Goal: Communication & Community: Answer question/provide support

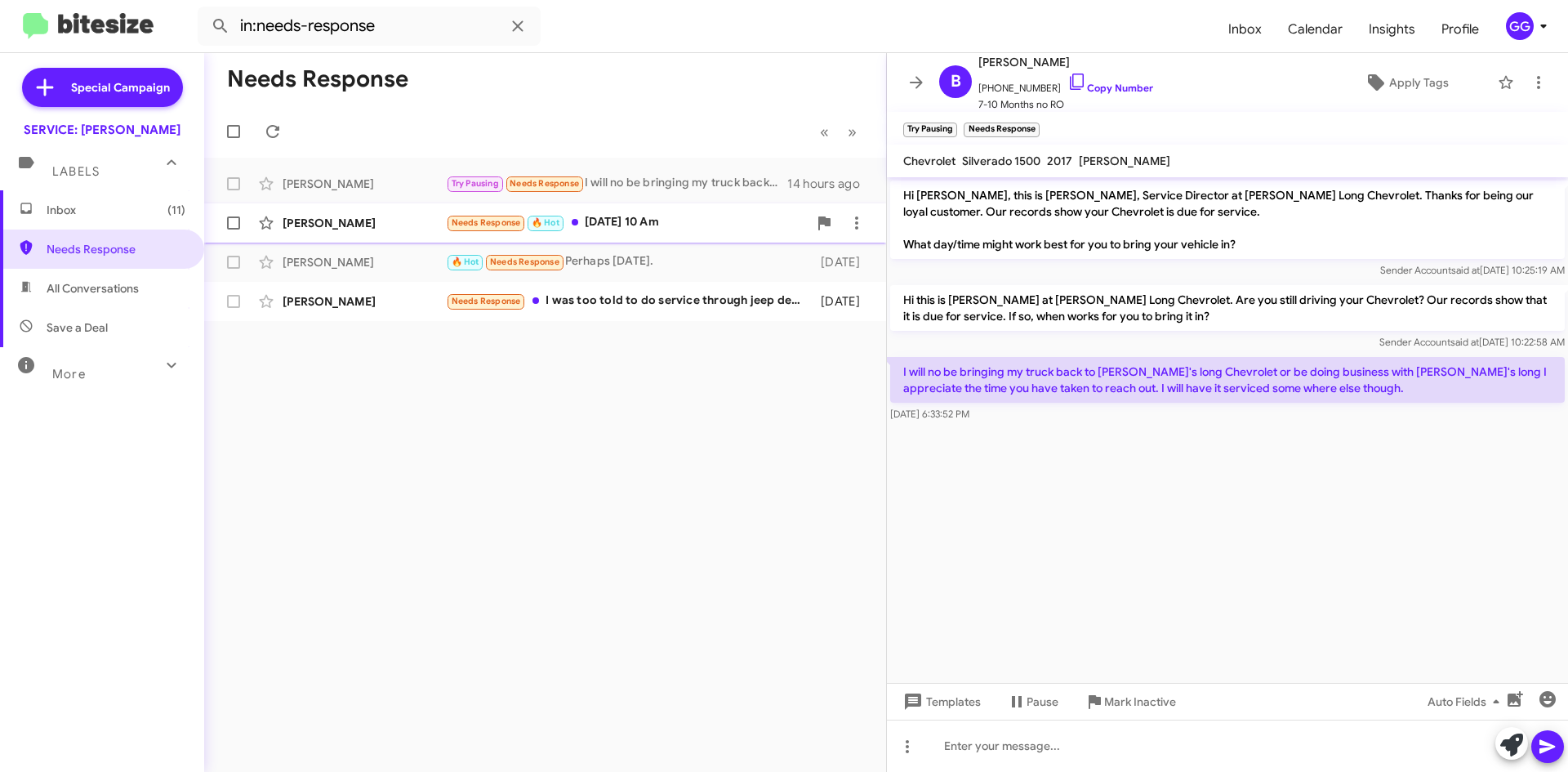
click at [736, 225] on div "Needs Response 🔥 Hot 08 11 2025 10 Am" at bounding box center [627, 222] width 362 height 19
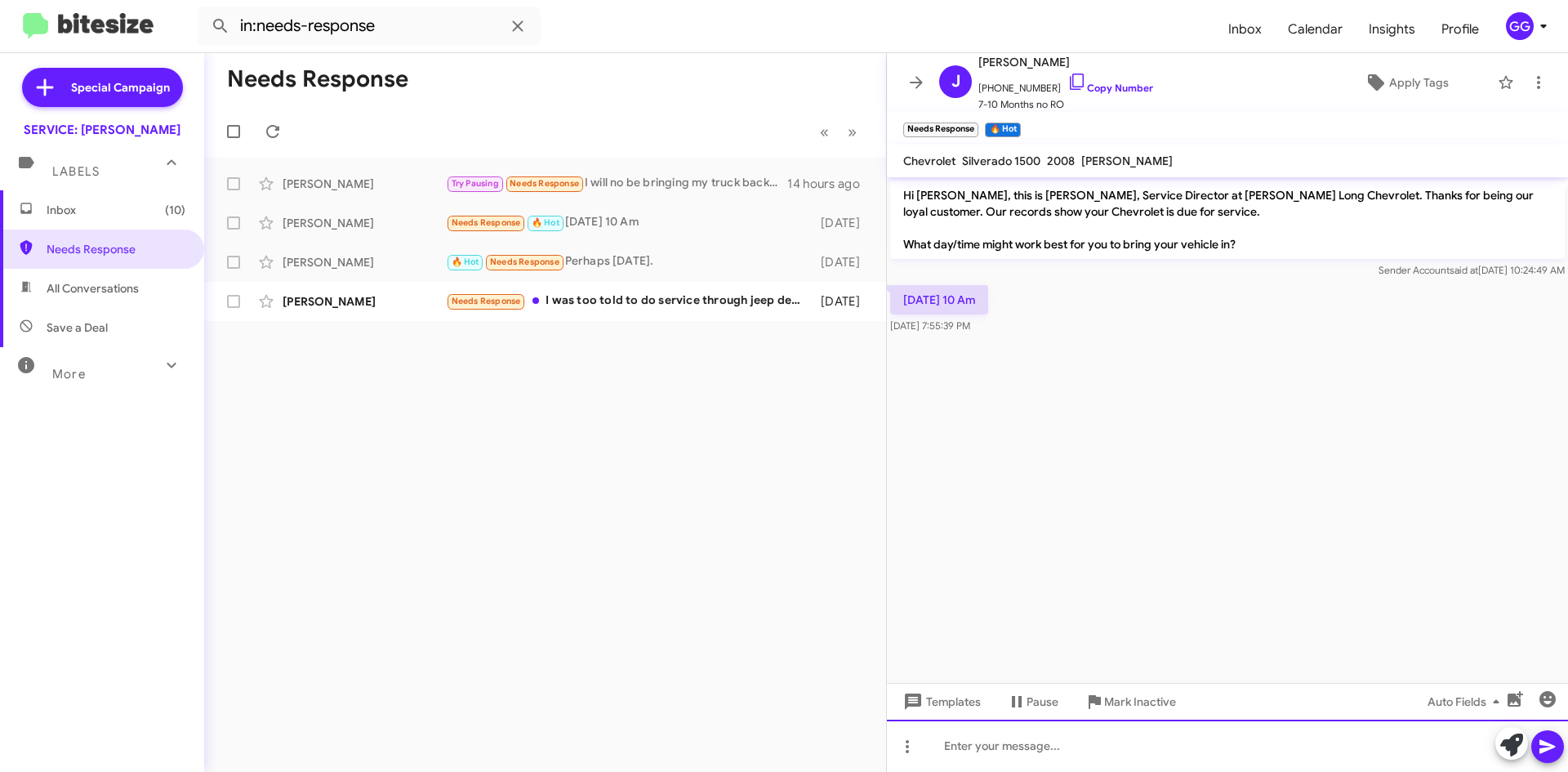
click at [1044, 734] on div at bounding box center [1228, 745] width 681 height 52
click at [954, 748] on div "what service(s) are you looking to get done?" at bounding box center [1228, 745] width 681 height 52
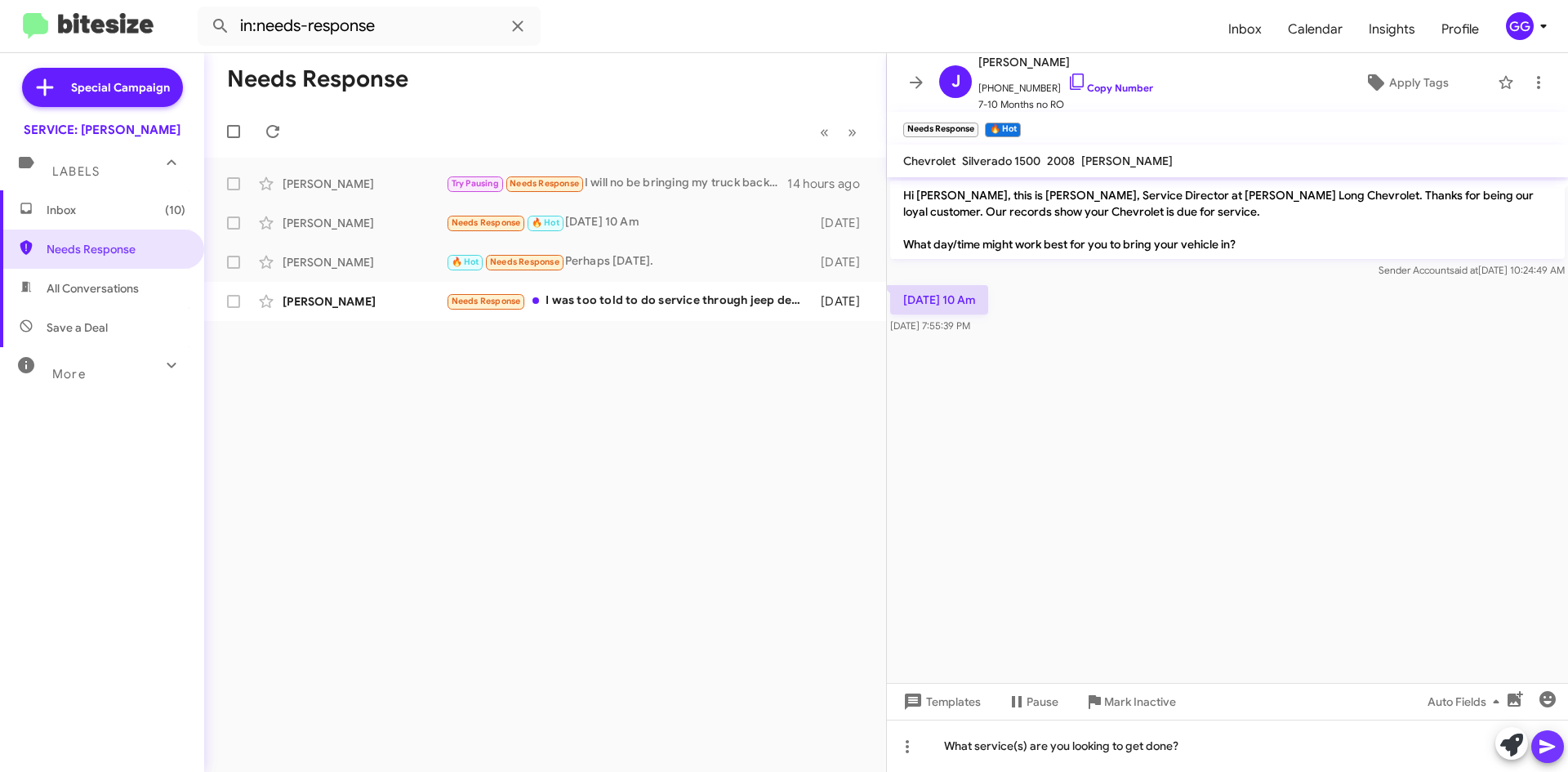
click at [1546, 745] on icon at bounding box center [1547, 746] width 16 height 14
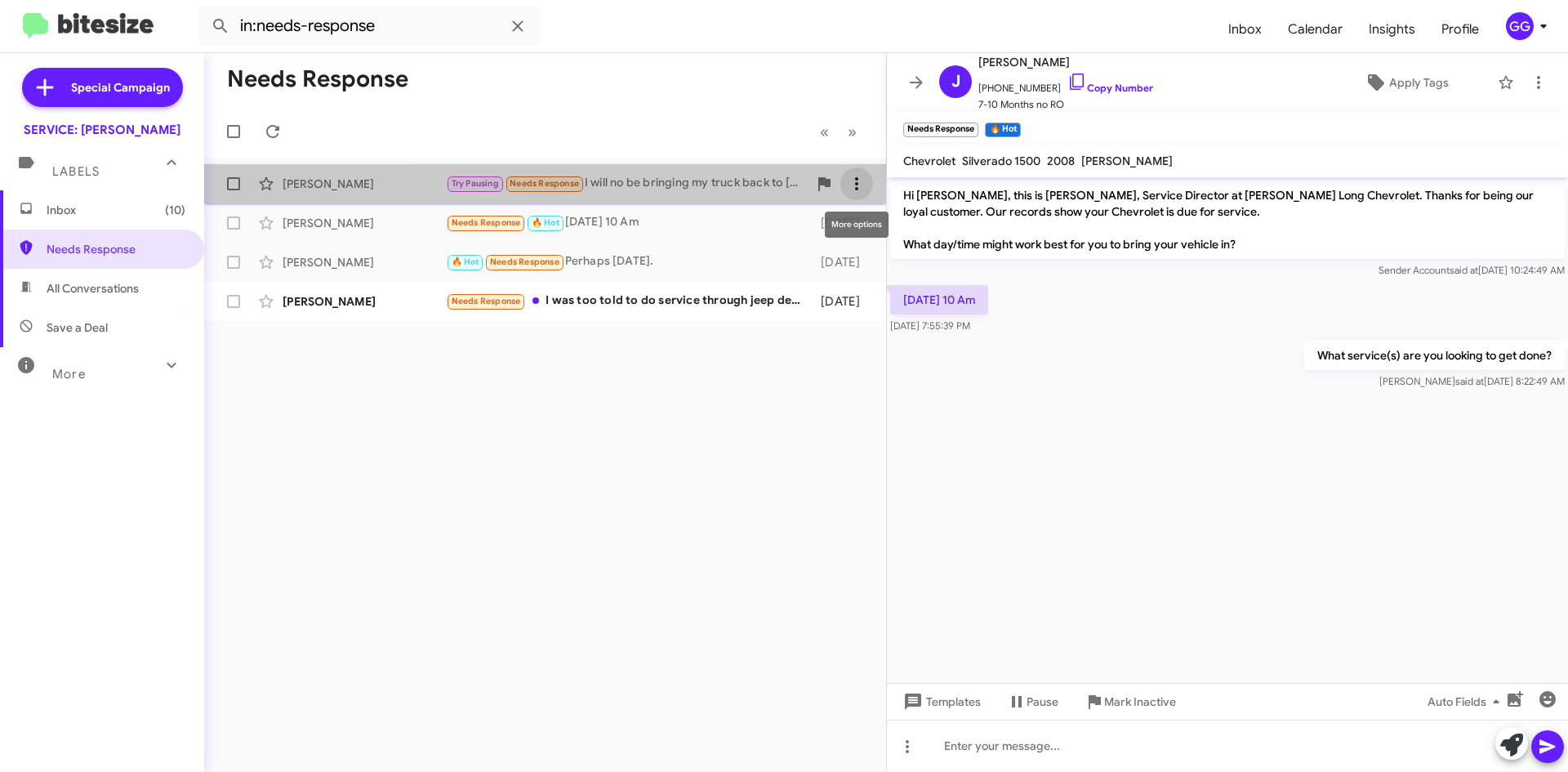
click at [854, 179] on icon at bounding box center [857, 183] width 20 height 20
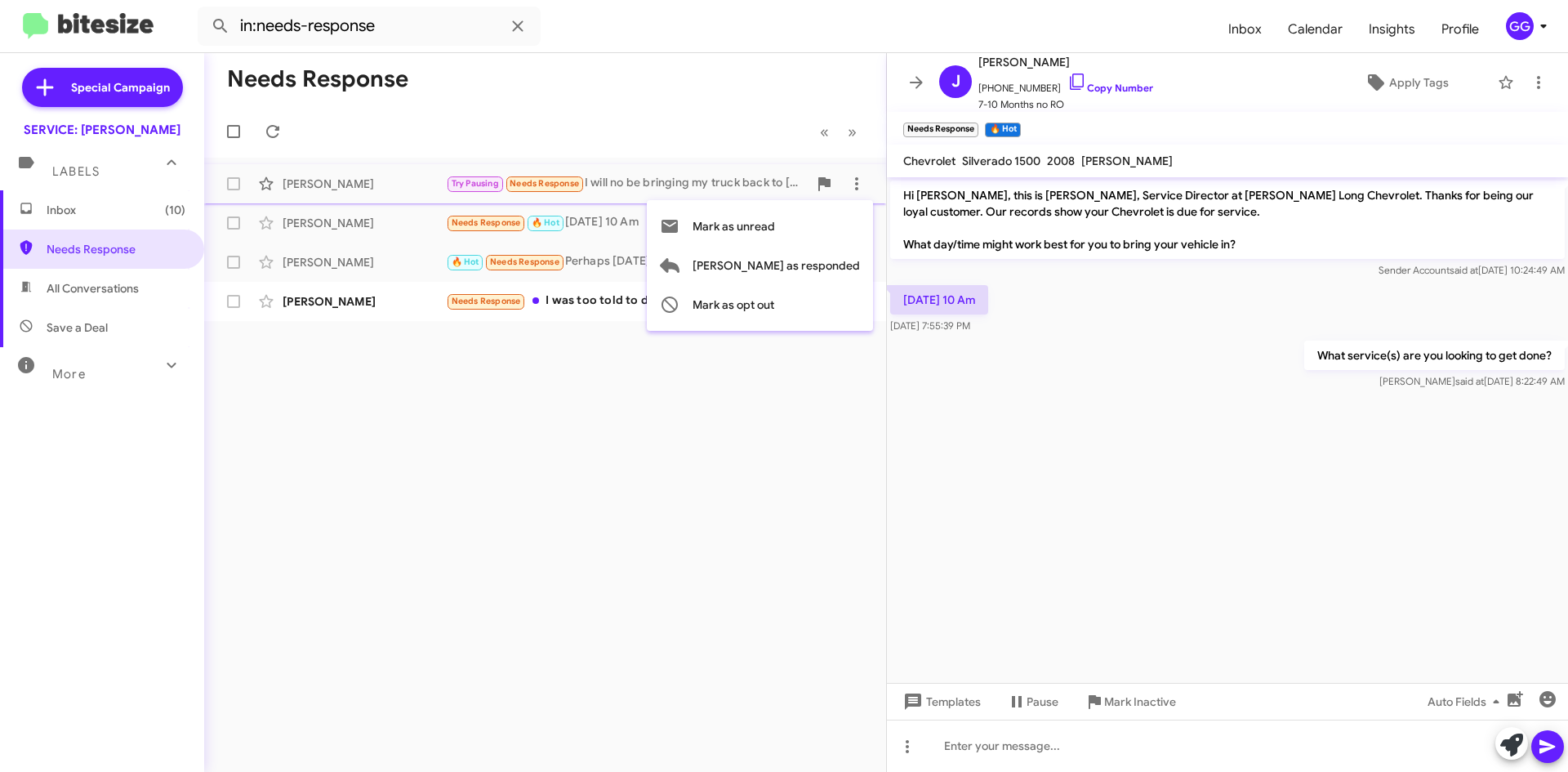
click at [684, 226] on div at bounding box center [784, 386] width 1568 height 772
click at [862, 228] on icon at bounding box center [857, 223] width 20 height 20
click at [837, 305] on span "[PERSON_NAME] as responded" at bounding box center [776, 305] width 168 height 39
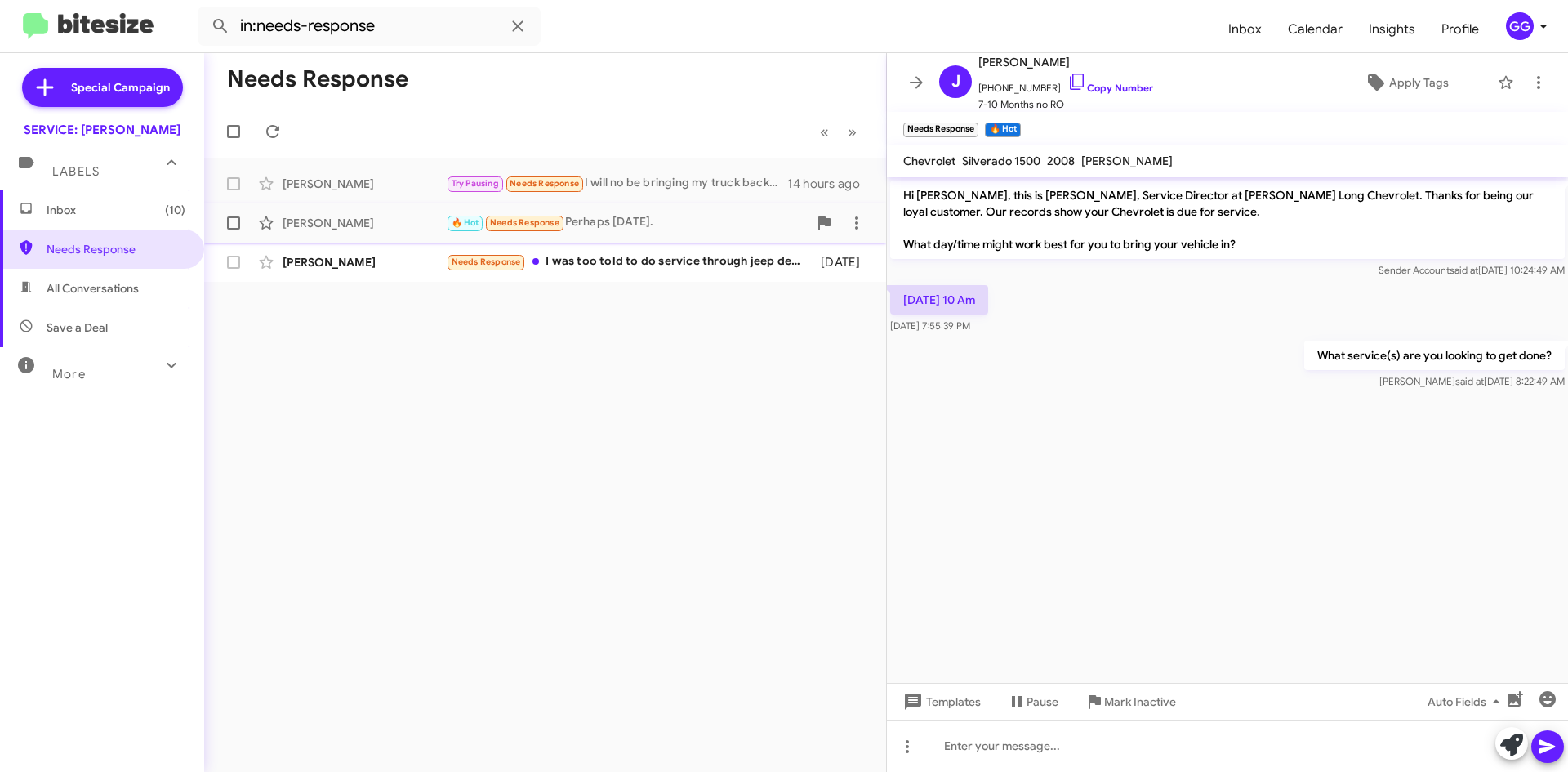
click at [677, 234] on div "Martin Beck 🔥 Hot Needs Response Perhaps next Saturday. 3 days ago" at bounding box center [545, 223] width 655 height 32
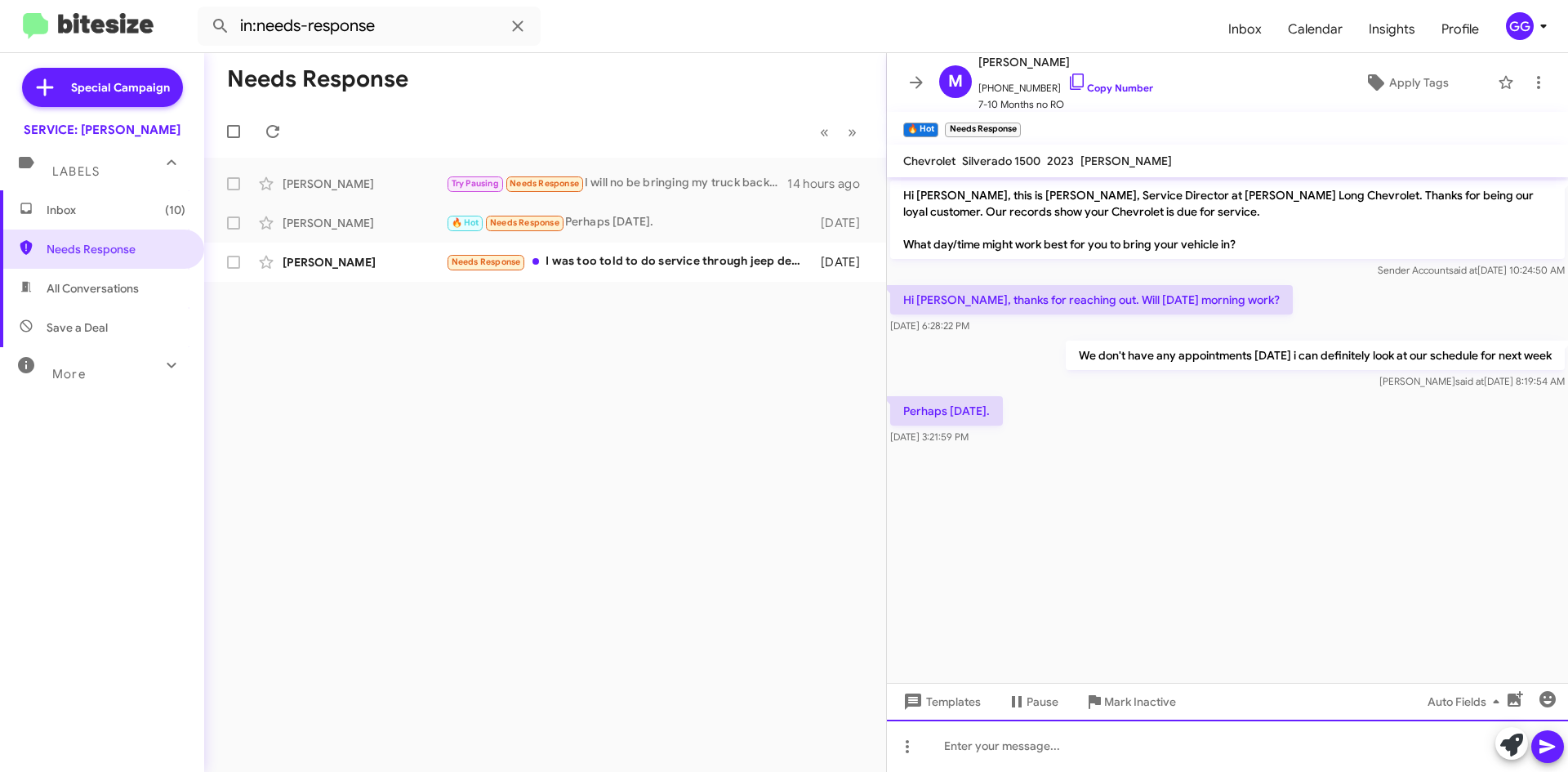
click at [1002, 741] on div at bounding box center [1228, 745] width 681 height 52
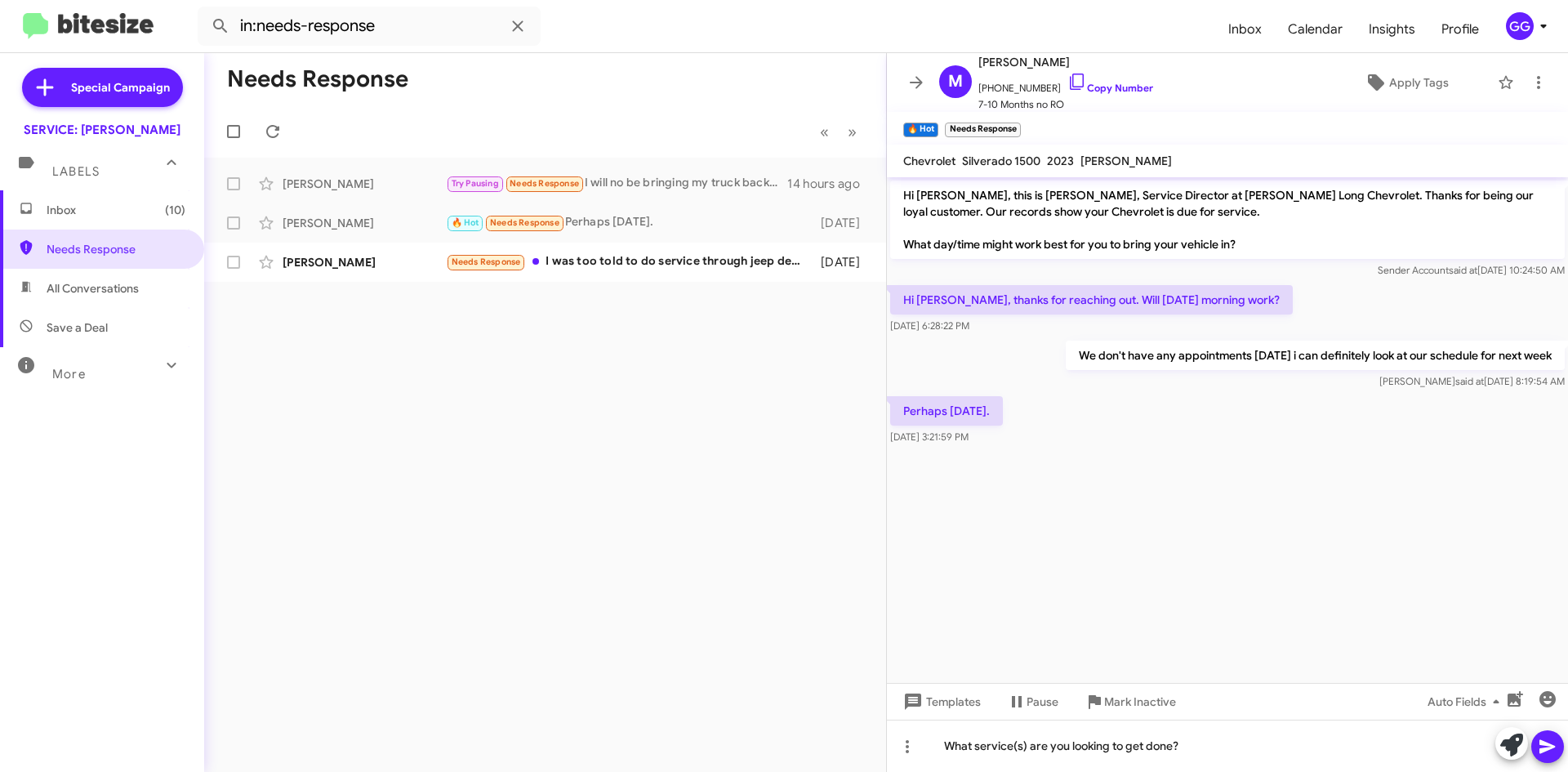
click at [1541, 742] on icon at bounding box center [1547, 746] width 16 height 14
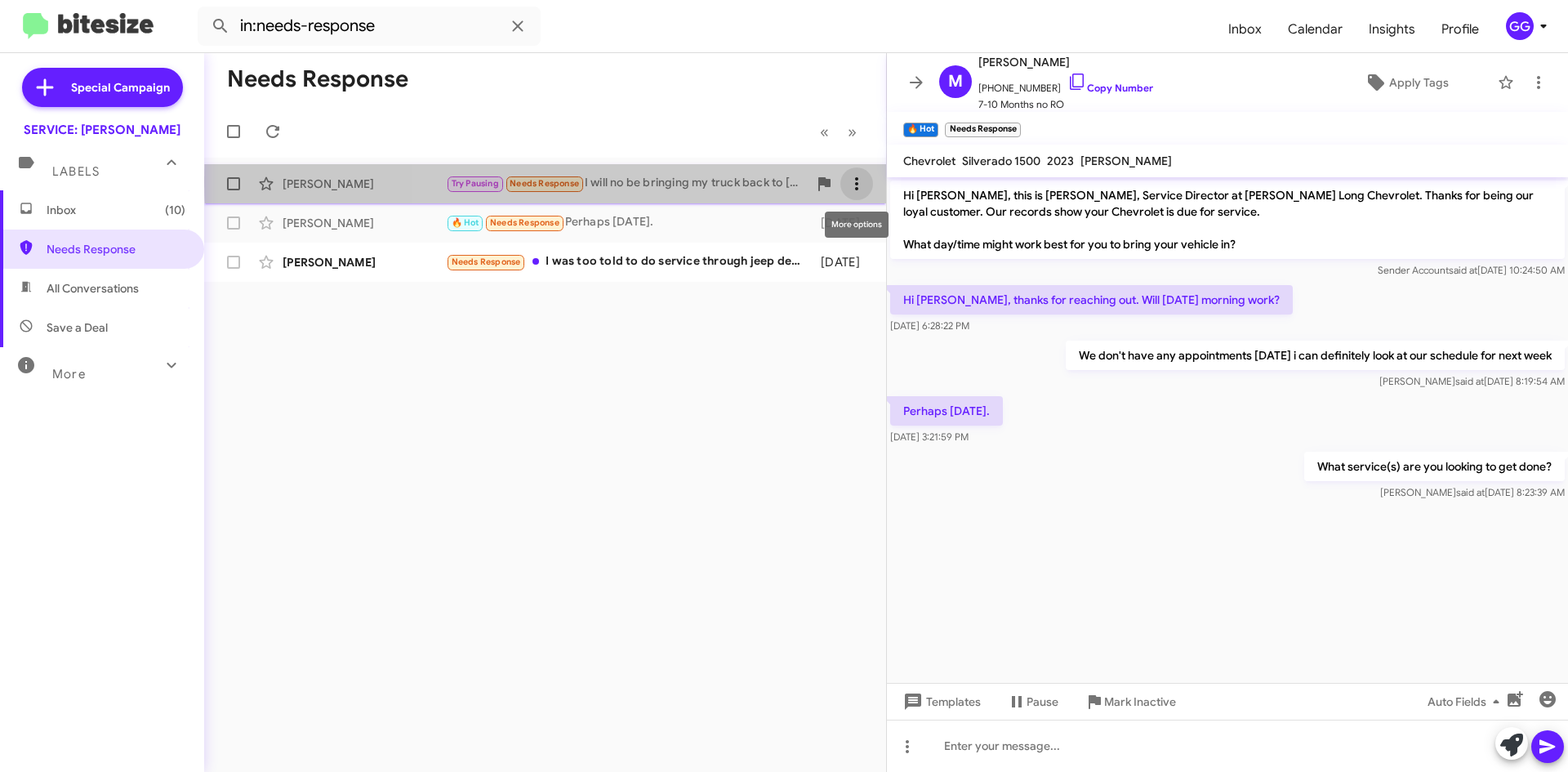
click at [862, 181] on icon at bounding box center [857, 183] width 20 height 20
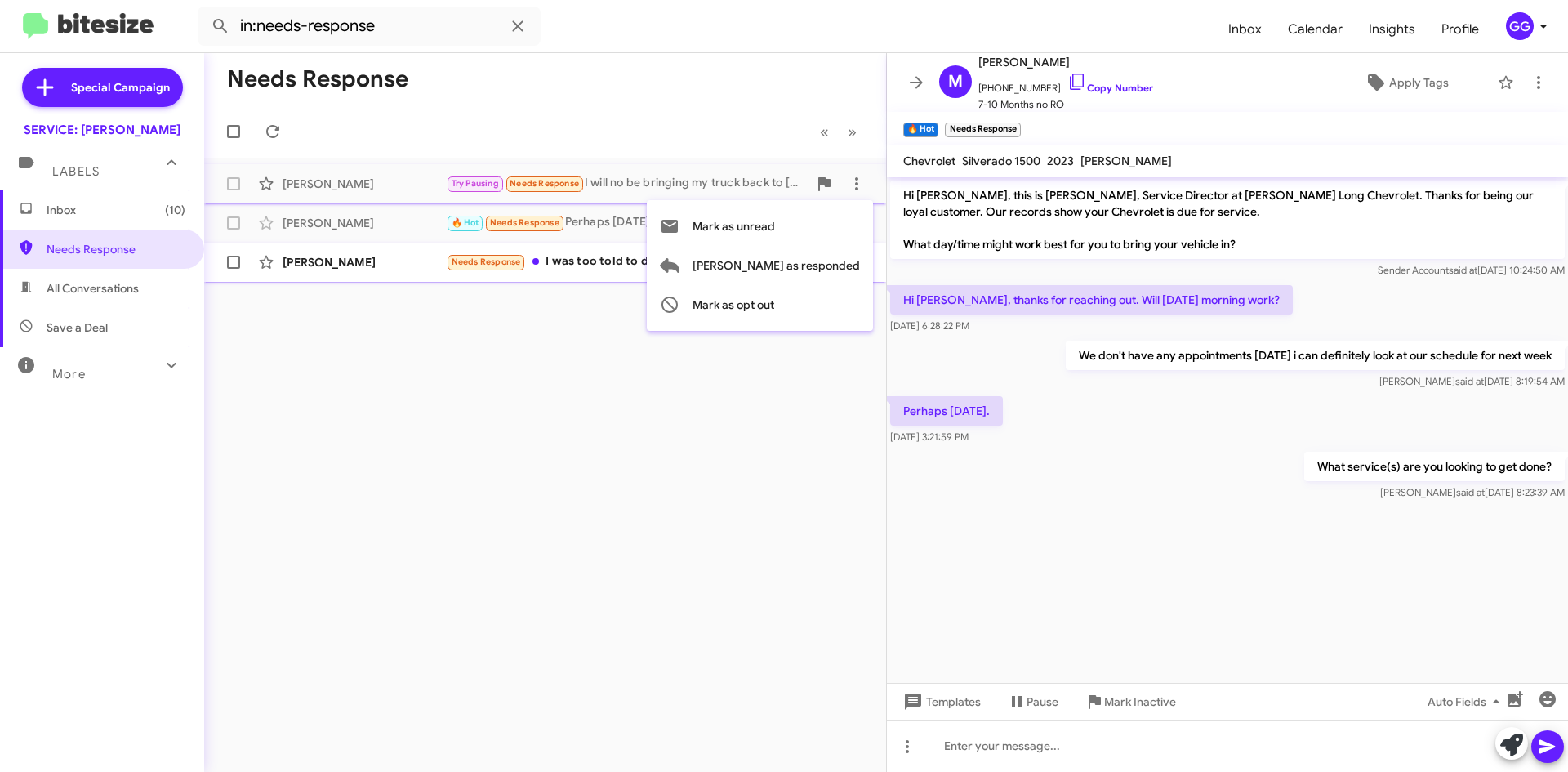
click at [818, 267] on span "[PERSON_NAME] as responded" at bounding box center [776, 266] width 168 height 39
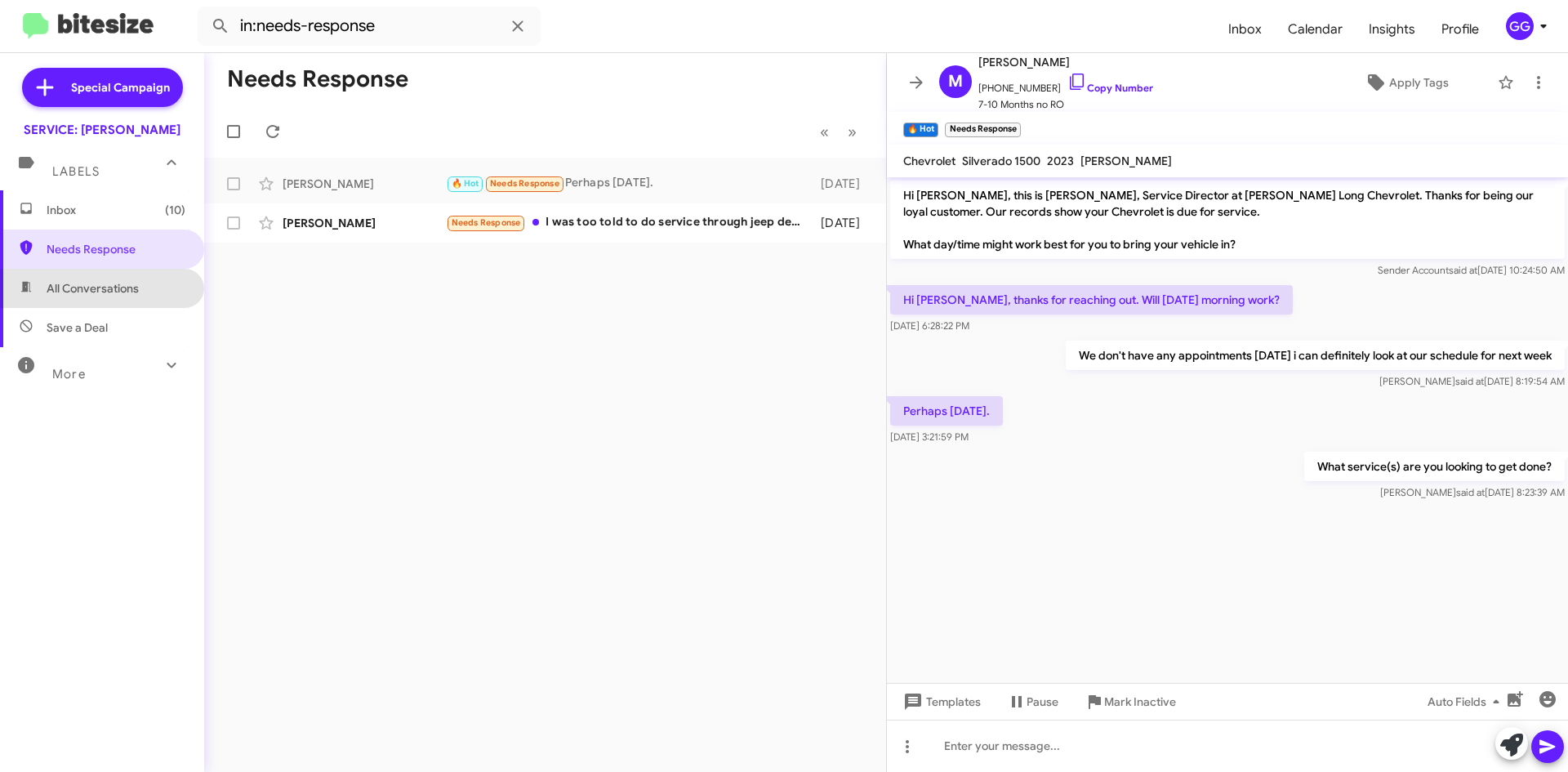
click at [106, 282] on span "All Conversations" at bounding box center [92, 288] width 92 height 17
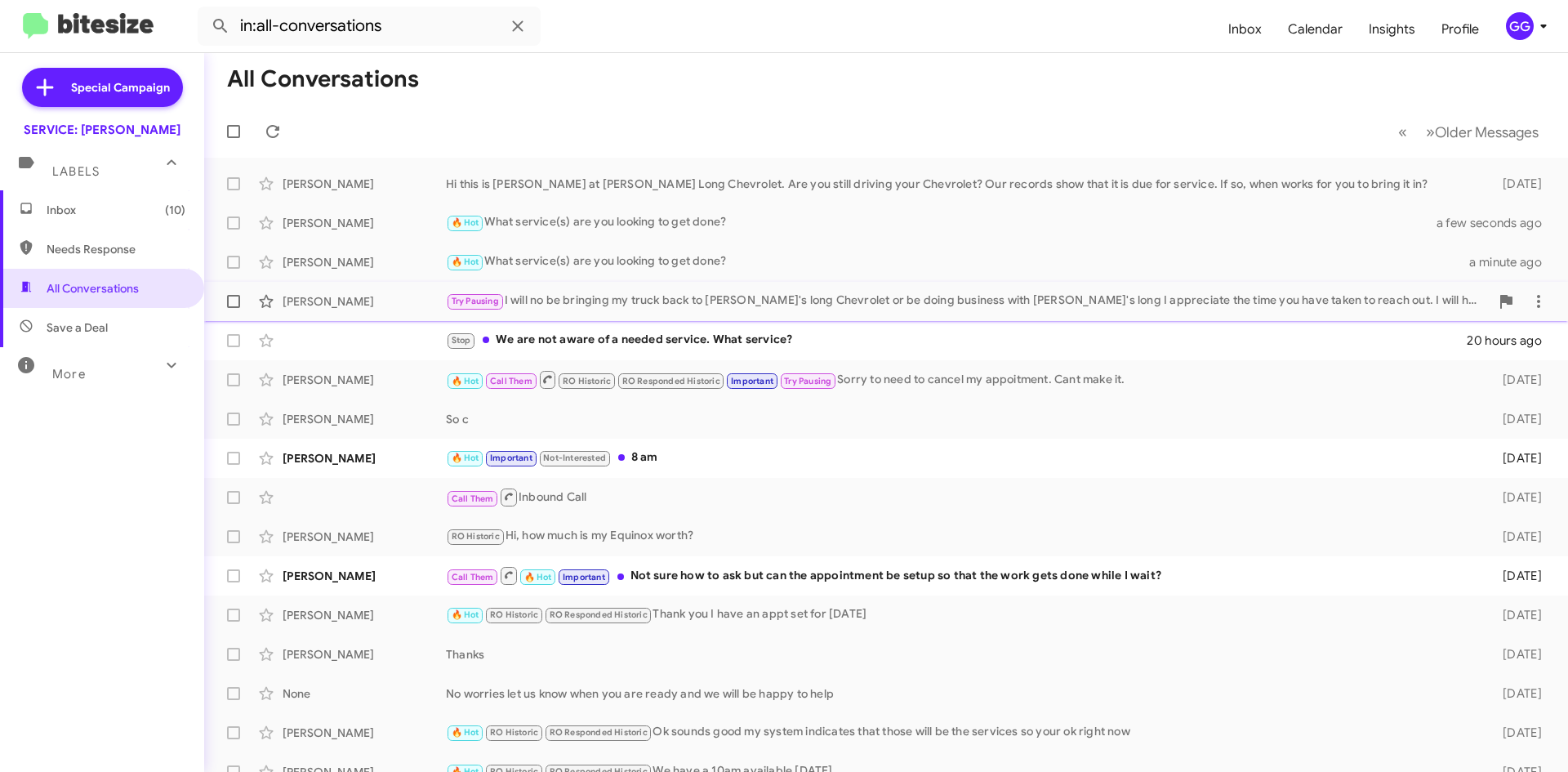
click at [754, 293] on div "Try Pausing I will no be bringing my truck back to Daniel's long Chevrolet or b…" at bounding box center [968, 300] width 1044 height 19
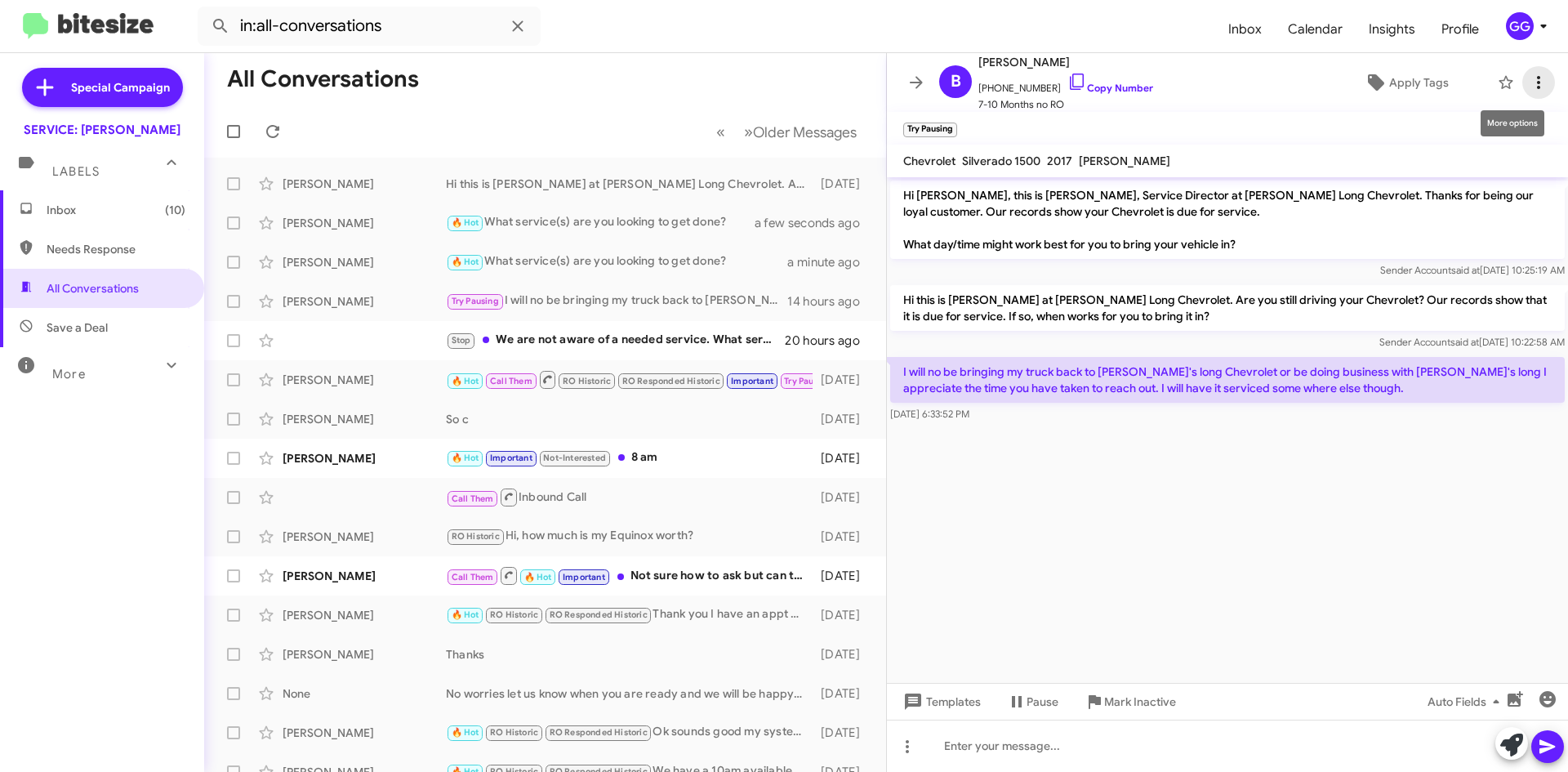
click at [1529, 84] on icon at bounding box center [1539, 82] width 20 height 20
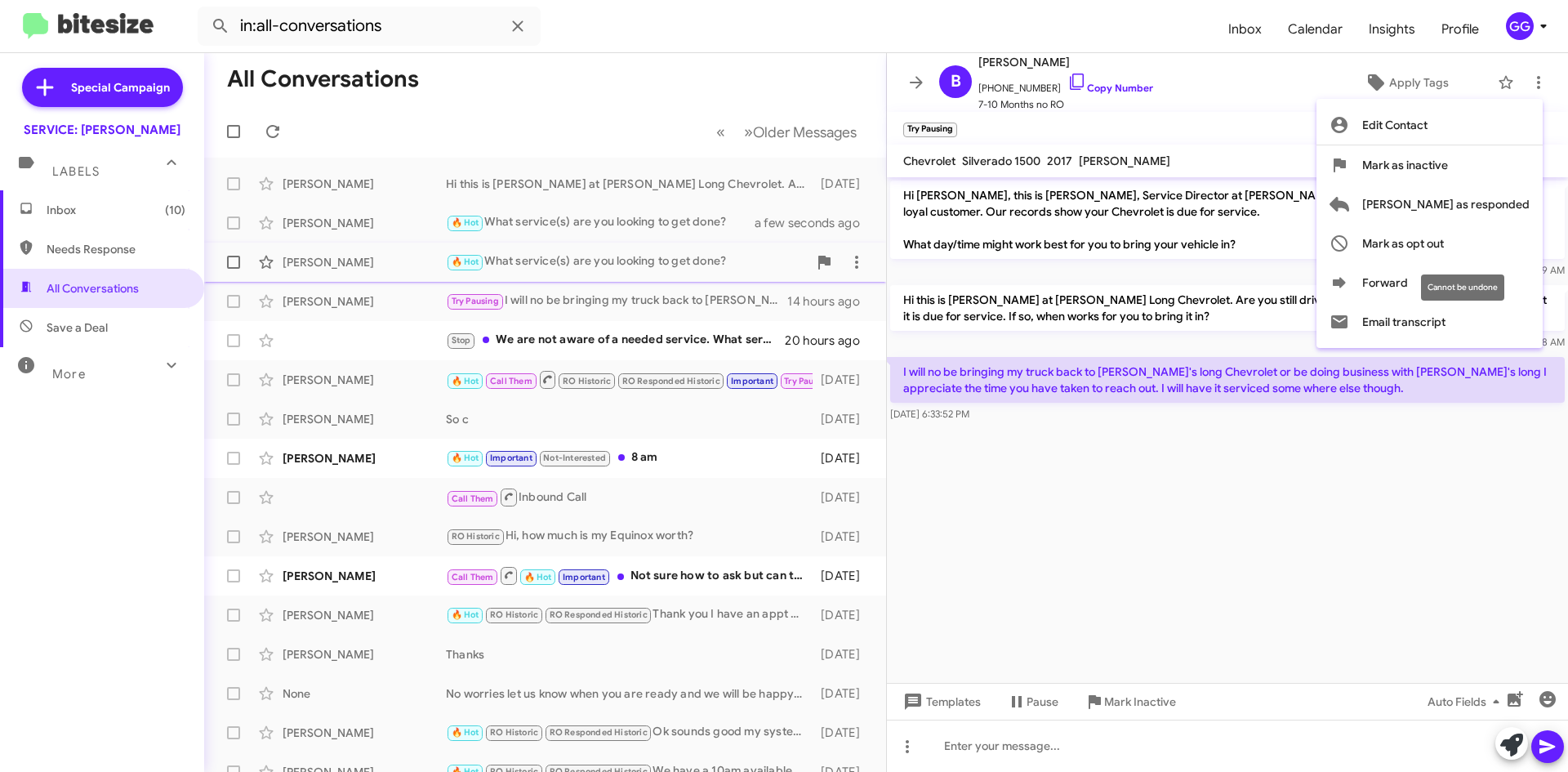
click at [1444, 244] on span "Mark as opt out" at bounding box center [1403, 243] width 81 height 39
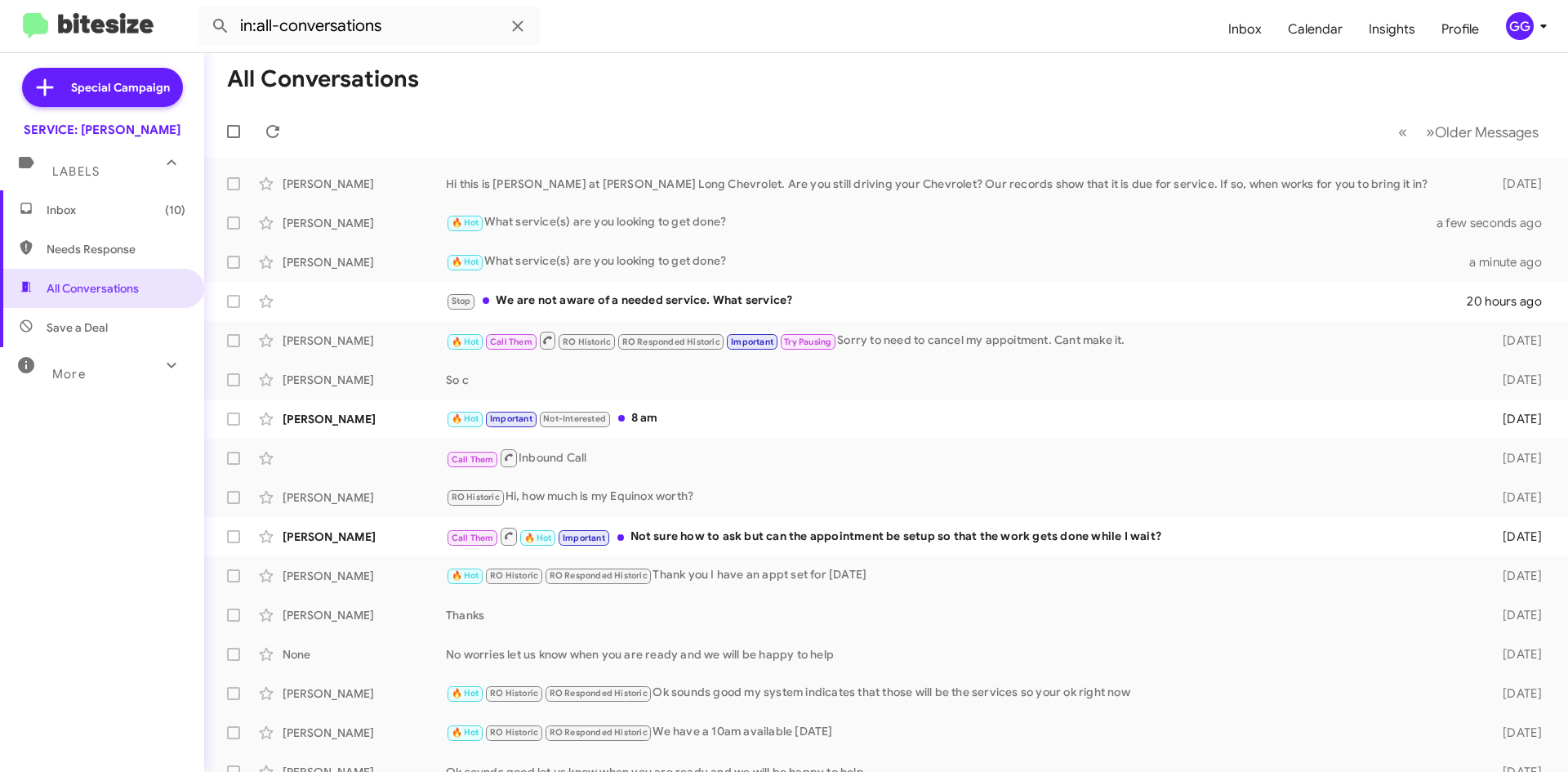
click at [67, 250] on span "Needs Response" at bounding box center [116, 249] width 139 height 17
type input "in:needs-response"
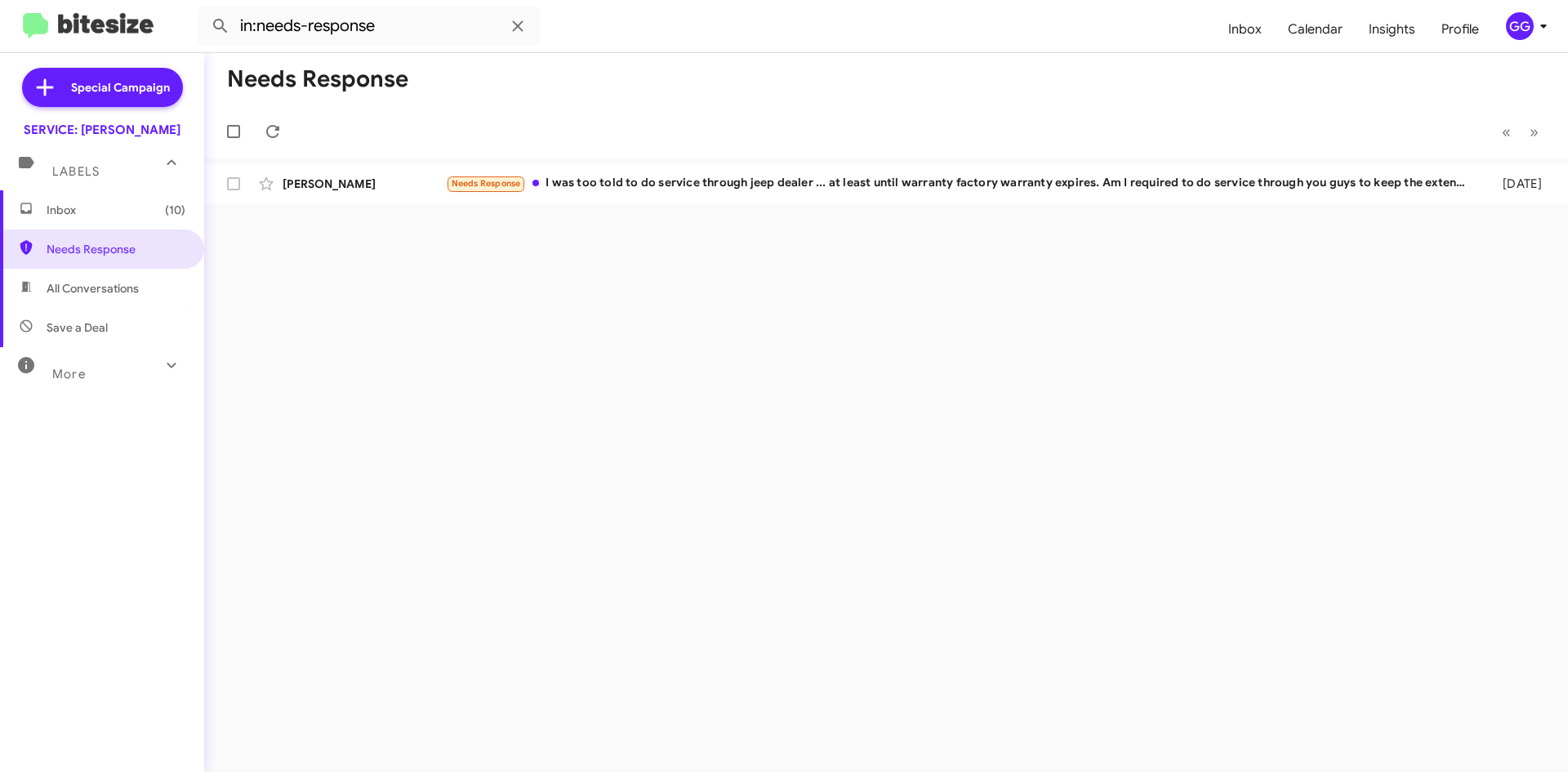
click at [100, 219] on span "Inbox (10)" at bounding box center [102, 210] width 204 height 39
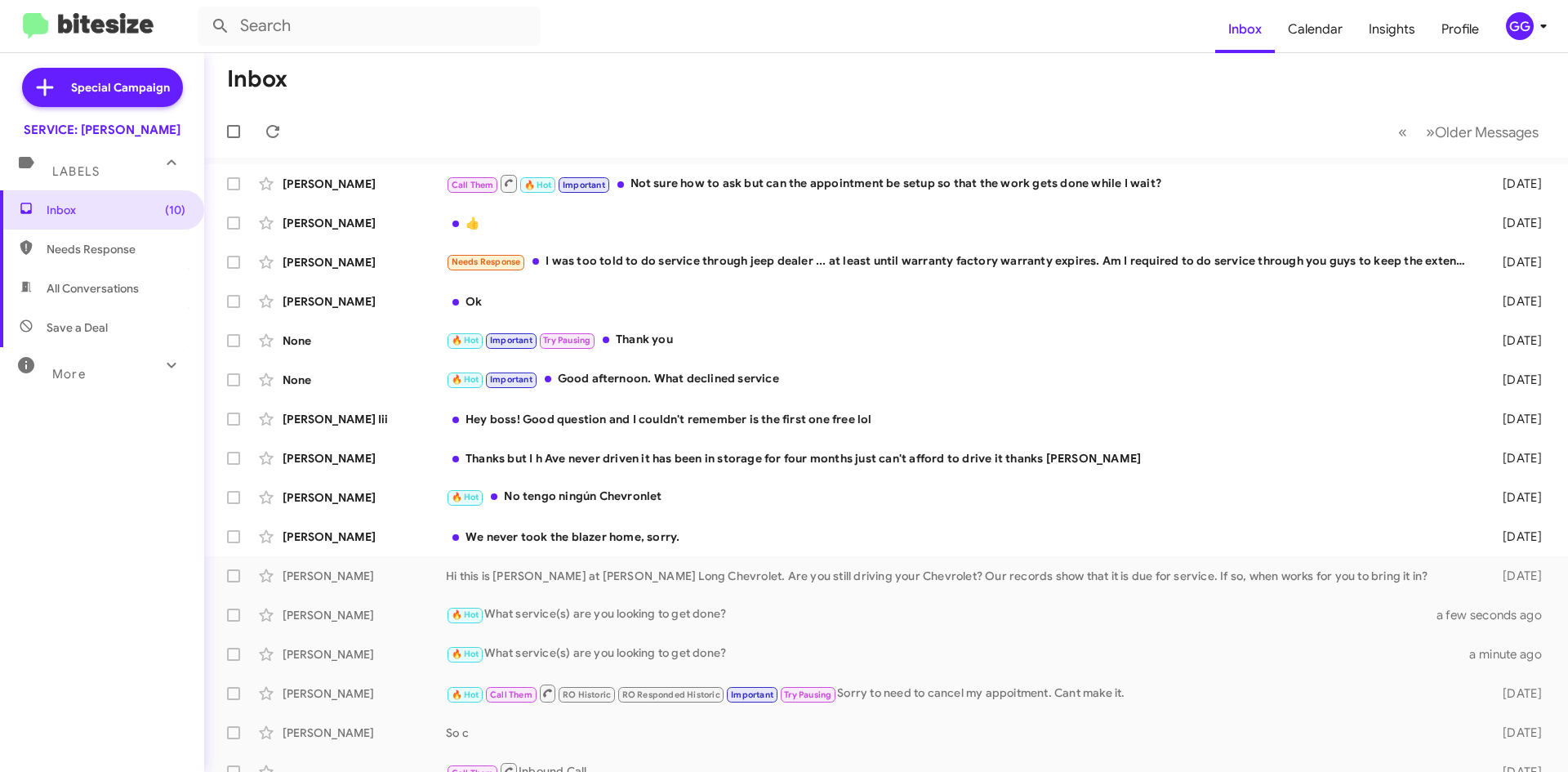
click at [122, 261] on span "Needs Response" at bounding box center [102, 249] width 204 height 39
type input "in:needs-response"
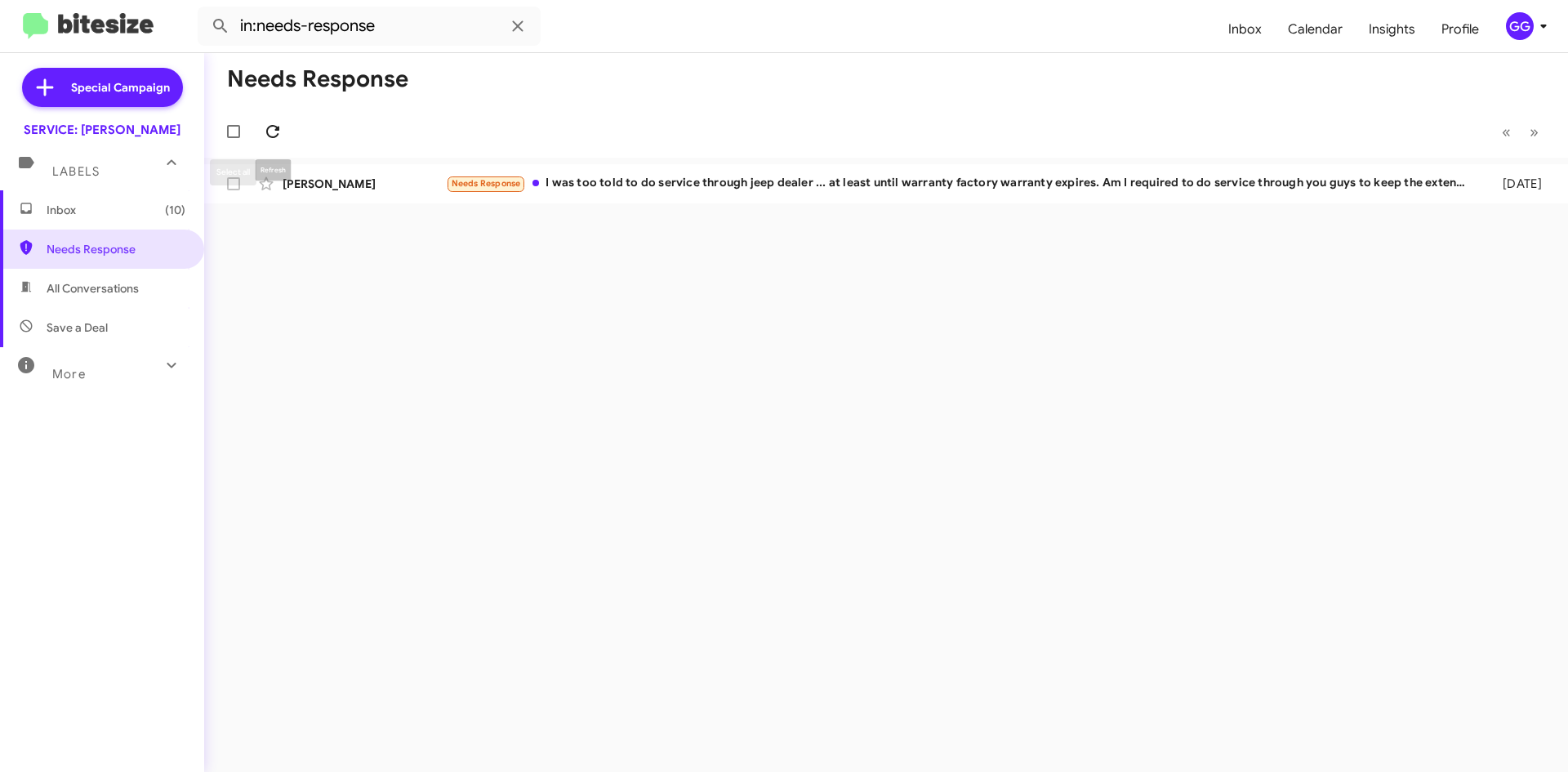
click at [264, 129] on icon at bounding box center [273, 131] width 20 height 20
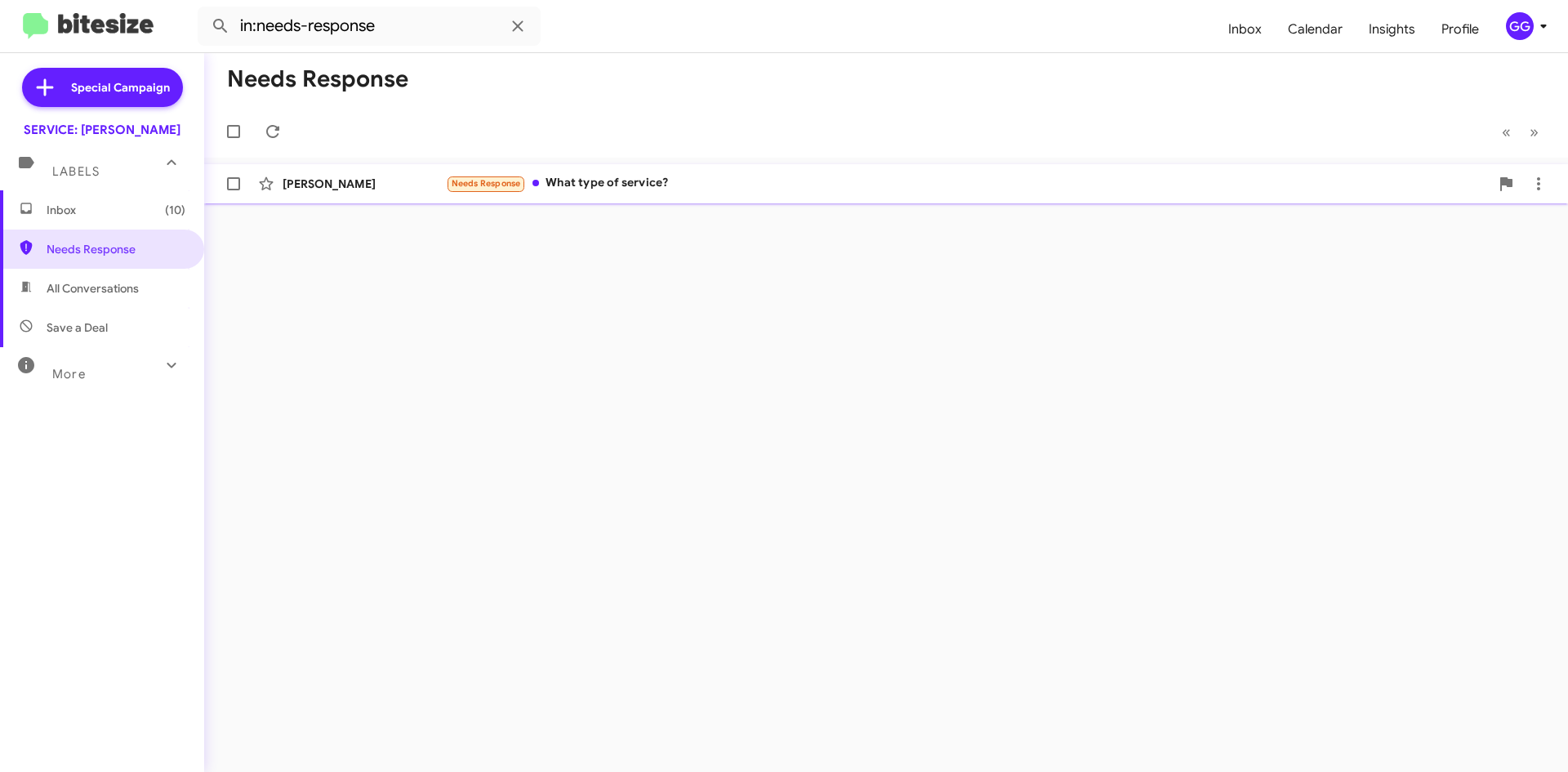
click at [729, 178] on div "Needs Response What type of service?" at bounding box center [968, 182] width 1044 height 19
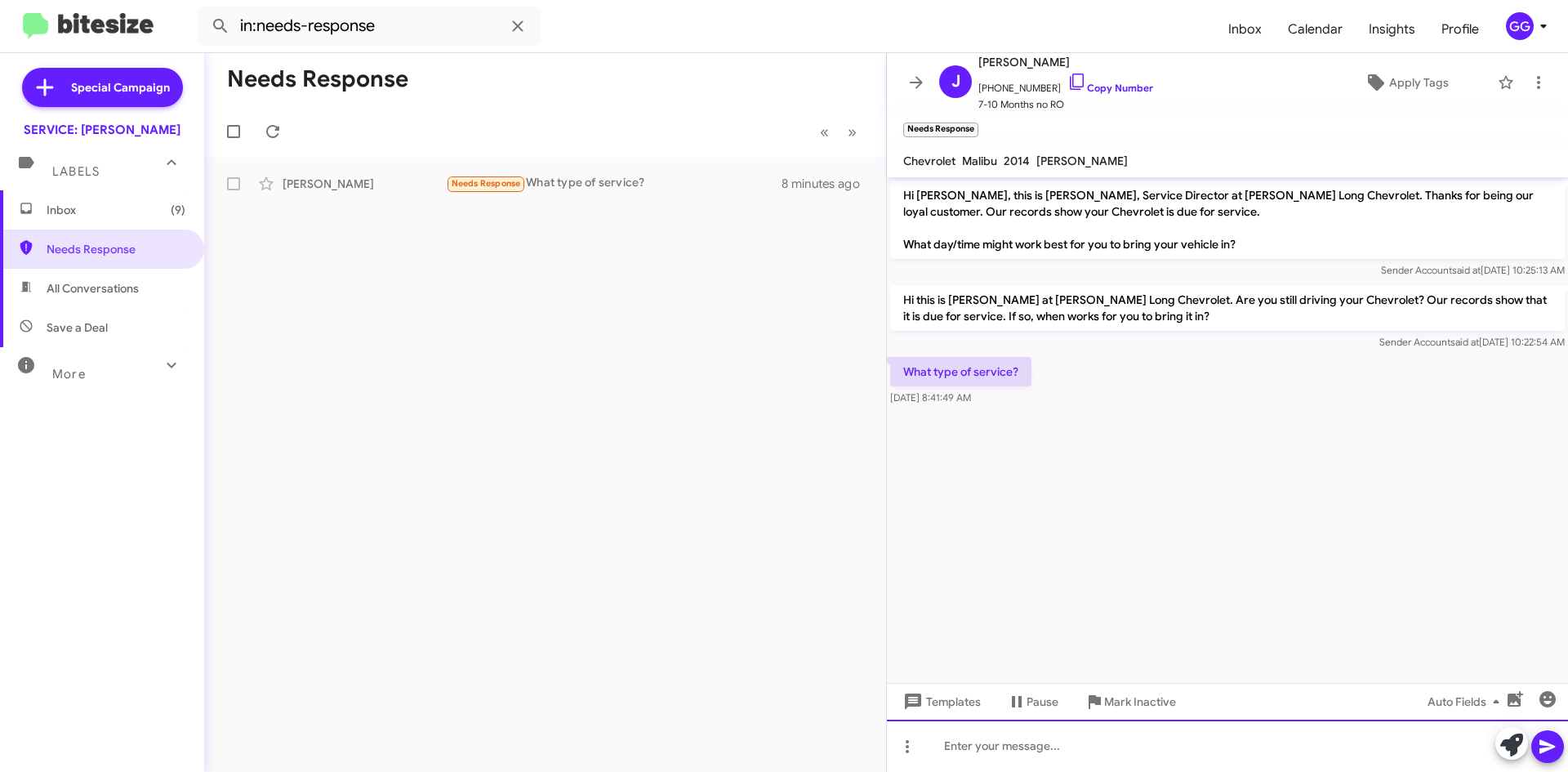
click at [1062, 754] on div at bounding box center [1228, 745] width 681 height 52
click at [977, 738] on div at bounding box center [1228, 745] width 681 height 52
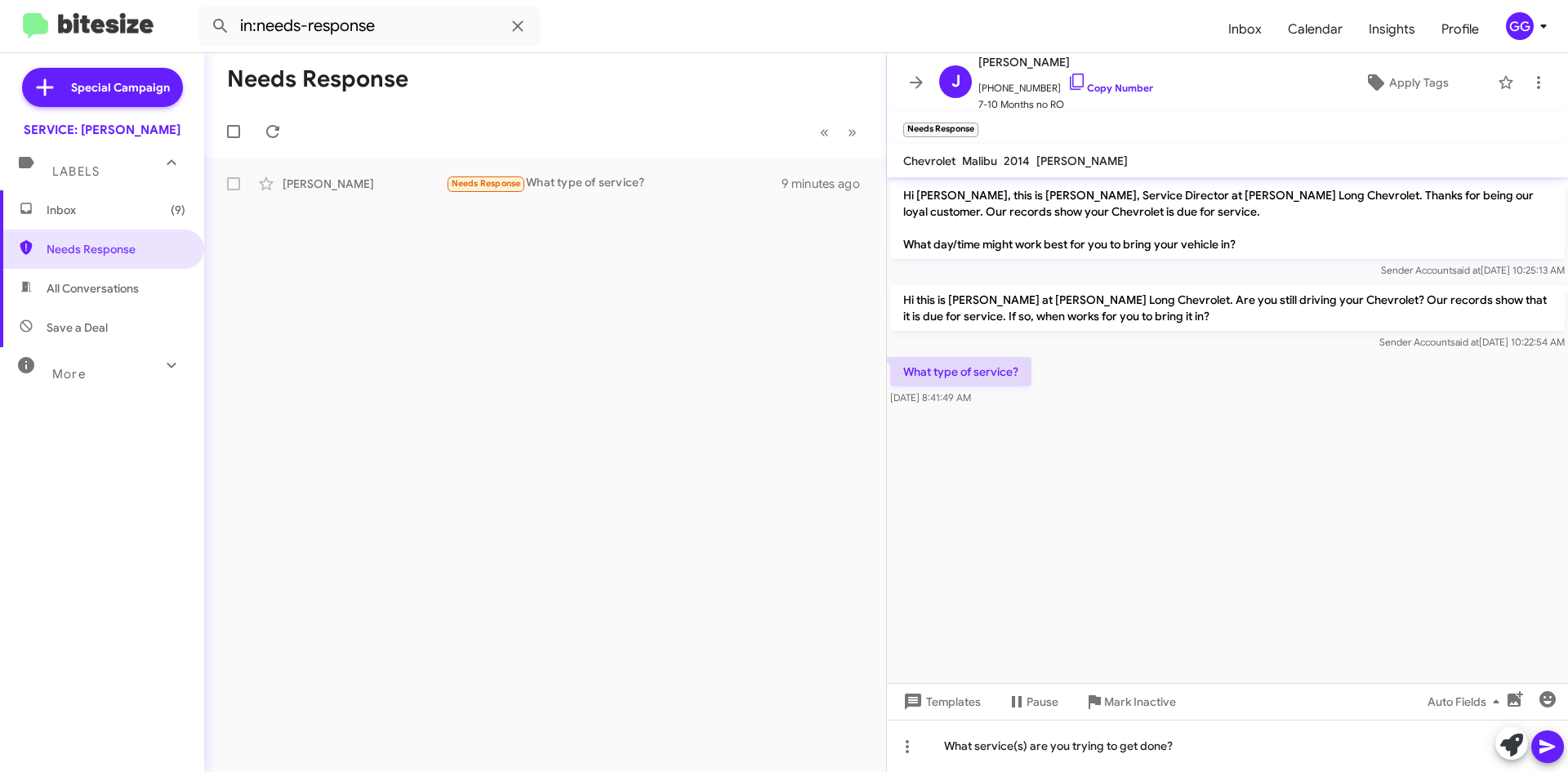
click at [1551, 740] on icon at bounding box center [1548, 746] width 20 height 20
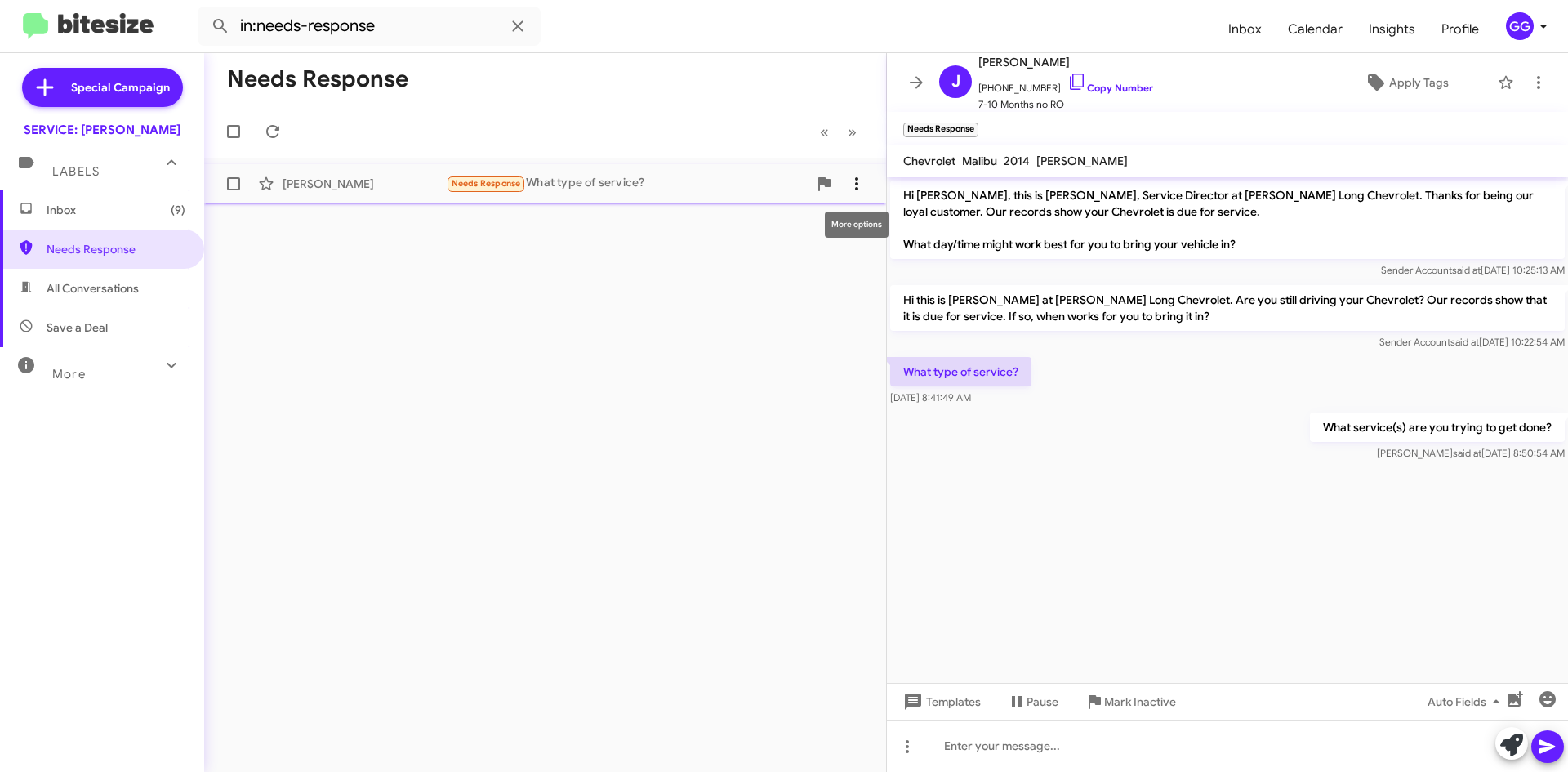
click at [858, 187] on icon at bounding box center [857, 183] width 20 height 20
click at [826, 271] on span "[PERSON_NAME] as responded" at bounding box center [776, 266] width 168 height 39
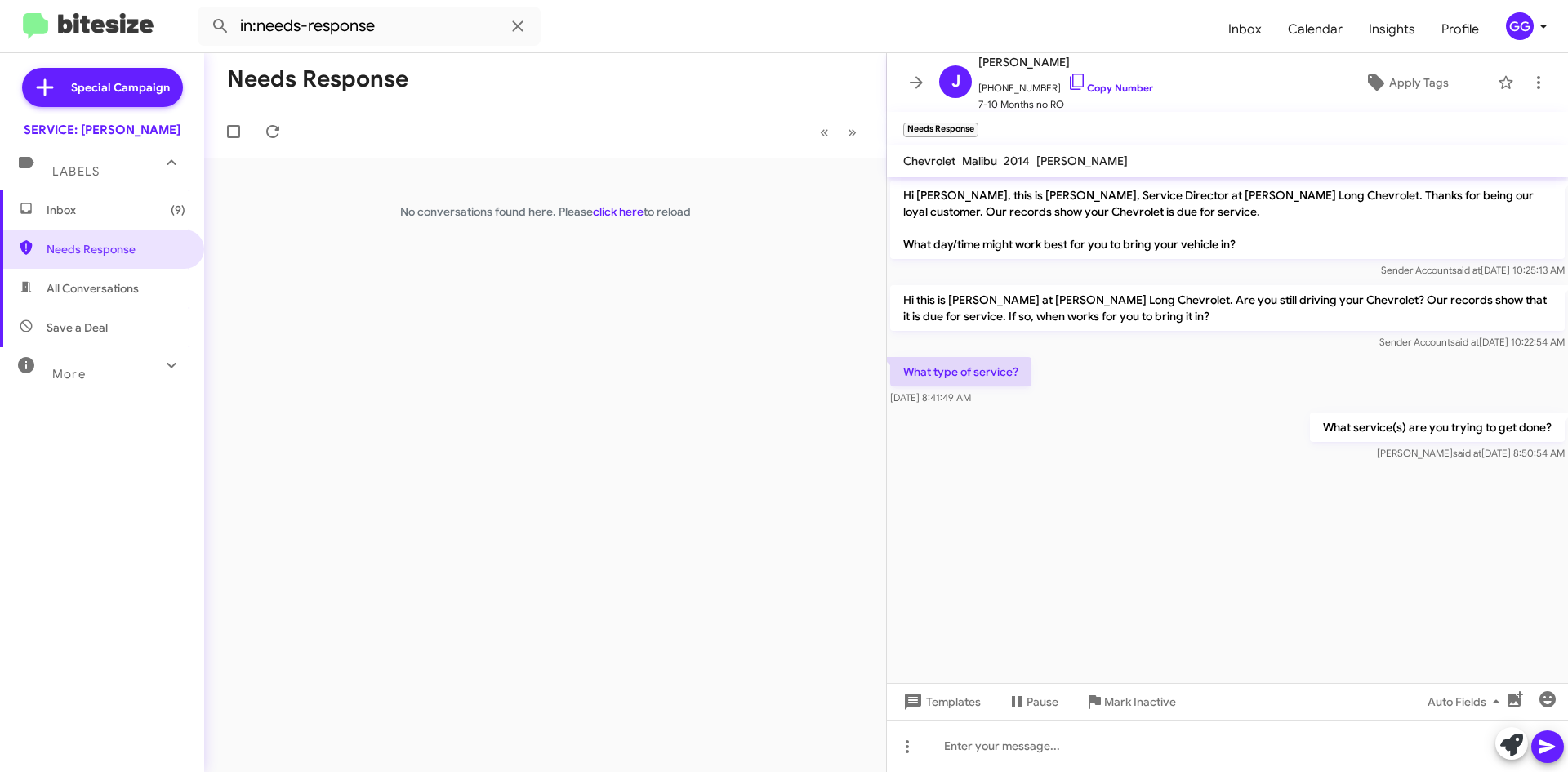
click at [93, 205] on span "Inbox (9)" at bounding box center [116, 210] width 139 height 17
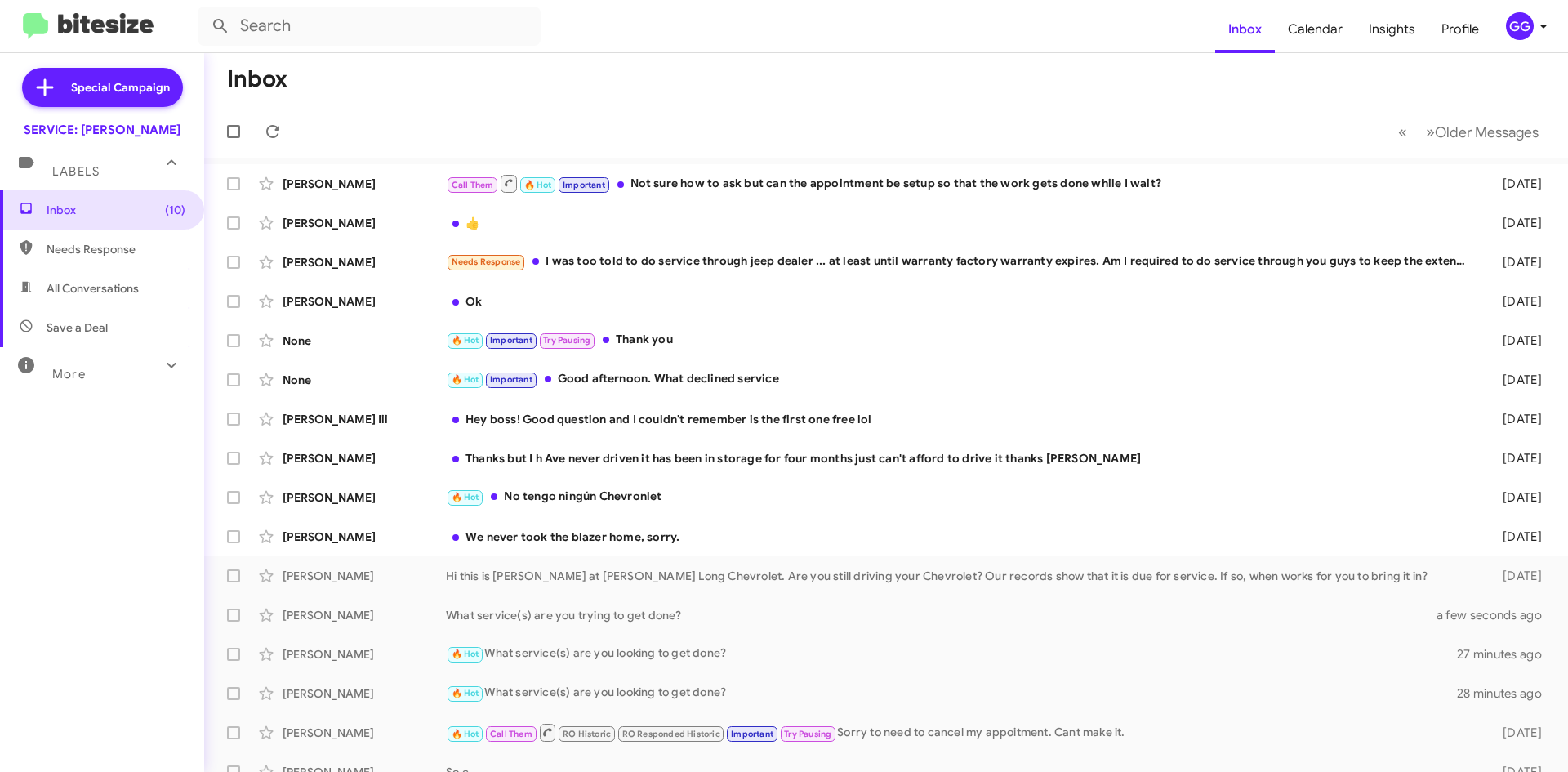
click at [86, 247] on span "Needs Response" at bounding box center [116, 249] width 139 height 17
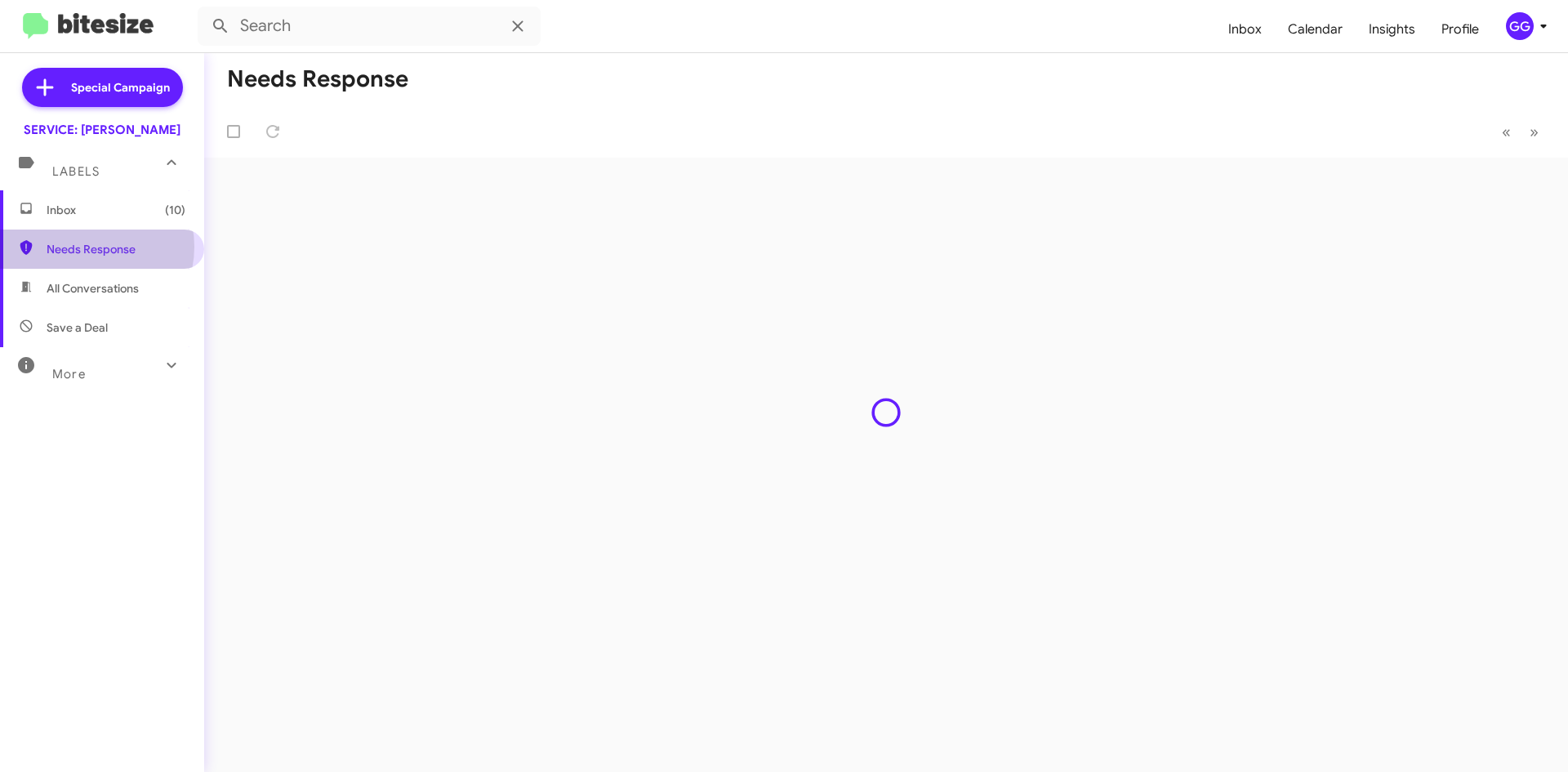
type input "in:needs-response"
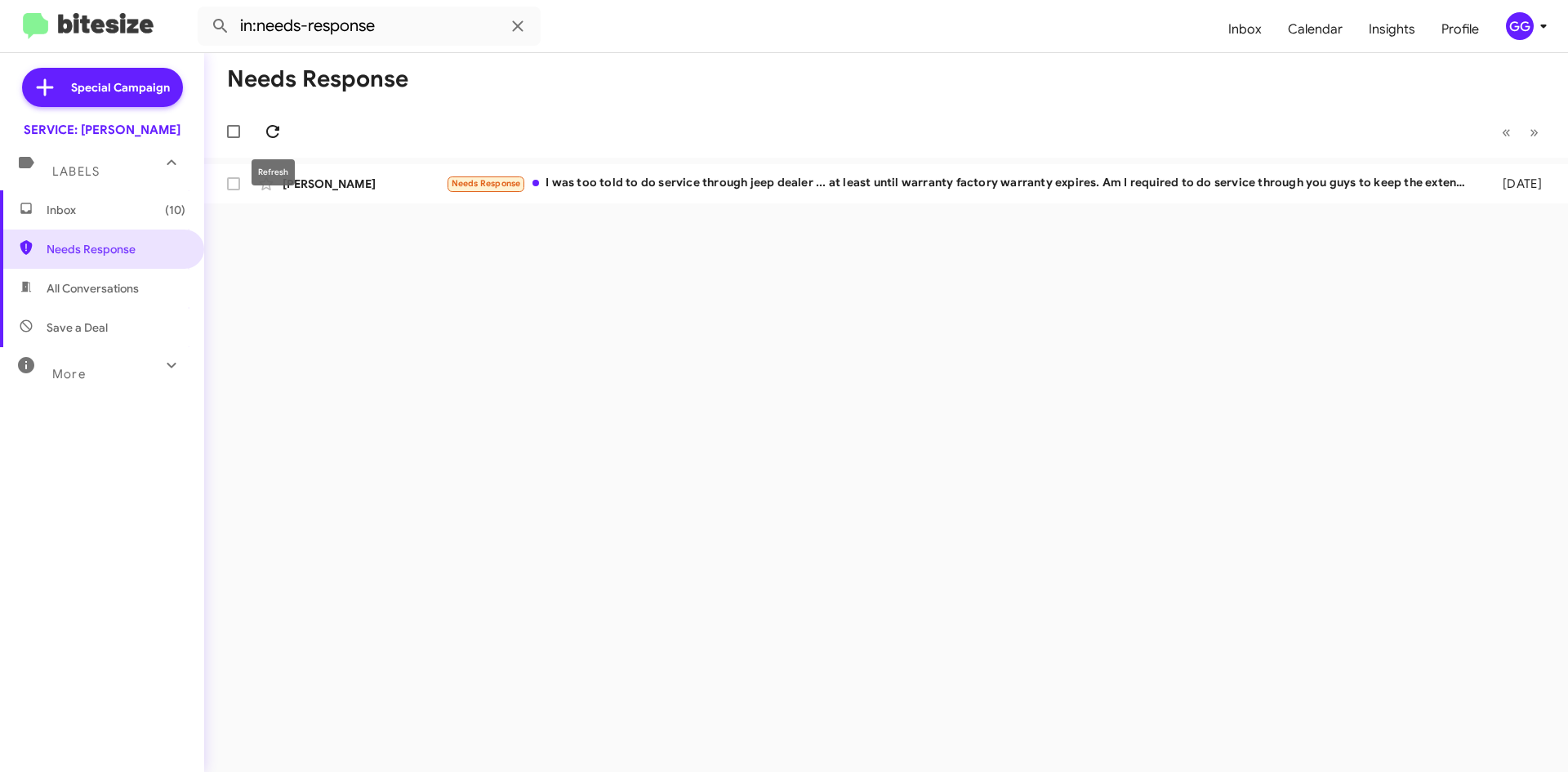
click at [277, 129] on icon at bounding box center [272, 130] width 13 height 13
click at [274, 129] on icon at bounding box center [273, 131] width 20 height 20
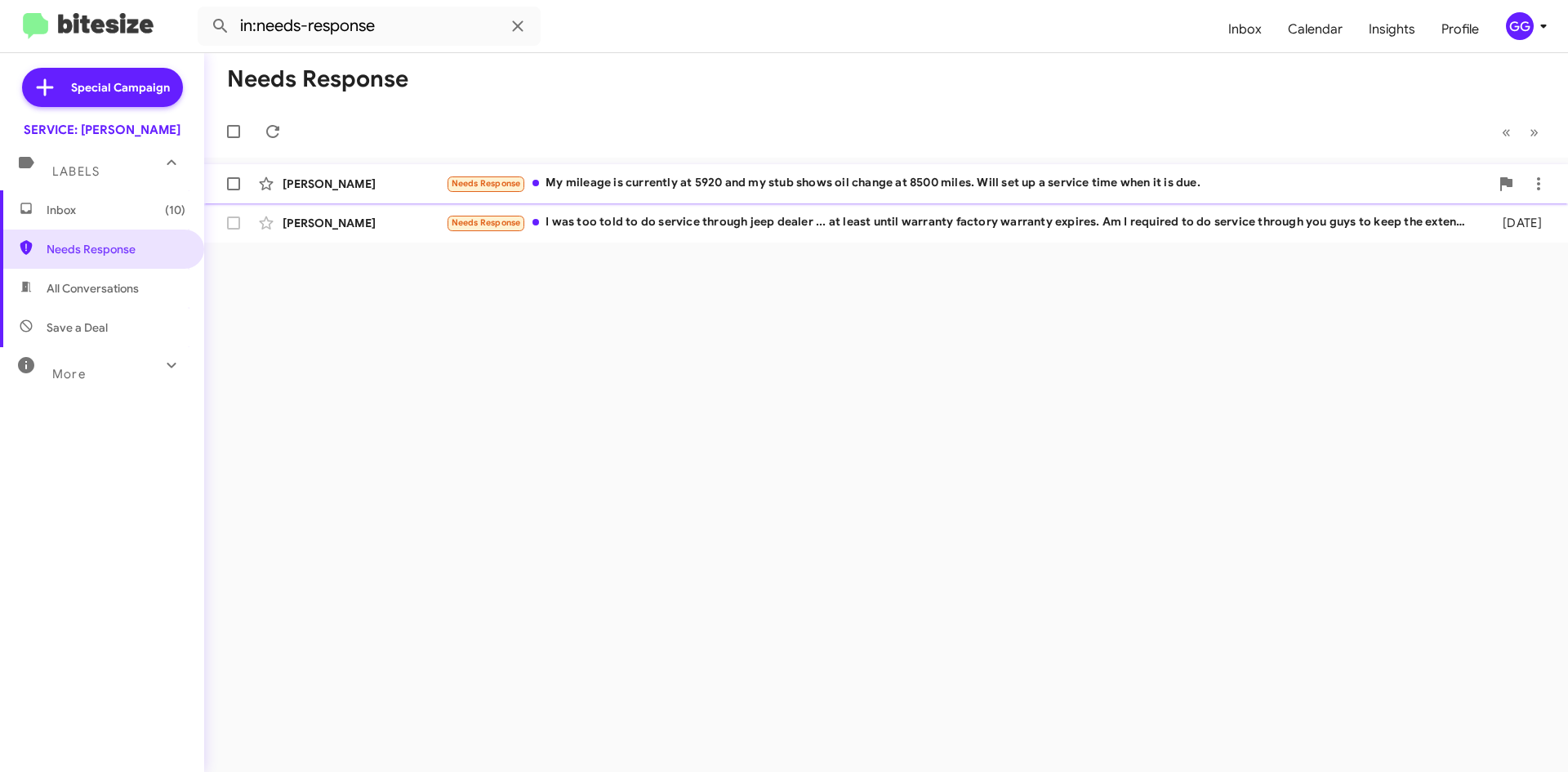
click at [1177, 182] on div "Needs Response My mileage is currently at 5920 and my stub shows oil change at …" at bounding box center [968, 182] width 1044 height 19
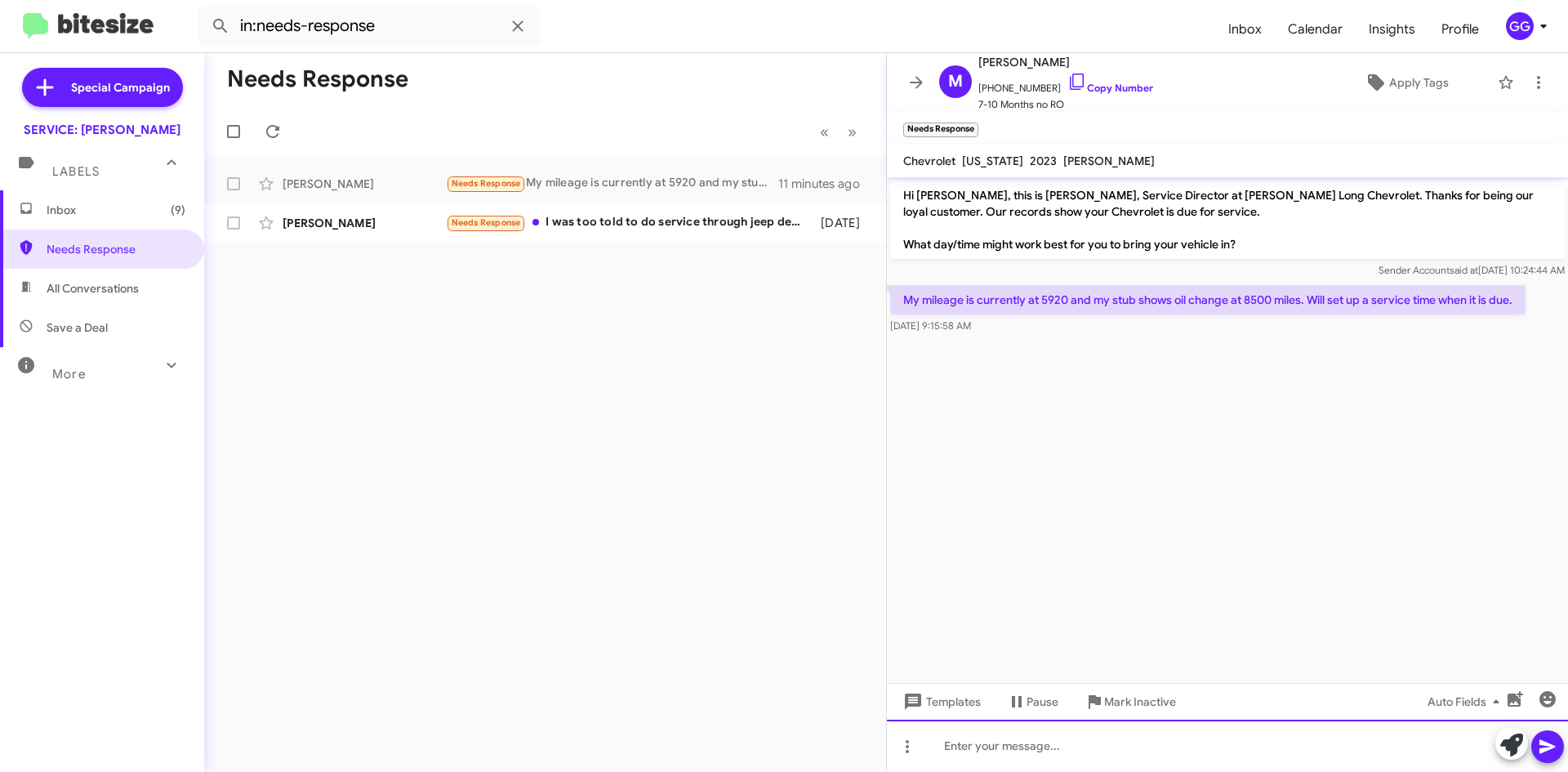
click at [1002, 753] on div at bounding box center [1228, 745] width 681 height 52
drag, startPoint x: 1376, startPoint y: 742, endPoint x: 948, endPoint y: 763, distance: 428.5
click at [948, 763] on div "Sounds good, let us know when you are ready and we will be happy to help!" at bounding box center [1228, 745] width 681 height 52
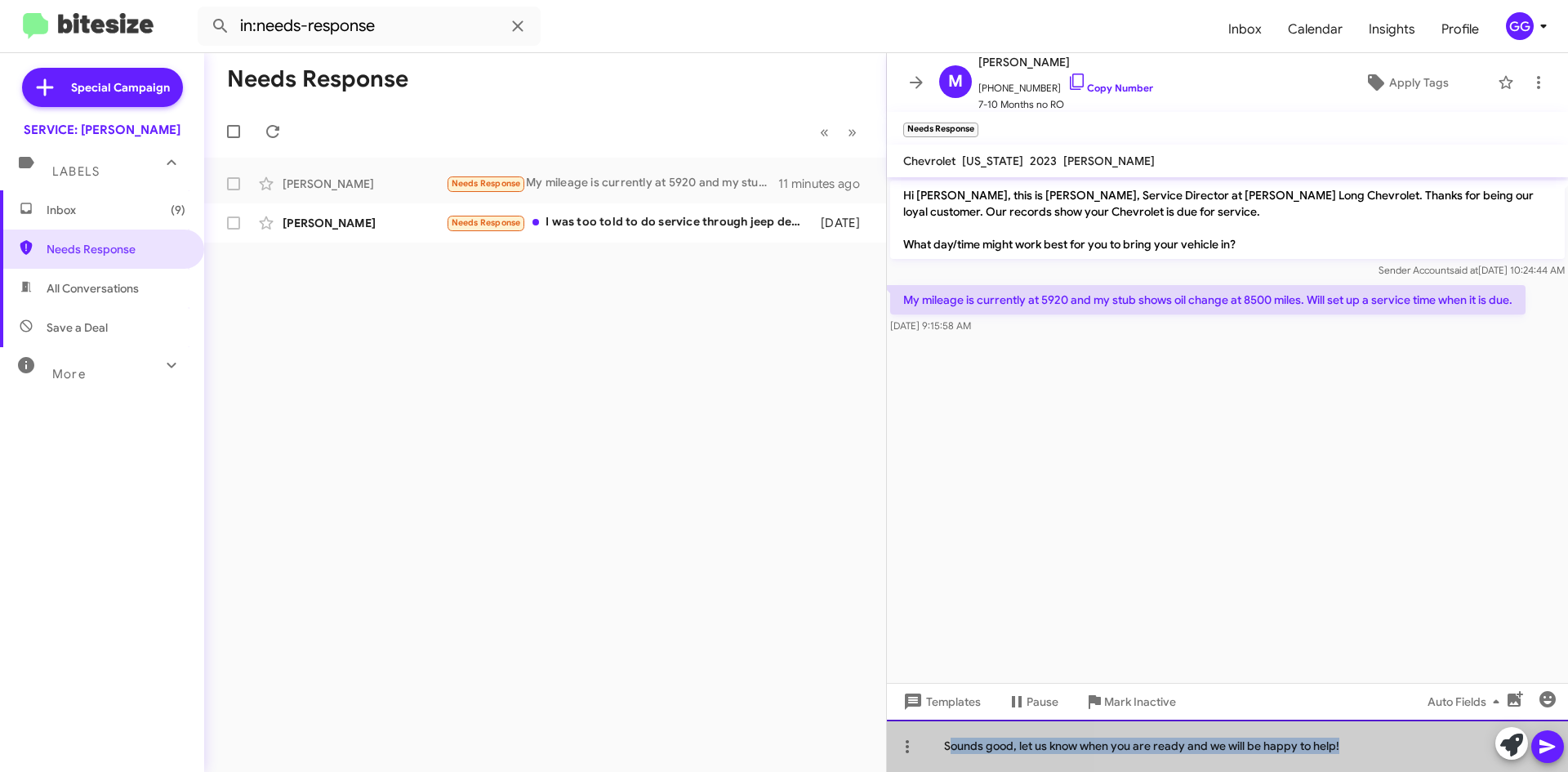
click at [1357, 746] on div "Sounds good, let us know when you are ready and we will be happy to help!" at bounding box center [1228, 745] width 681 height 52
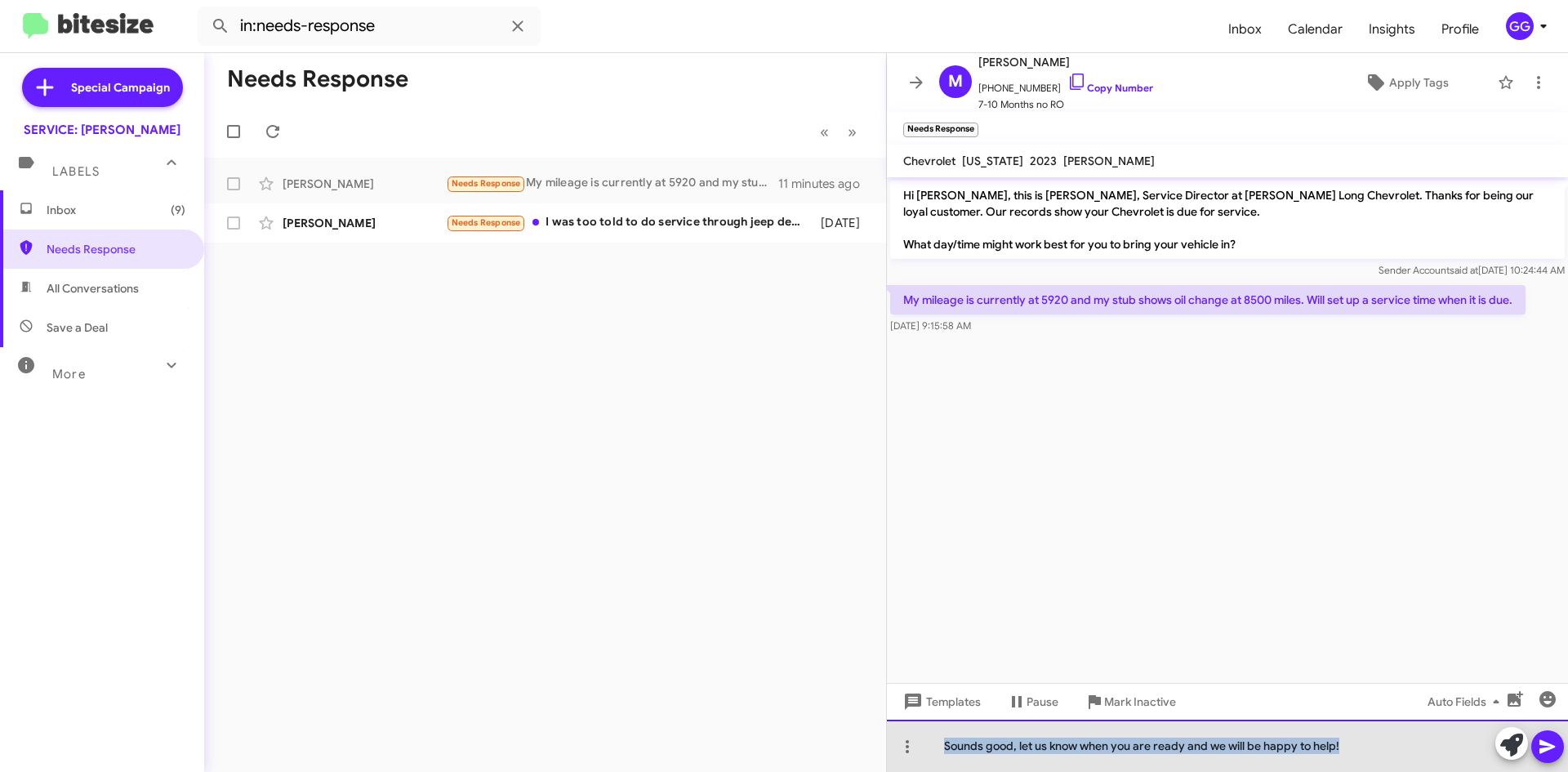
drag, startPoint x: 1330, startPoint y: 743, endPoint x: 930, endPoint y: 760, distance: 400.4
click at [930, 760] on div "Sounds good, let us know when you are ready and we will be happy to help!" at bounding box center [1228, 745] width 681 height 52
click at [1375, 761] on div "Sounds good, let us know when you are ready and we will be happy to help!" at bounding box center [1228, 745] width 681 height 52
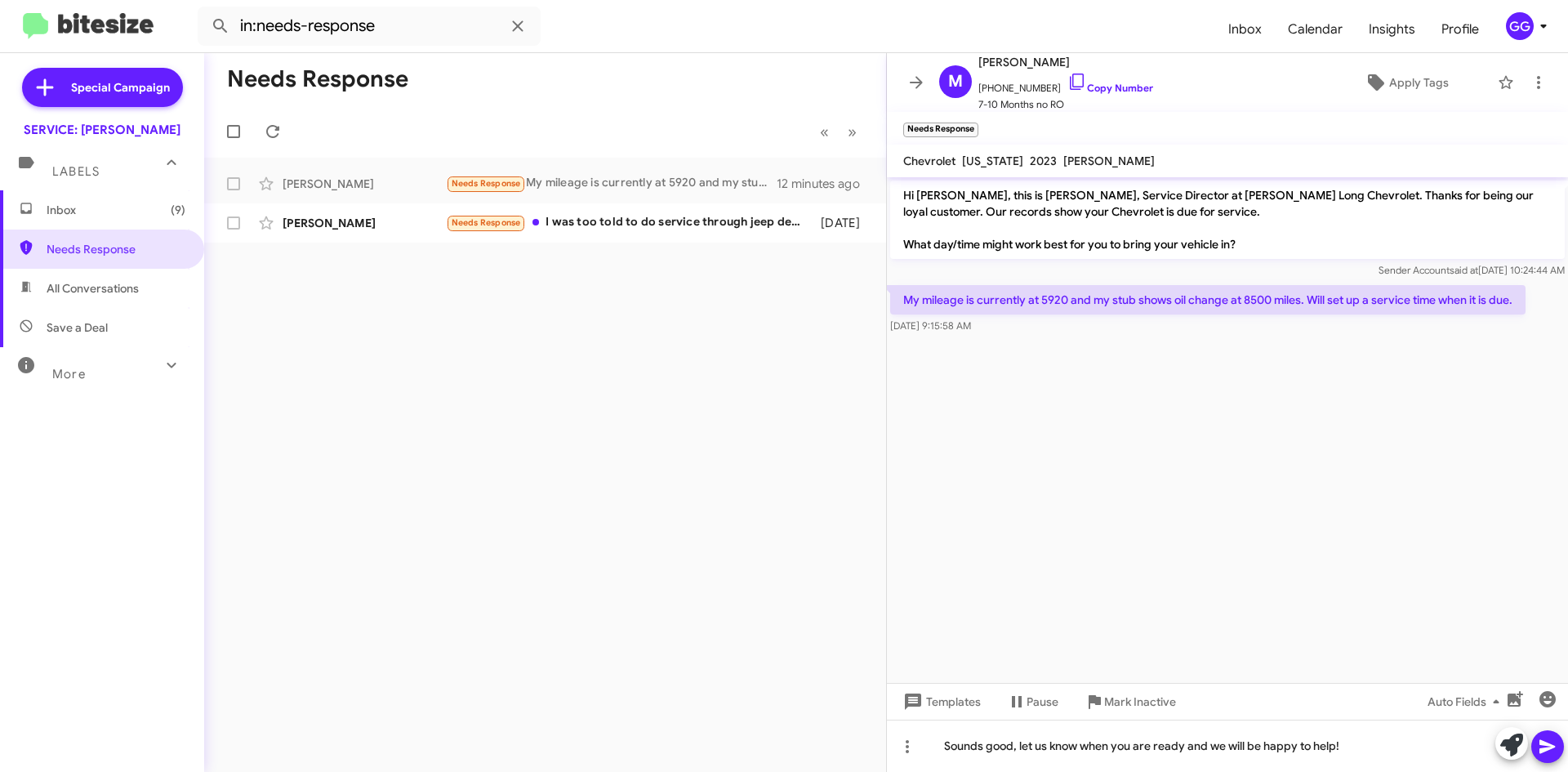
click at [1547, 742] on icon at bounding box center [1548, 746] width 20 height 20
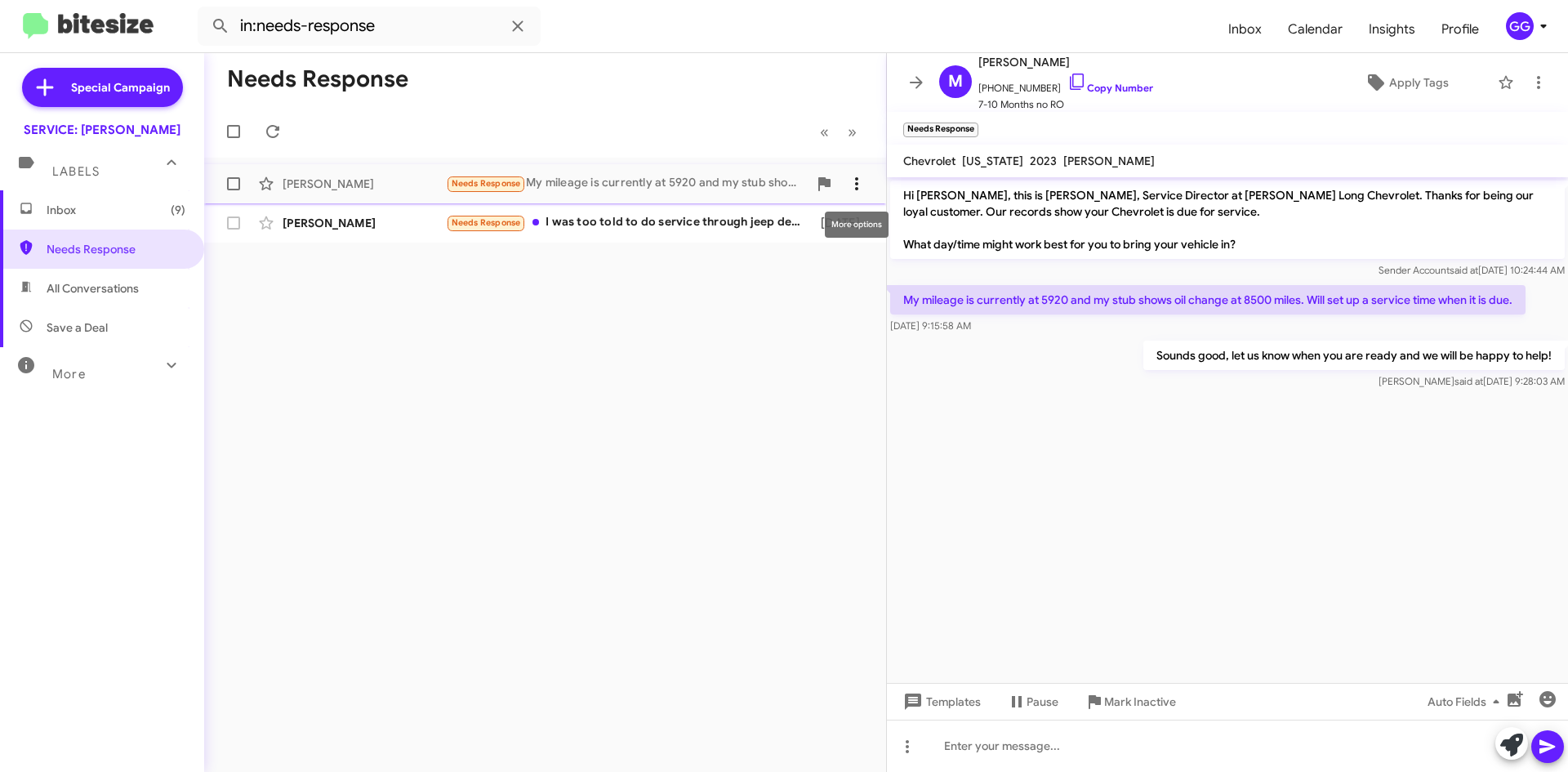
click at [859, 182] on icon at bounding box center [857, 183] width 20 height 20
click at [838, 265] on span "[PERSON_NAME] as responded" at bounding box center [776, 266] width 168 height 39
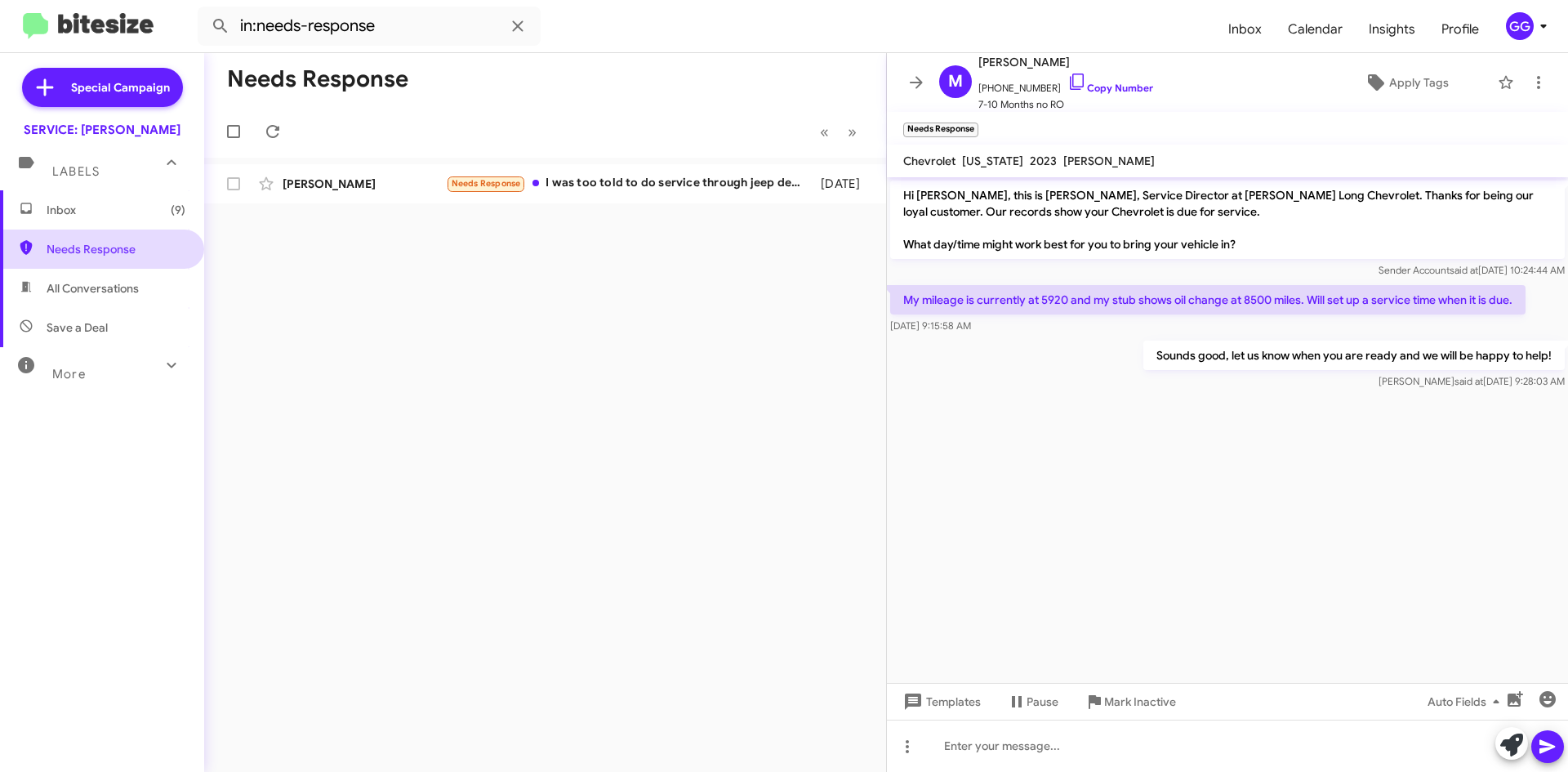
click at [91, 241] on span "Needs Response" at bounding box center [116, 249] width 139 height 17
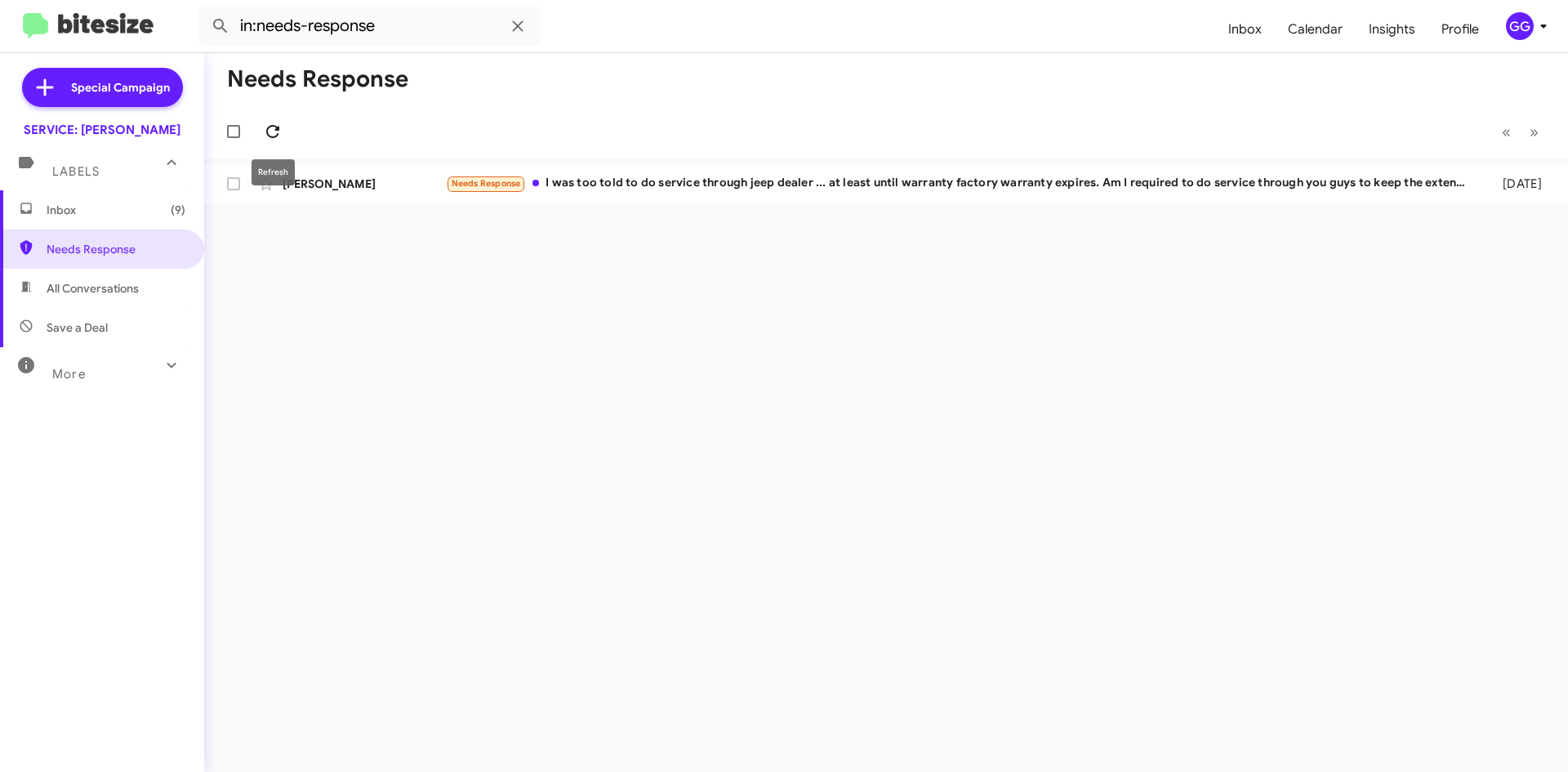
click at [279, 131] on icon at bounding box center [273, 131] width 20 height 20
click at [256, 120] on div at bounding box center [236, 130] width 39 height 32
click at [273, 125] on icon at bounding box center [273, 131] width 20 height 20
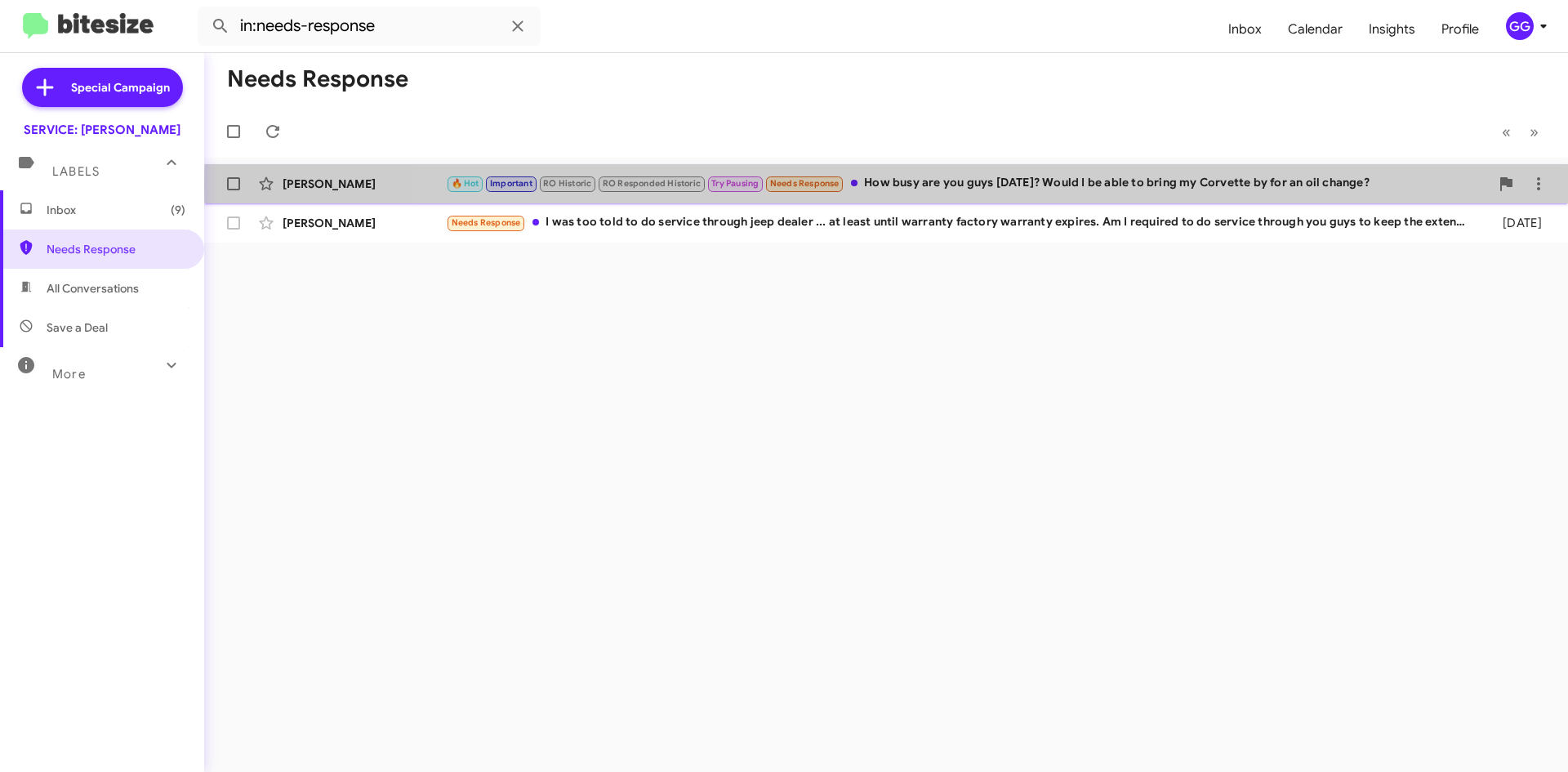
click at [955, 185] on div "🔥 Hot Important RO Historic RO Responded Historic Try Pausing Needs Response Ho…" at bounding box center [968, 182] width 1044 height 19
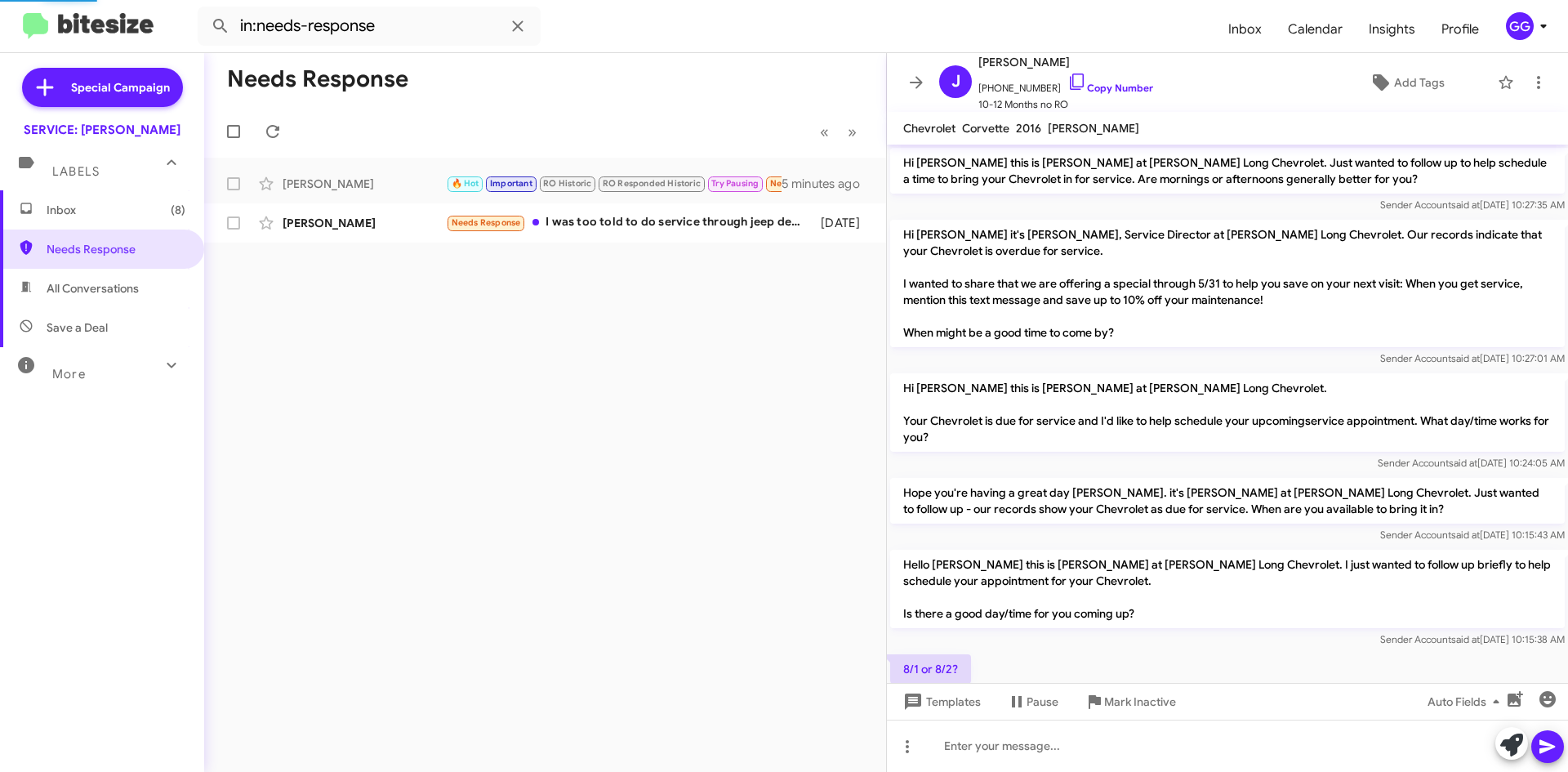
scroll to position [881, 0]
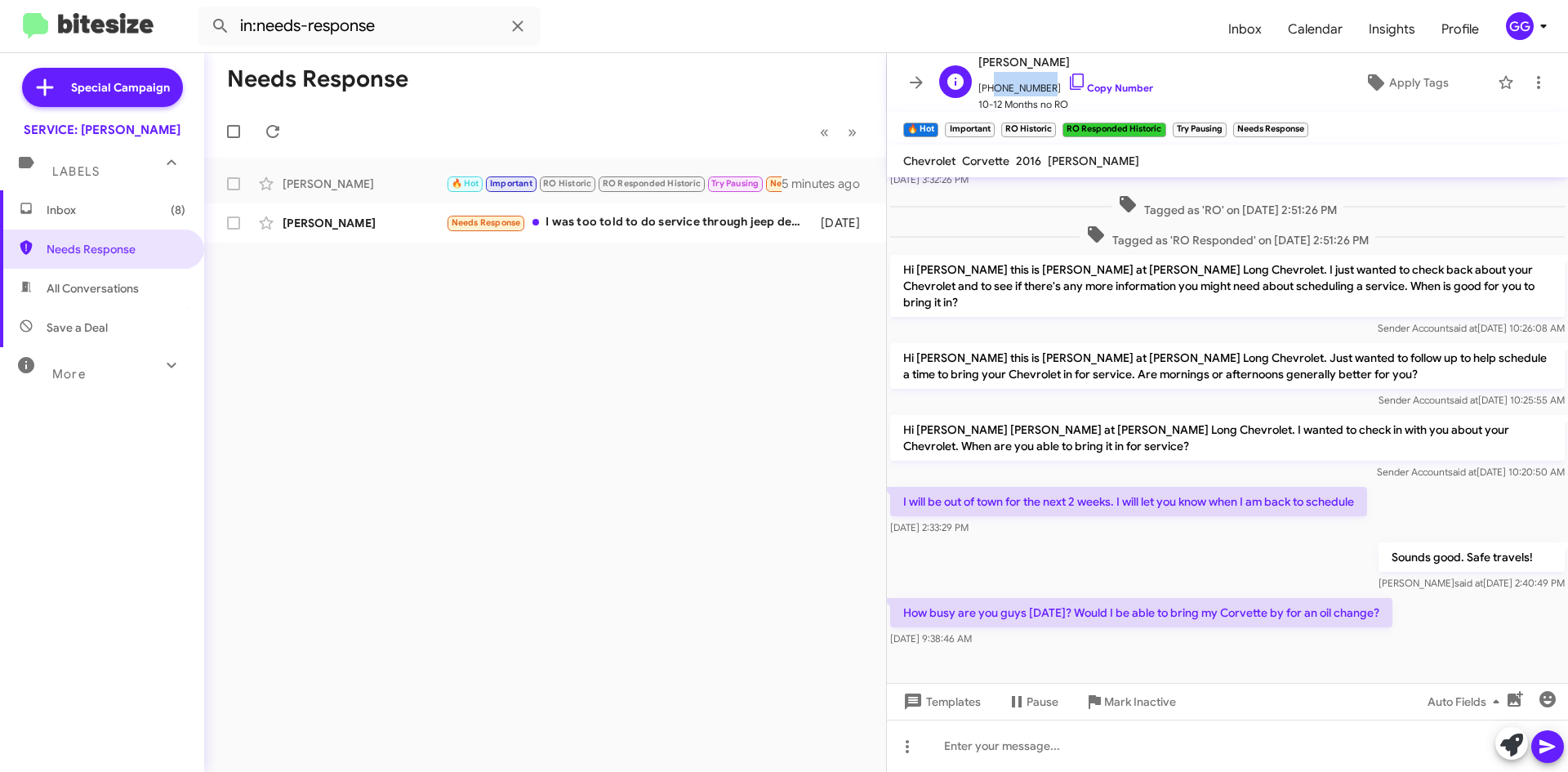
drag, startPoint x: 1038, startPoint y: 81, endPoint x: 990, endPoint y: 85, distance: 48.2
click at [990, 85] on span "[PHONE_NUMBER] Copy Number" at bounding box center [1066, 83] width 175 height 25
copy span "7196519484"
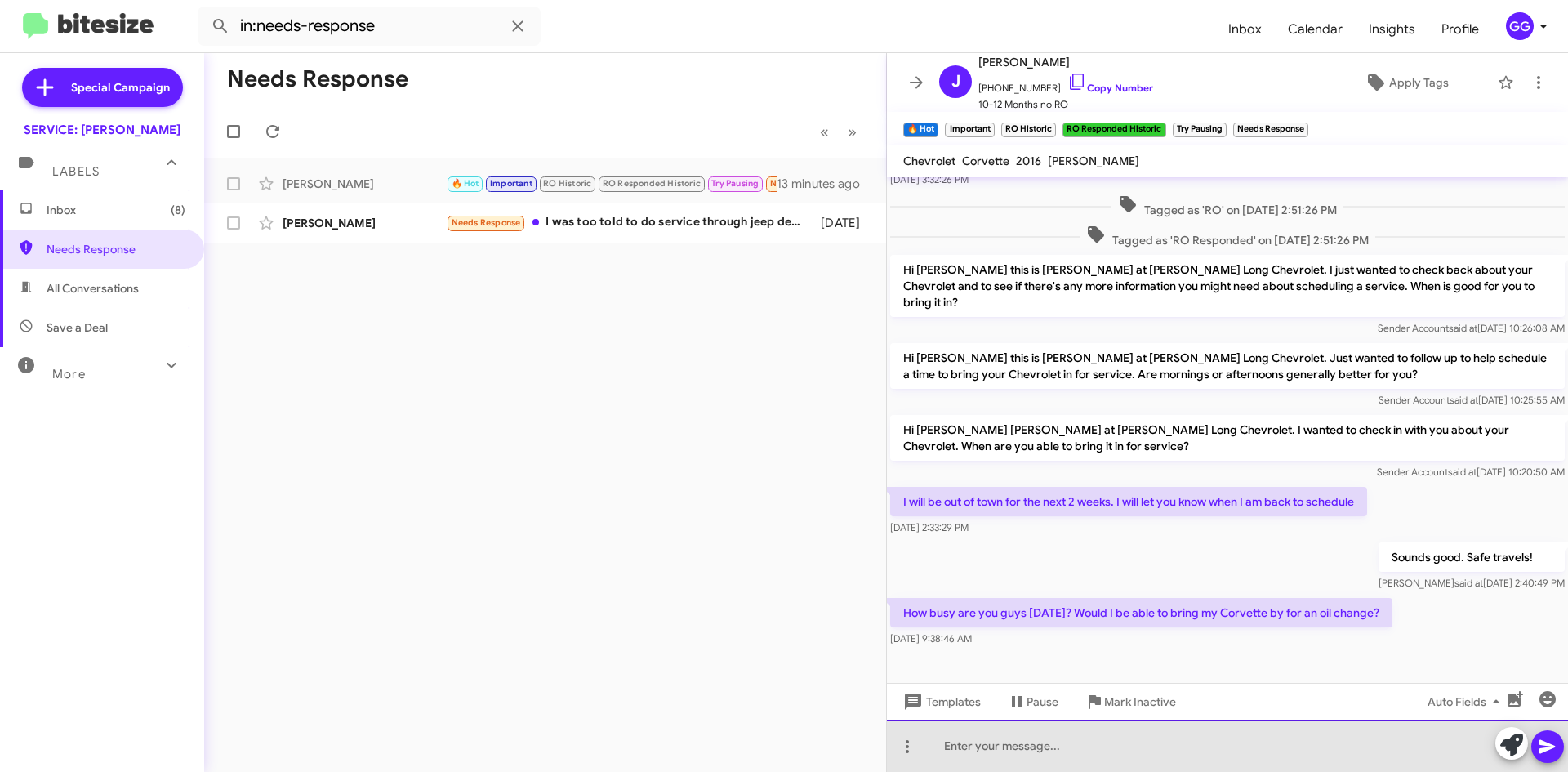
click at [1079, 738] on div at bounding box center [1228, 745] width 681 height 52
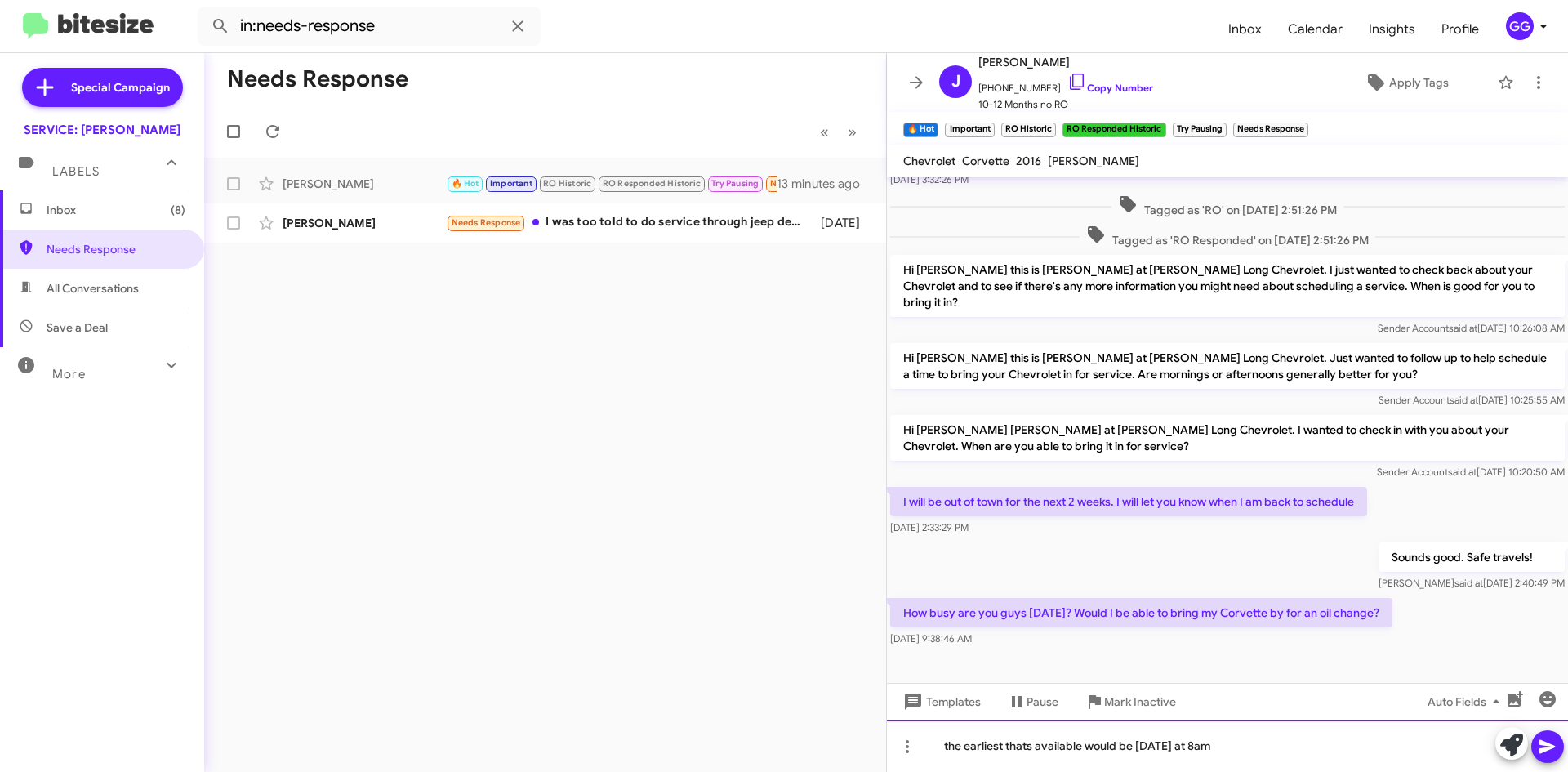
click at [949, 746] on div "the earliest thats available would be [DATE] at 8am" at bounding box center [1228, 745] width 681 height 52
click at [1299, 754] on div "The earliest that's available would be [DATE] at 8am" at bounding box center [1228, 745] width 681 height 52
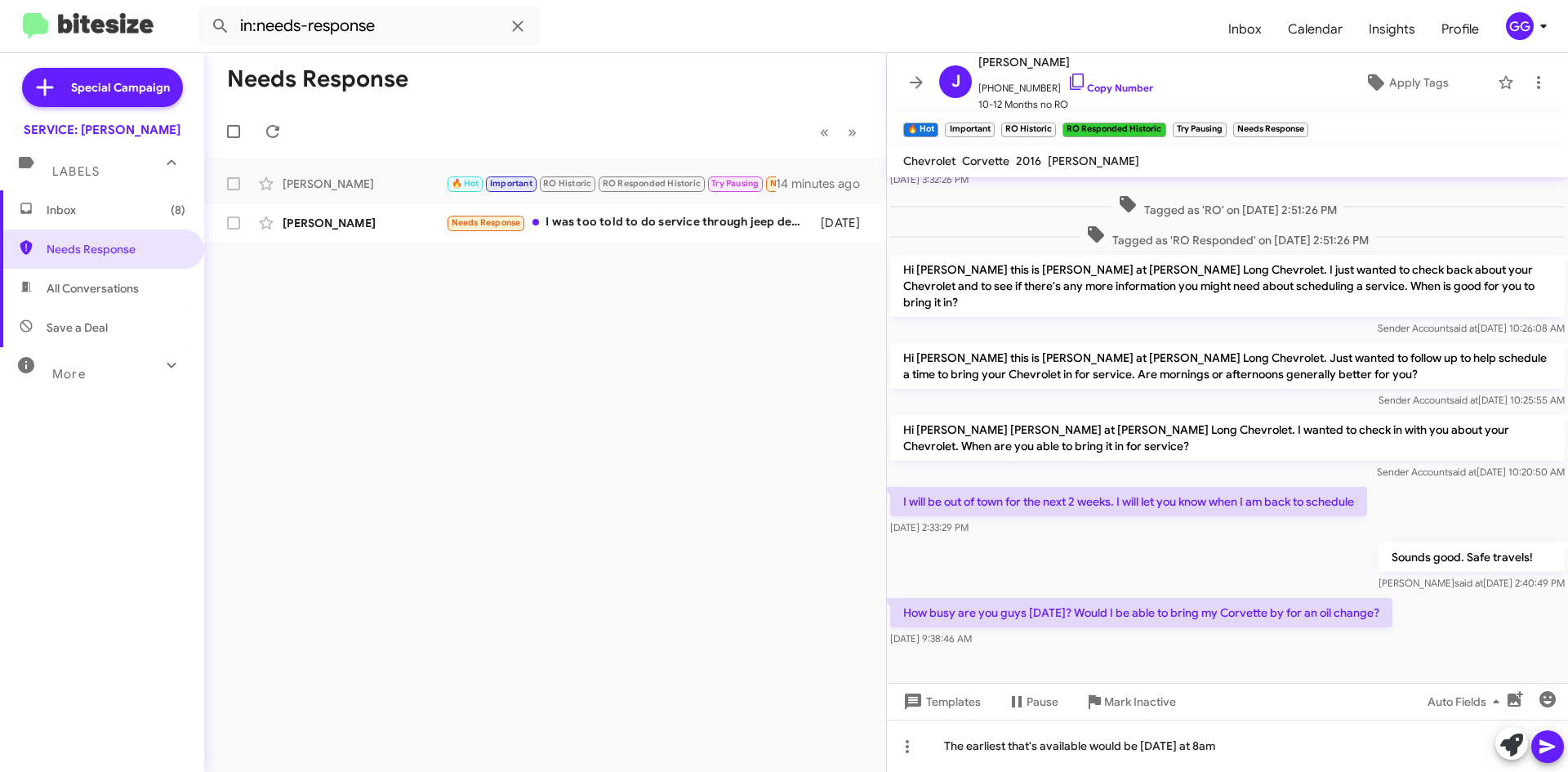
click at [1542, 745] on icon at bounding box center [1547, 746] width 16 height 14
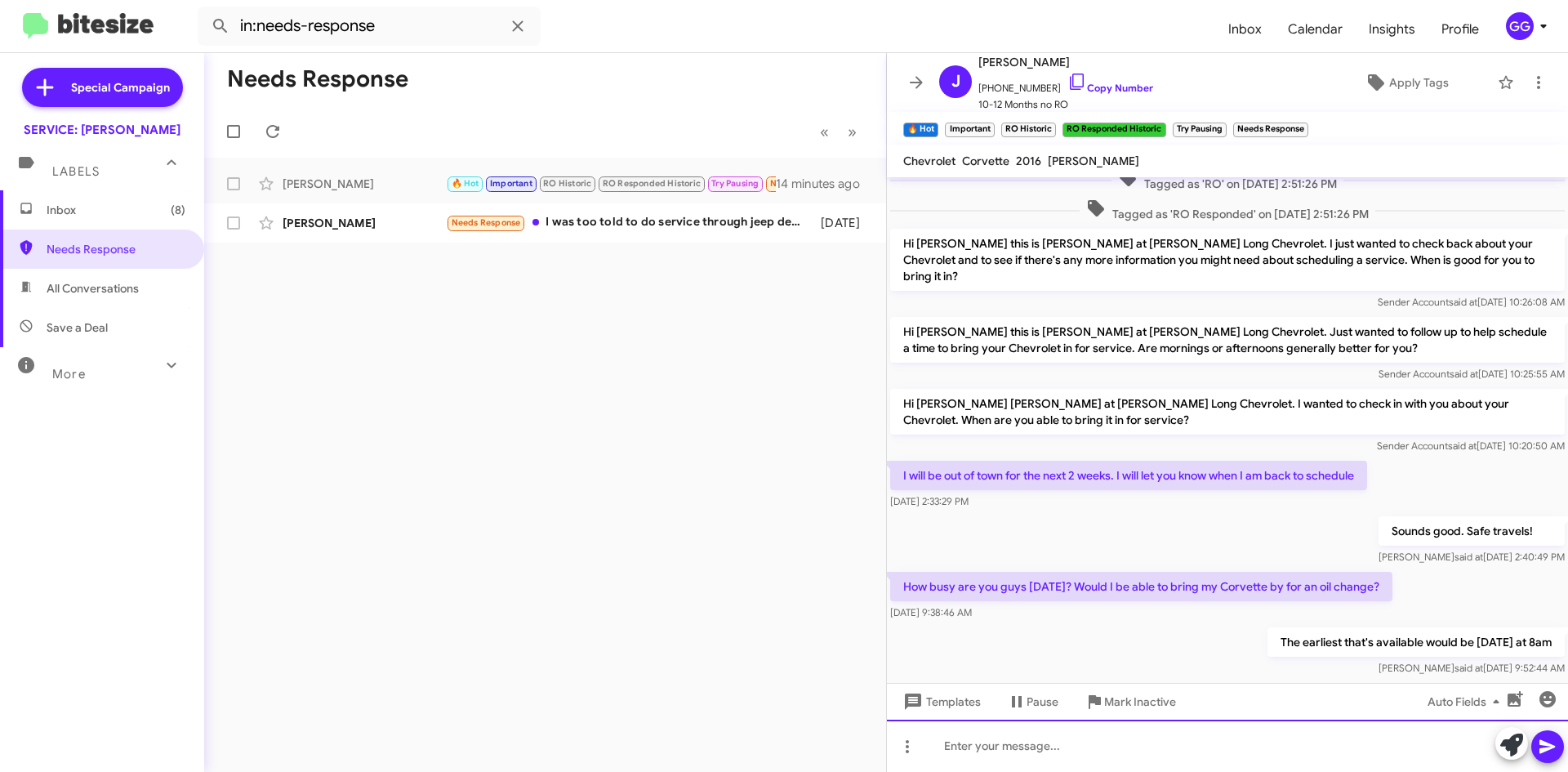
scroll to position [1283, 0]
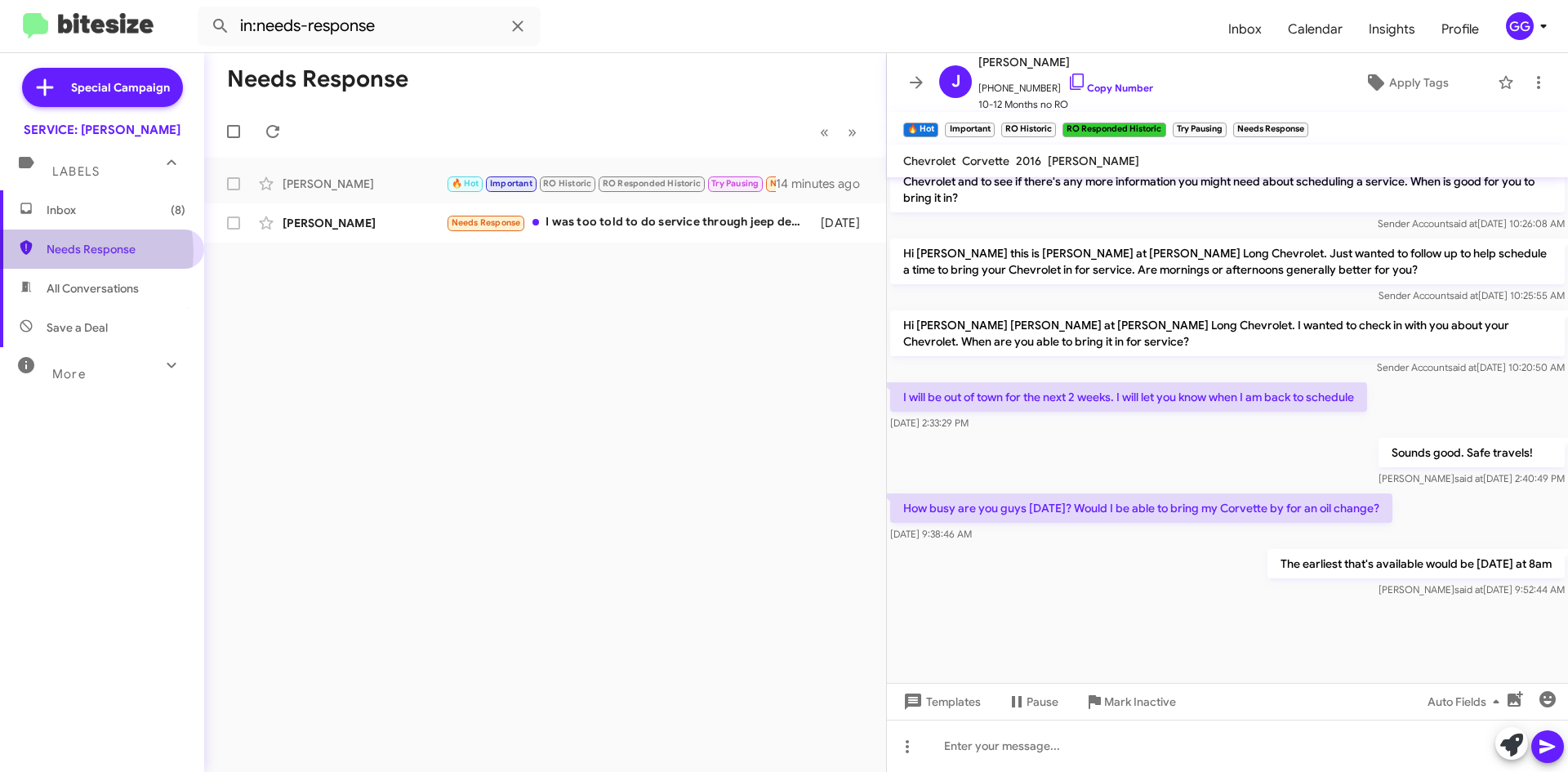
click at [66, 253] on span "Needs Response" at bounding box center [116, 249] width 139 height 17
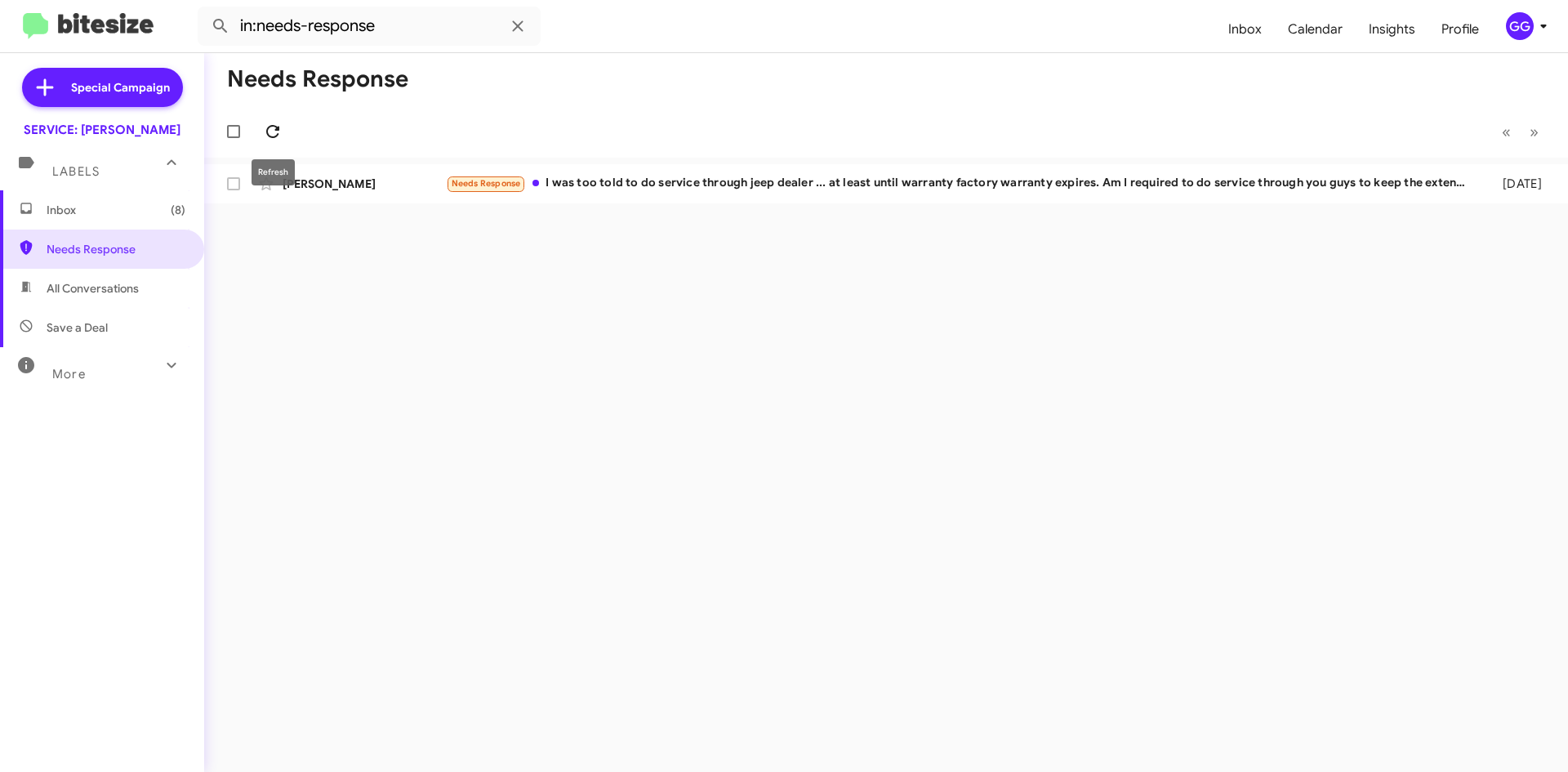
click at [268, 132] on icon at bounding box center [272, 130] width 13 height 13
click at [272, 127] on icon at bounding box center [272, 130] width 13 height 13
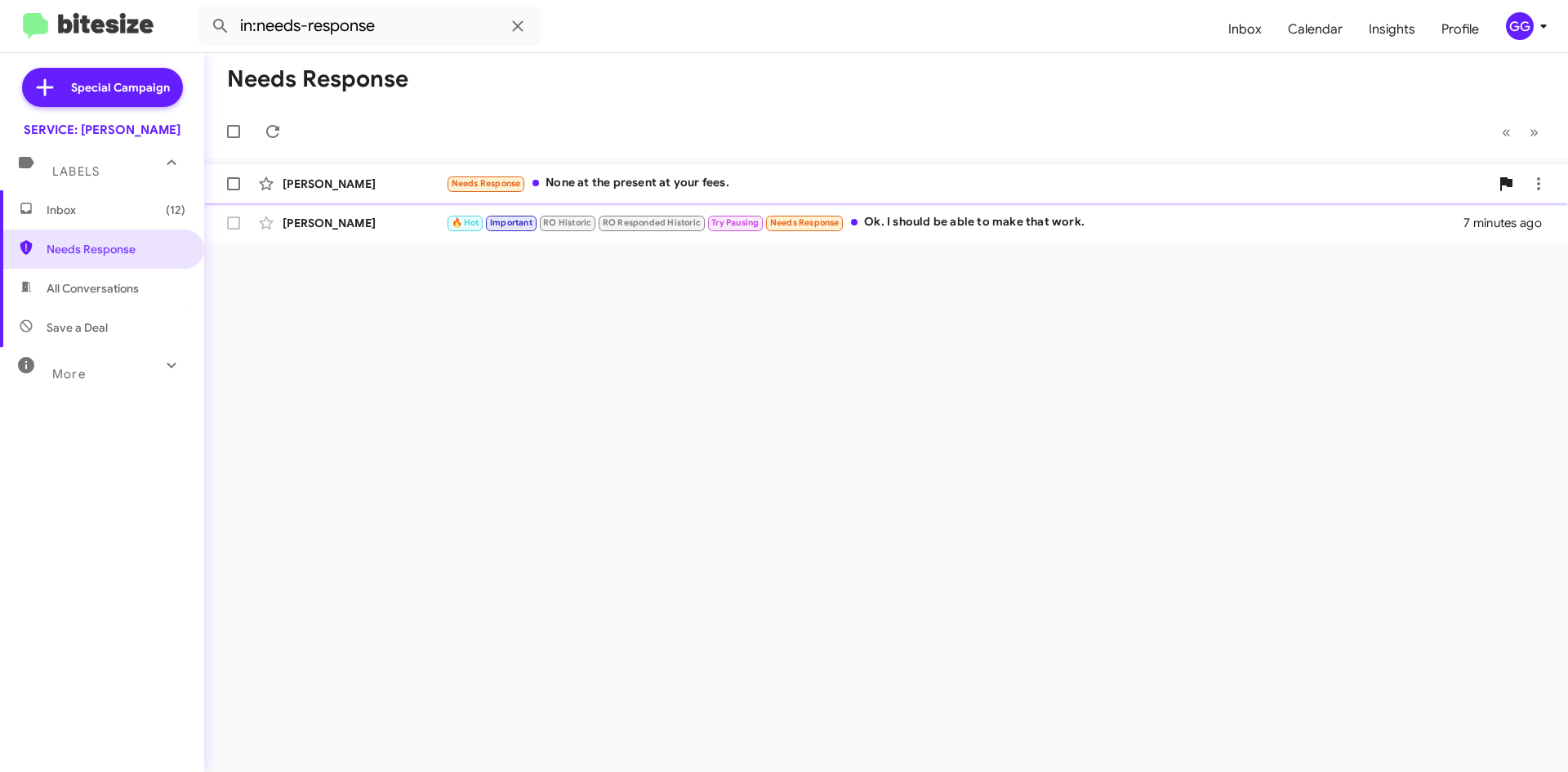
click at [816, 186] on div "Needs Response None at the present at your fees." at bounding box center [968, 182] width 1044 height 19
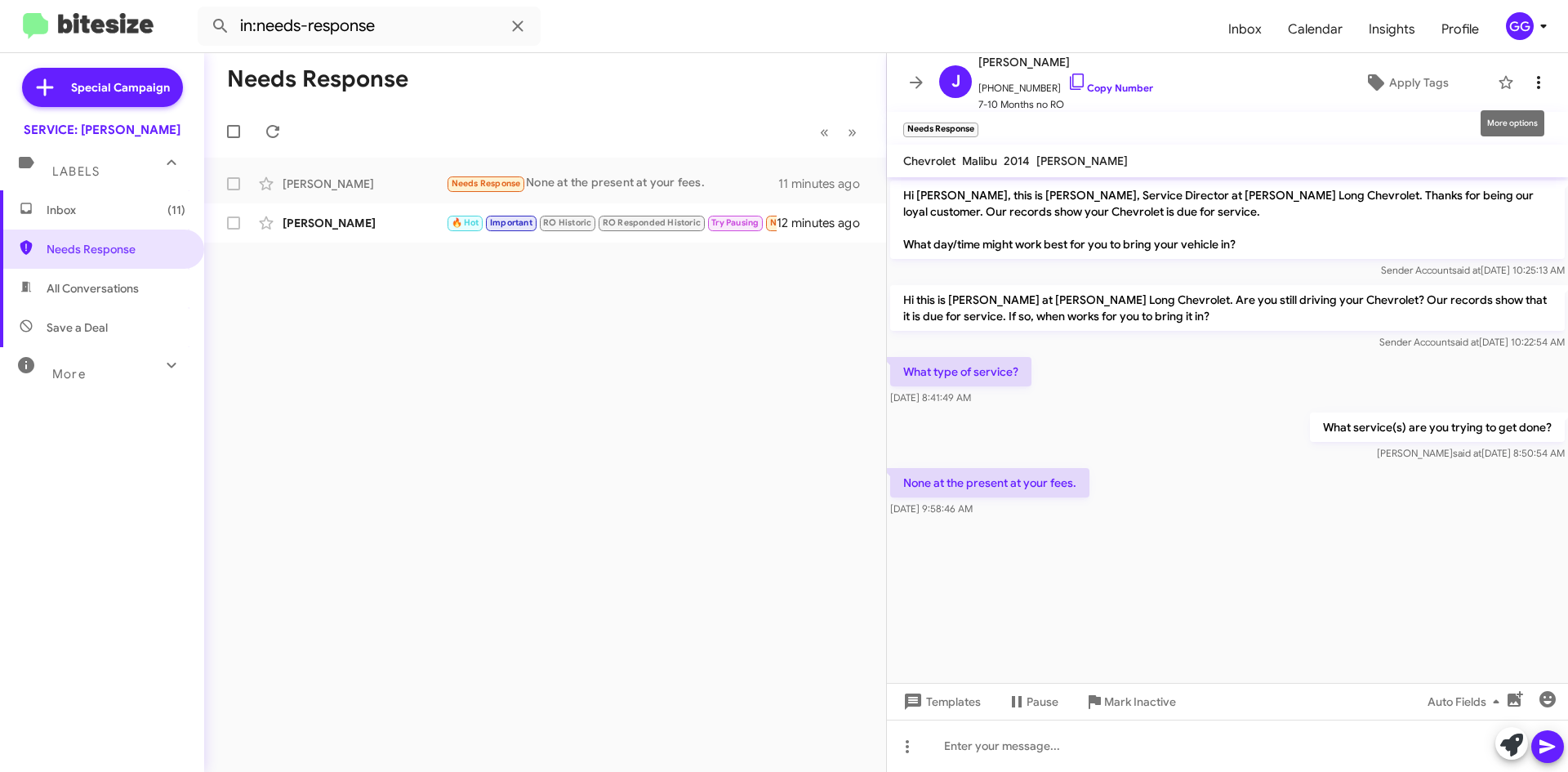
click at [1531, 84] on icon at bounding box center [1539, 82] width 20 height 20
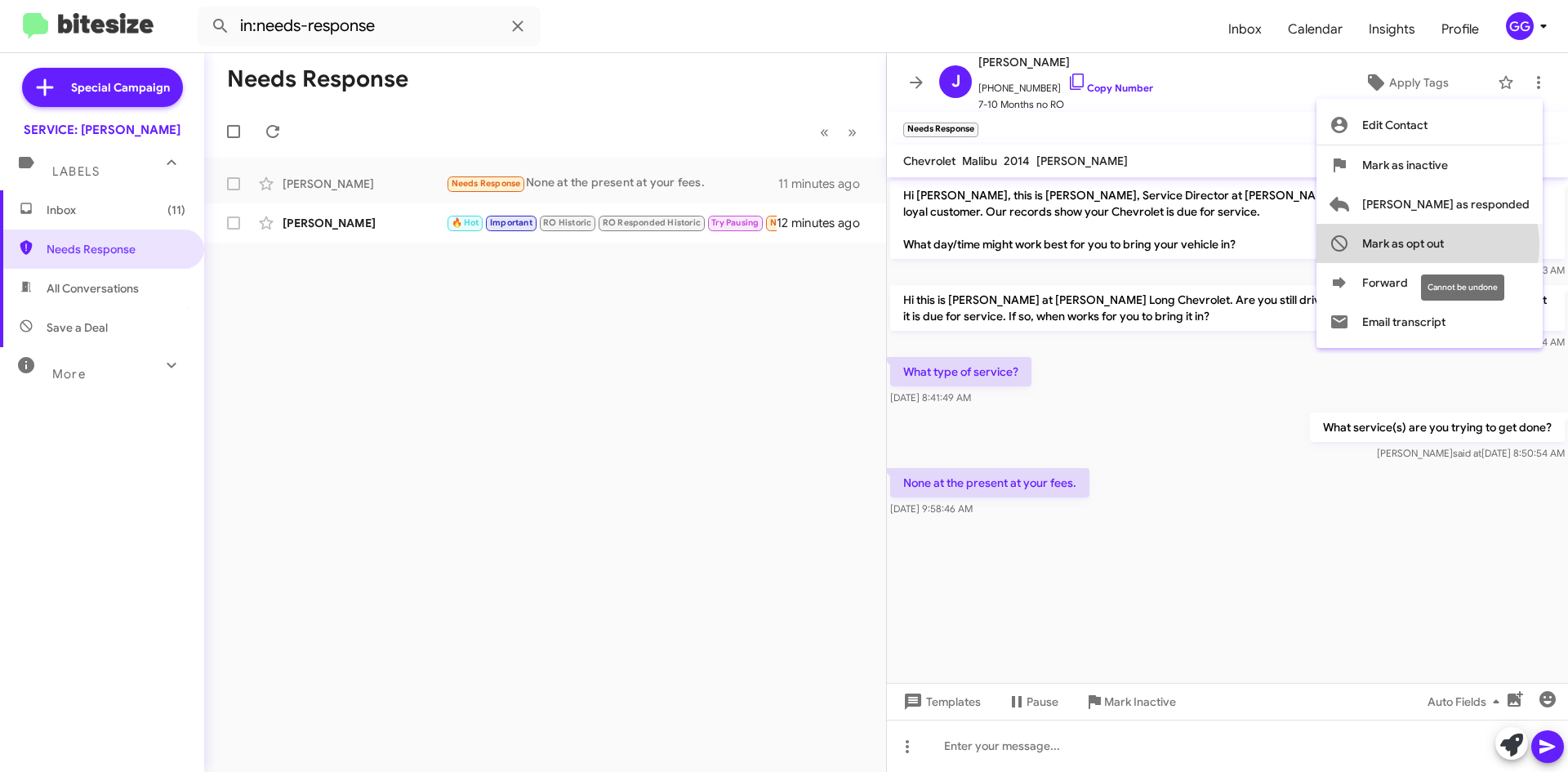
click at [1444, 245] on span "Mark as opt out" at bounding box center [1403, 243] width 81 height 39
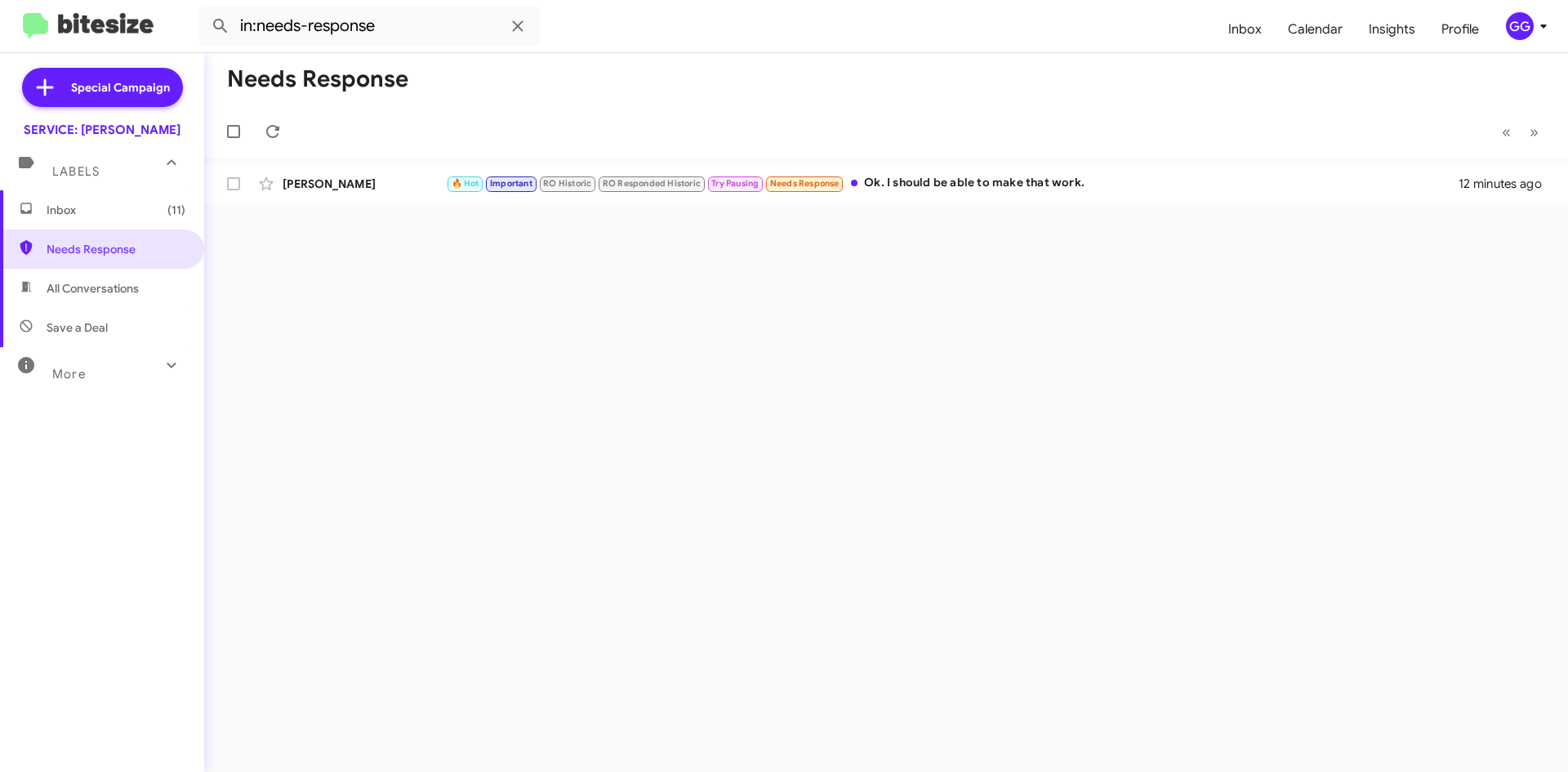
click at [87, 213] on span "Inbox (11)" at bounding box center [116, 210] width 139 height 17
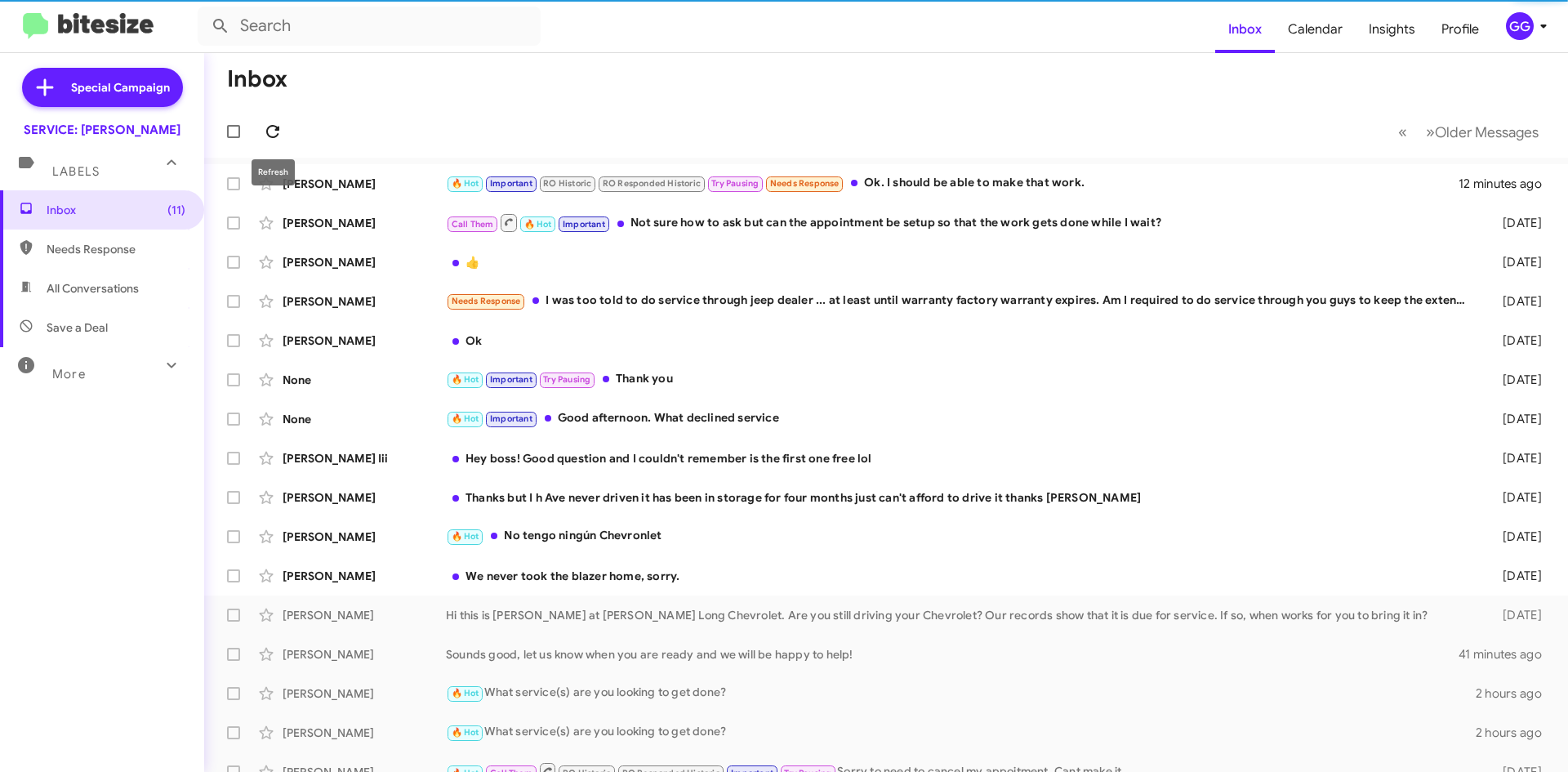
click at [270, 123] on icon at bounding box center [273, 131] width 20 height 20
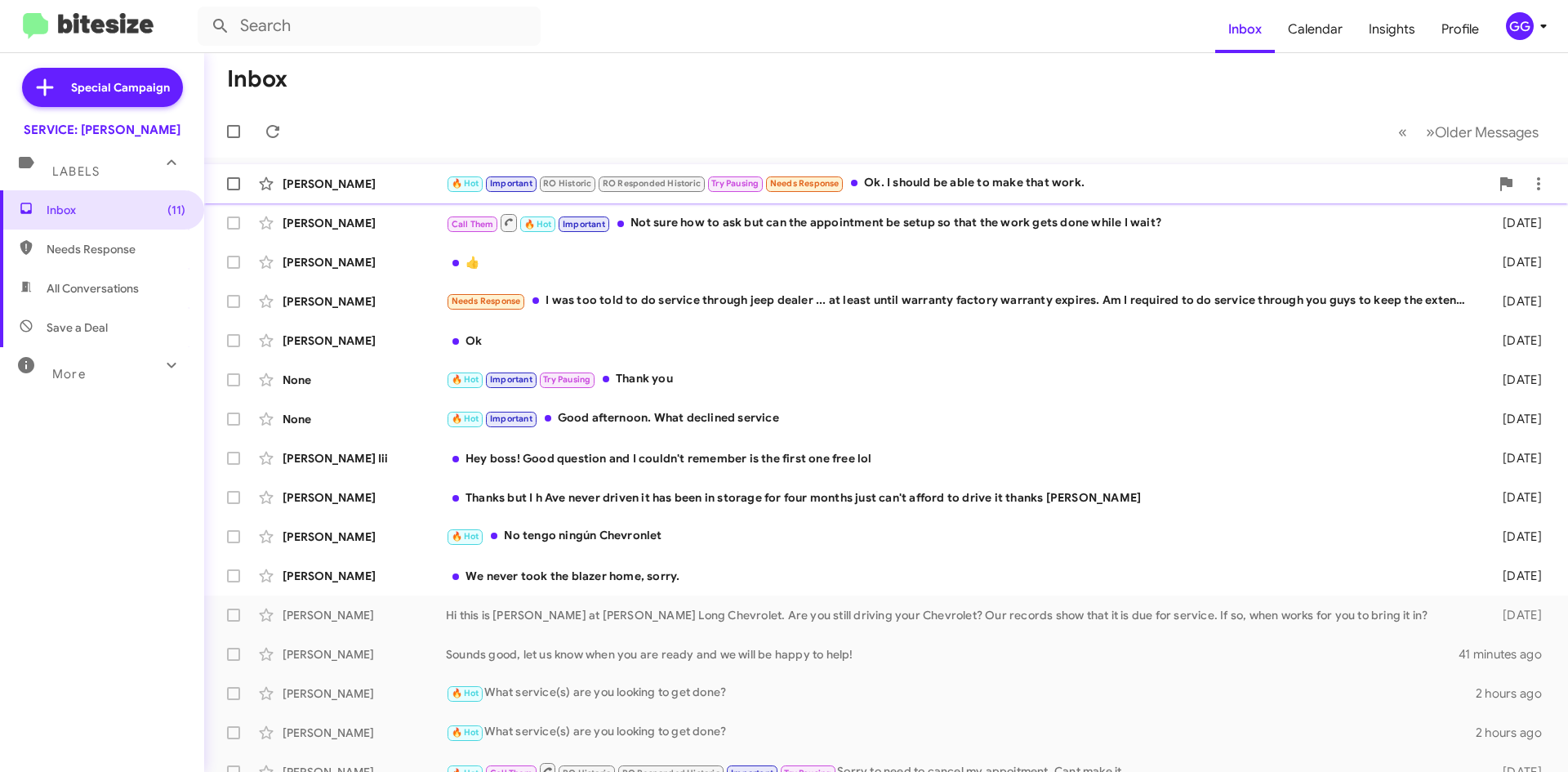
click at [1186, 177] on div "🔥 Hot Important RO Historic RO Responded Historic Try Pausing Needs Response Ok…" at bounding box center [968, 182] width 1044 height 19
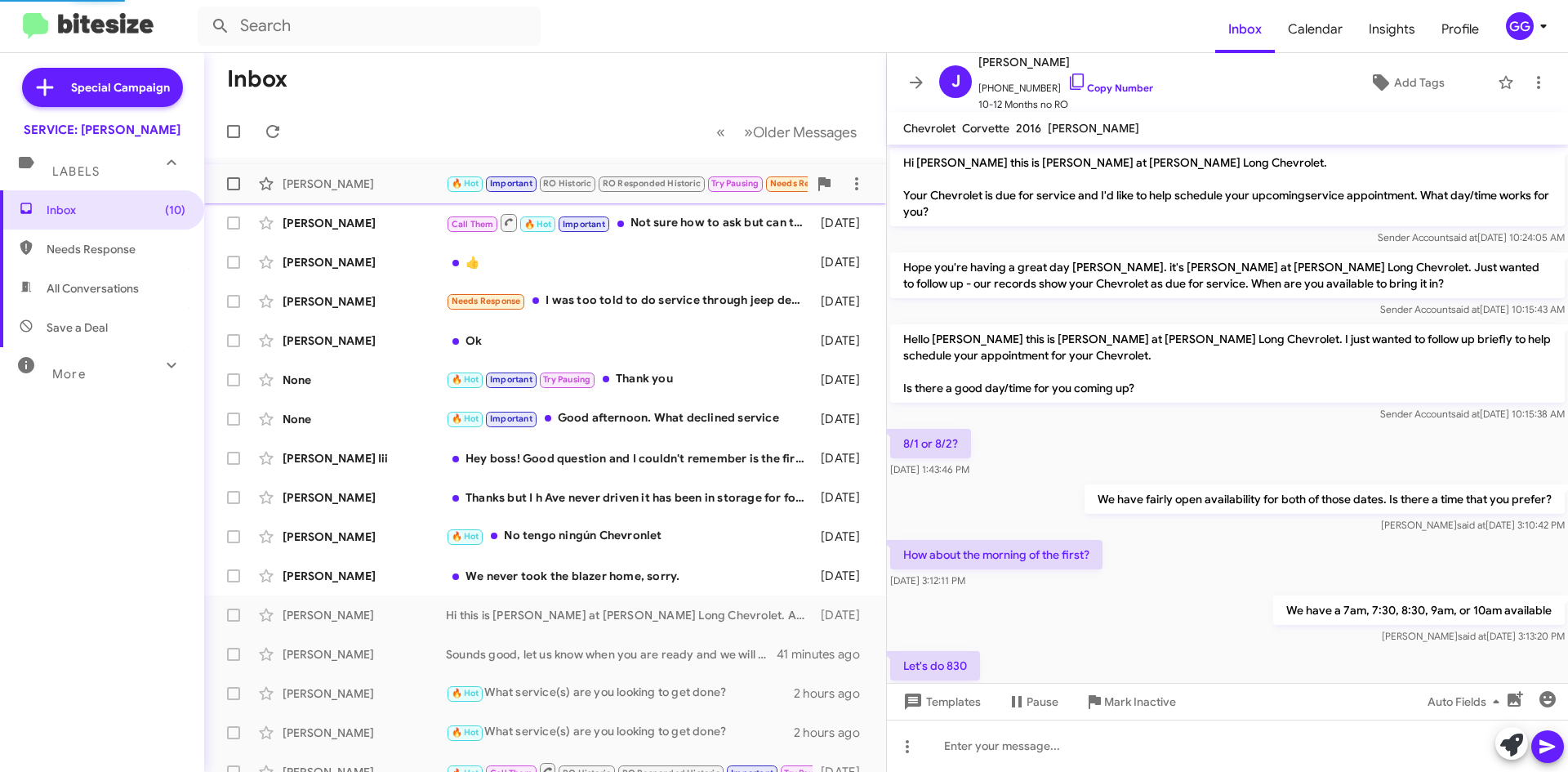
scroll to position [767, 0]
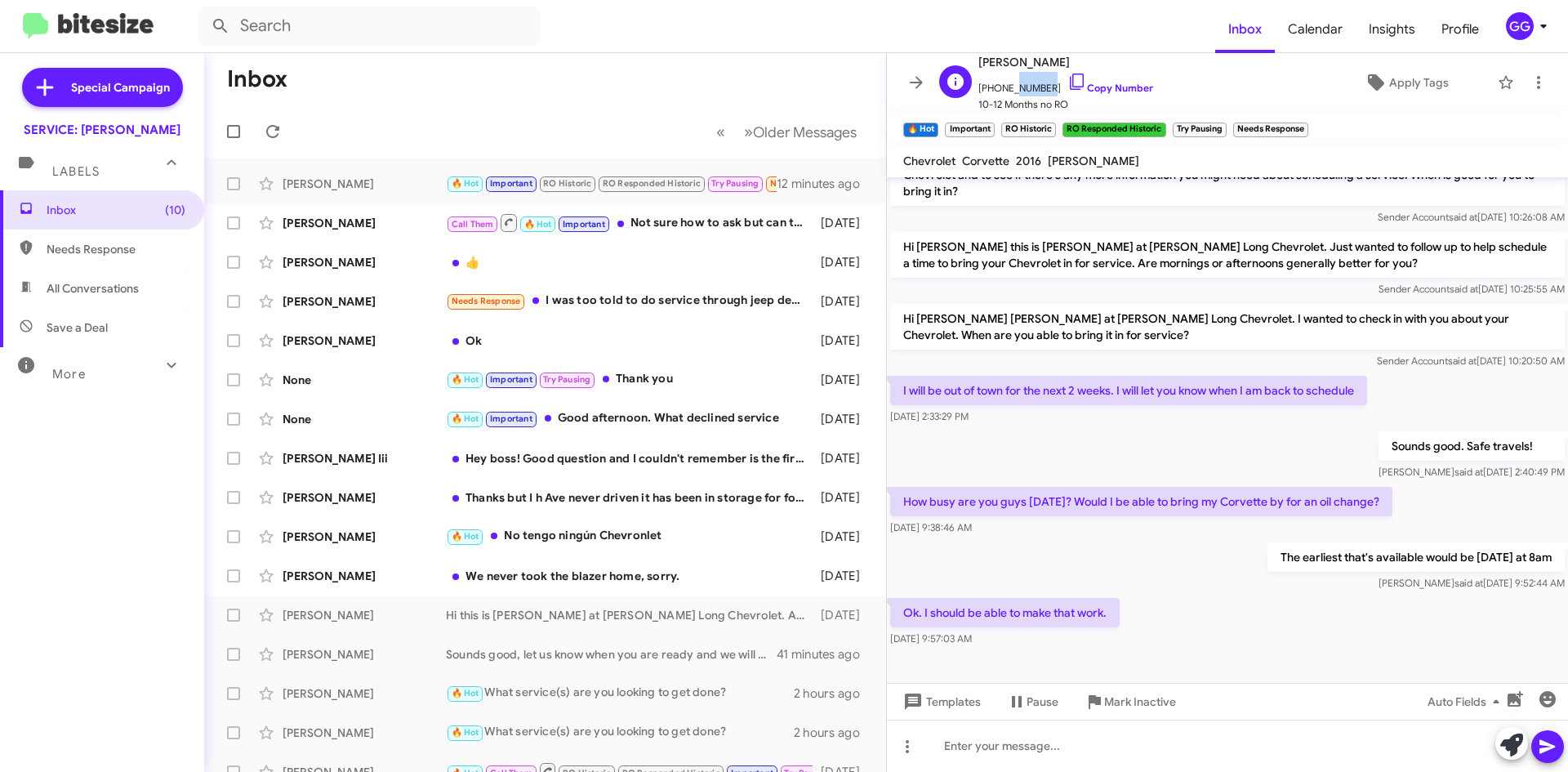
drag, startPoint x: 1038, startPoint y: 85, endPoint x: 997, endPoint y: 91, distance: 41.4
click at [1005, 90] on span "[PHONE_NUMBER] Copy Number" at bounding box center [1066, 83] width 175 height 25
drag, startPoint x: 993, startPoint y: 92, endPoint x: 1010, endPoint y: 90, distance: 17.1
click at [1010, 90] on span "[PHONE_NUMBER] Copy Number" at bounding box center [1066, 83] width 175 height 25
drag, startPoint x: 1041, startPoint y: 86, endPoint x: 987, endPoint y: 89, distance: 54.1
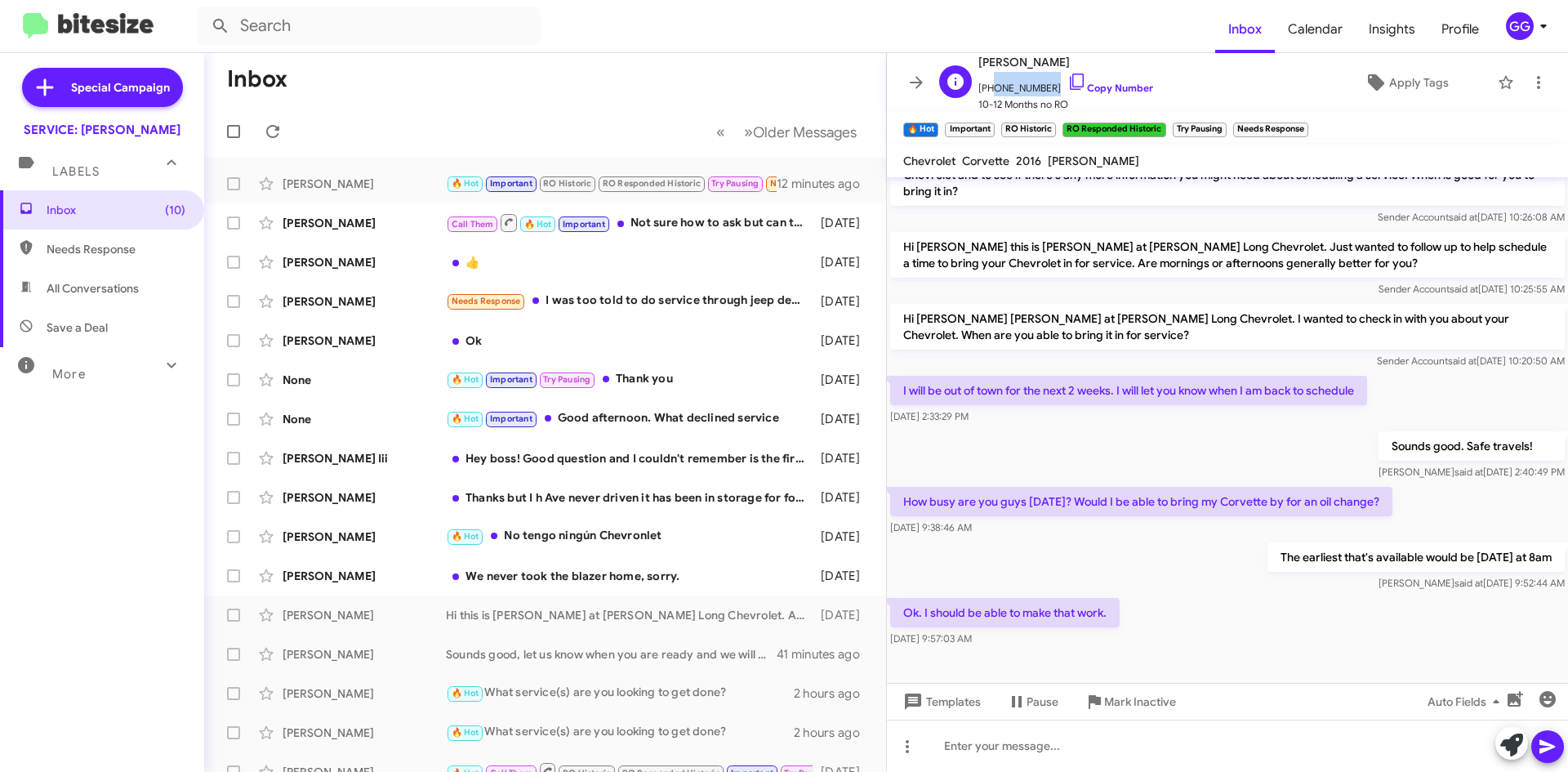
click at [987, 89] on span "[PHONE_NUMBER] Copy Number" at bounding box center [1066, 83] width 175 height 25
copy span "7196519484"
click at [853, 182] on icon at bounding box center [857, 183] width 20 height 20
click at [763, 229] on span "Mark as unread" at bounding box center [721, 227] width 82 height 39
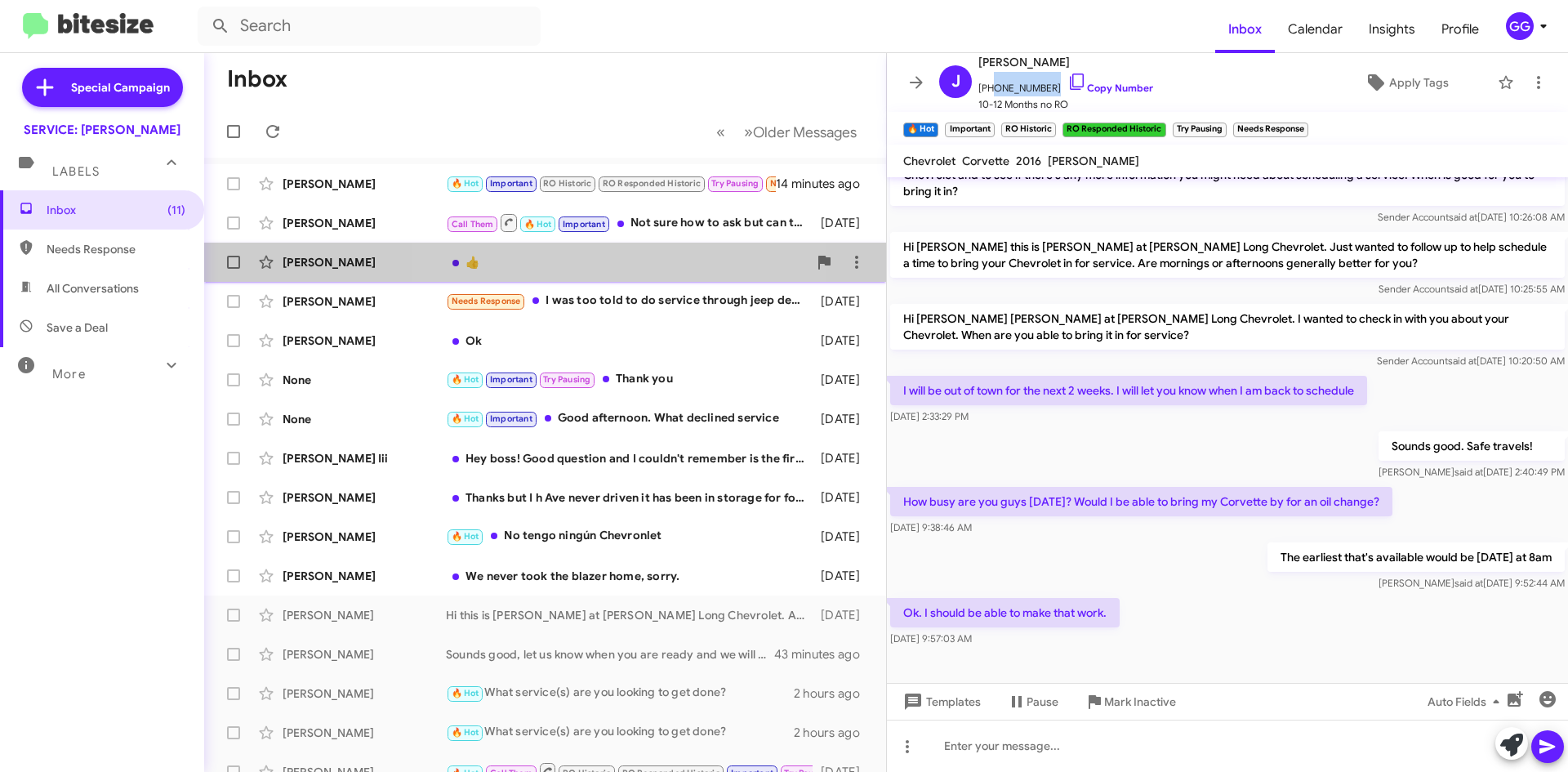
click at [598, 261] on div "👍" at bounding box center [627, 262] width 362 height 17
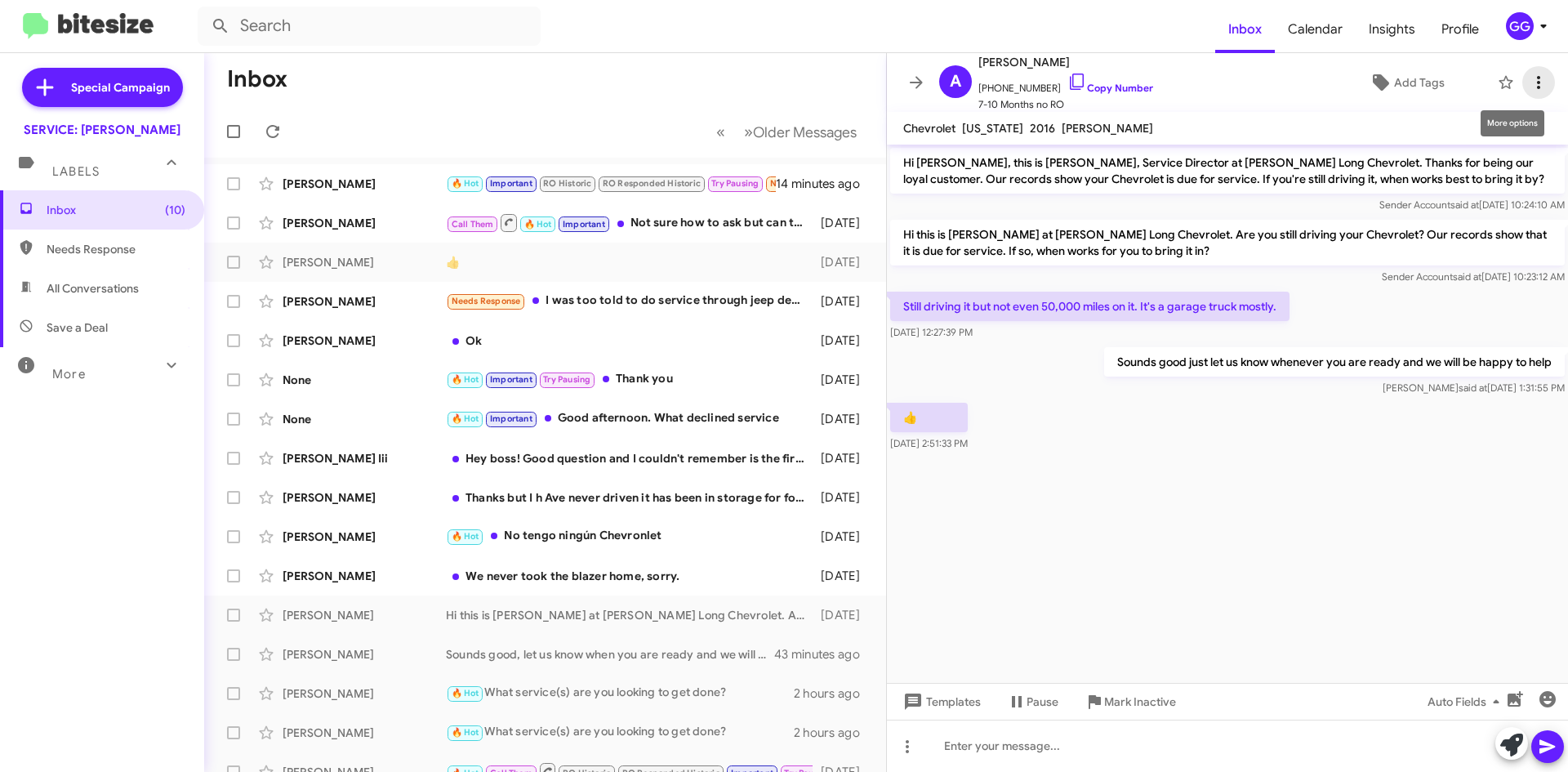
click at [1529, 77] on icon at bounding box center [1539, 82] width 20 height 20
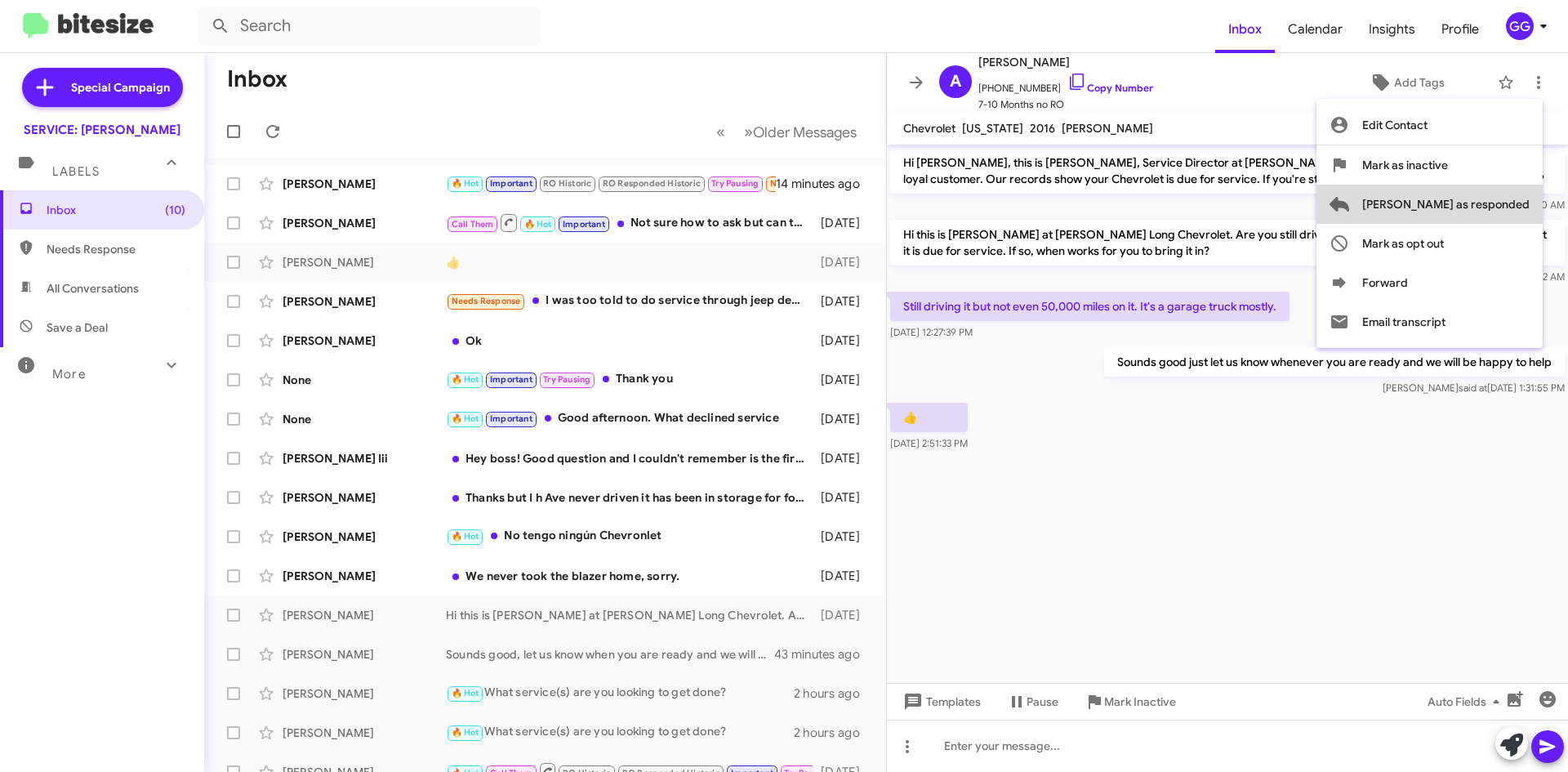
click at [1511, 202] on span "[PERSON_NAME] as responded" at bounding box center [1446, 204] width 168 height 39
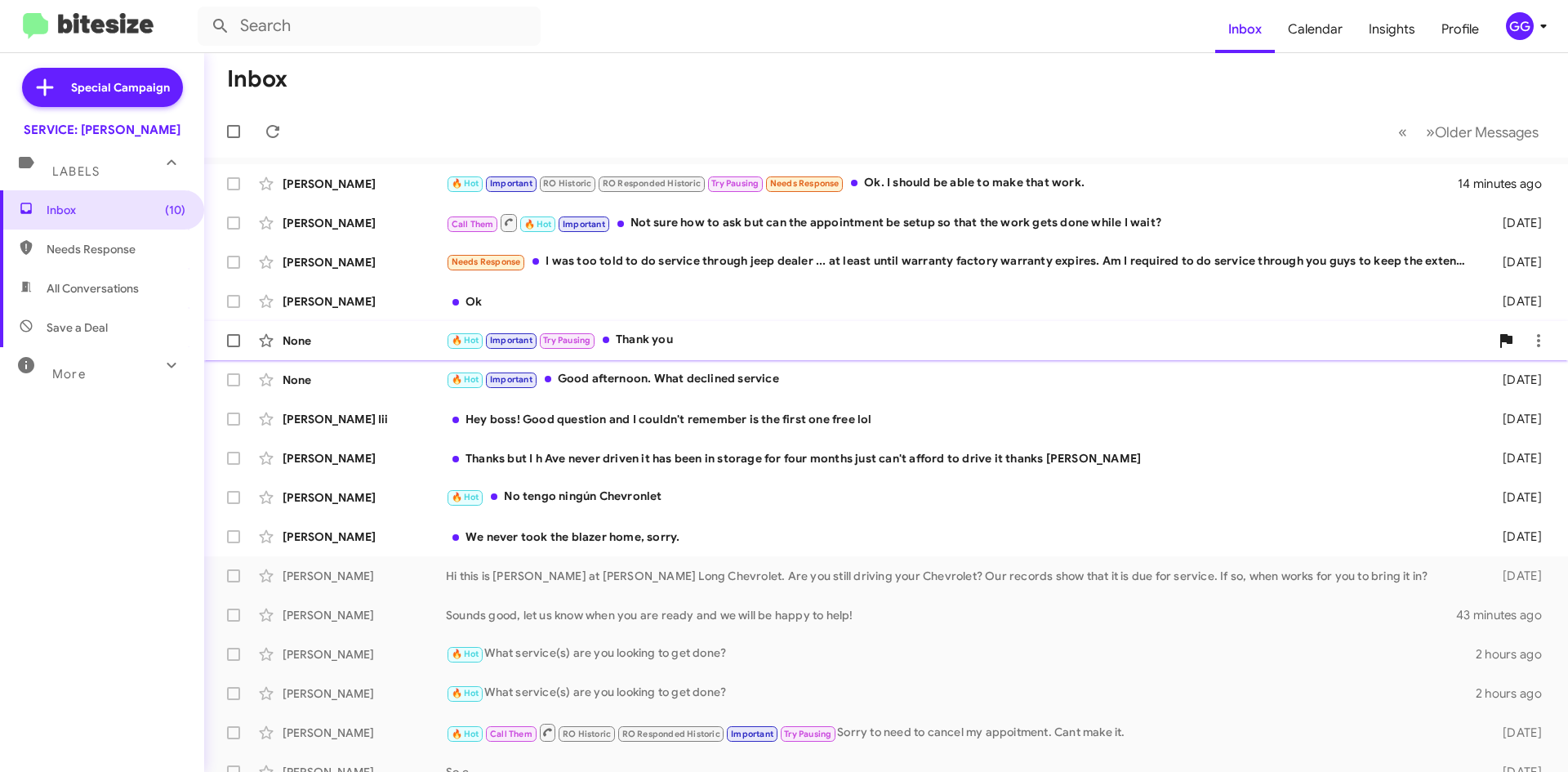
click at [800, 340] on div "🔥 Hot Important Try Pausing Thank you" at bounding box center [968, 339] width 1044 height 19
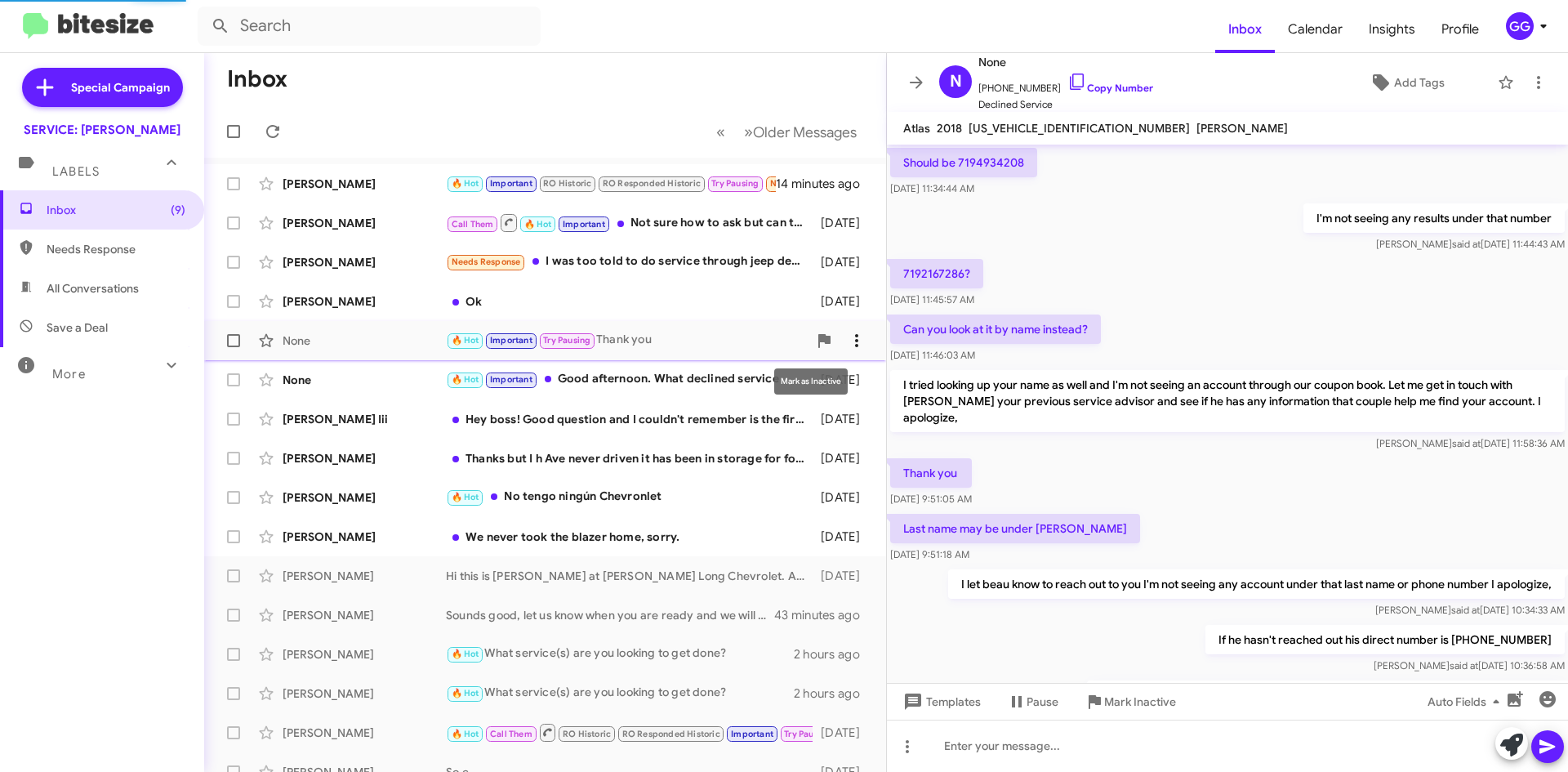
scroll to position [850, 0]
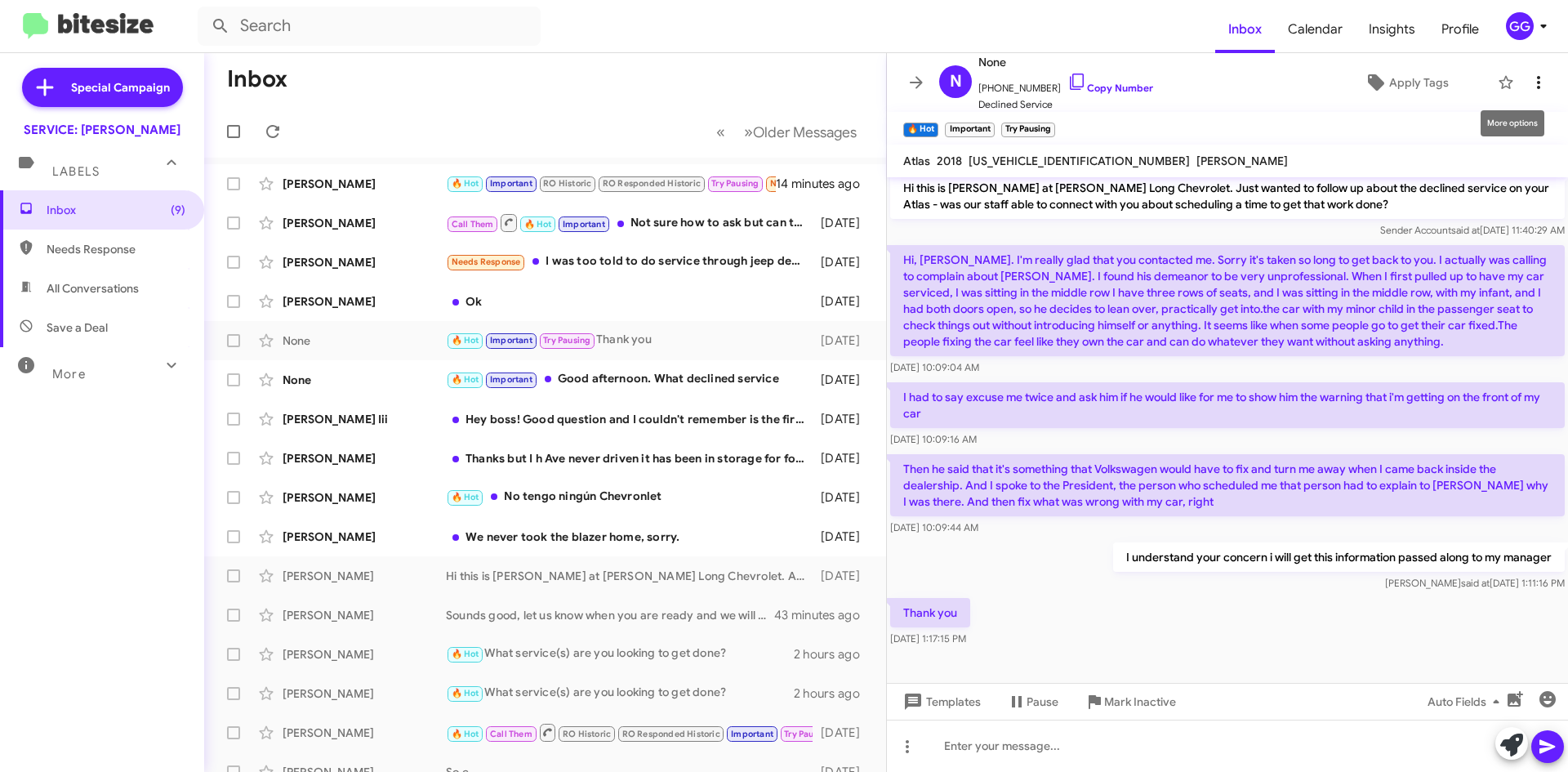
click at [1538, 77] on icon at bounding box center [1539, 81] width 3 height 13
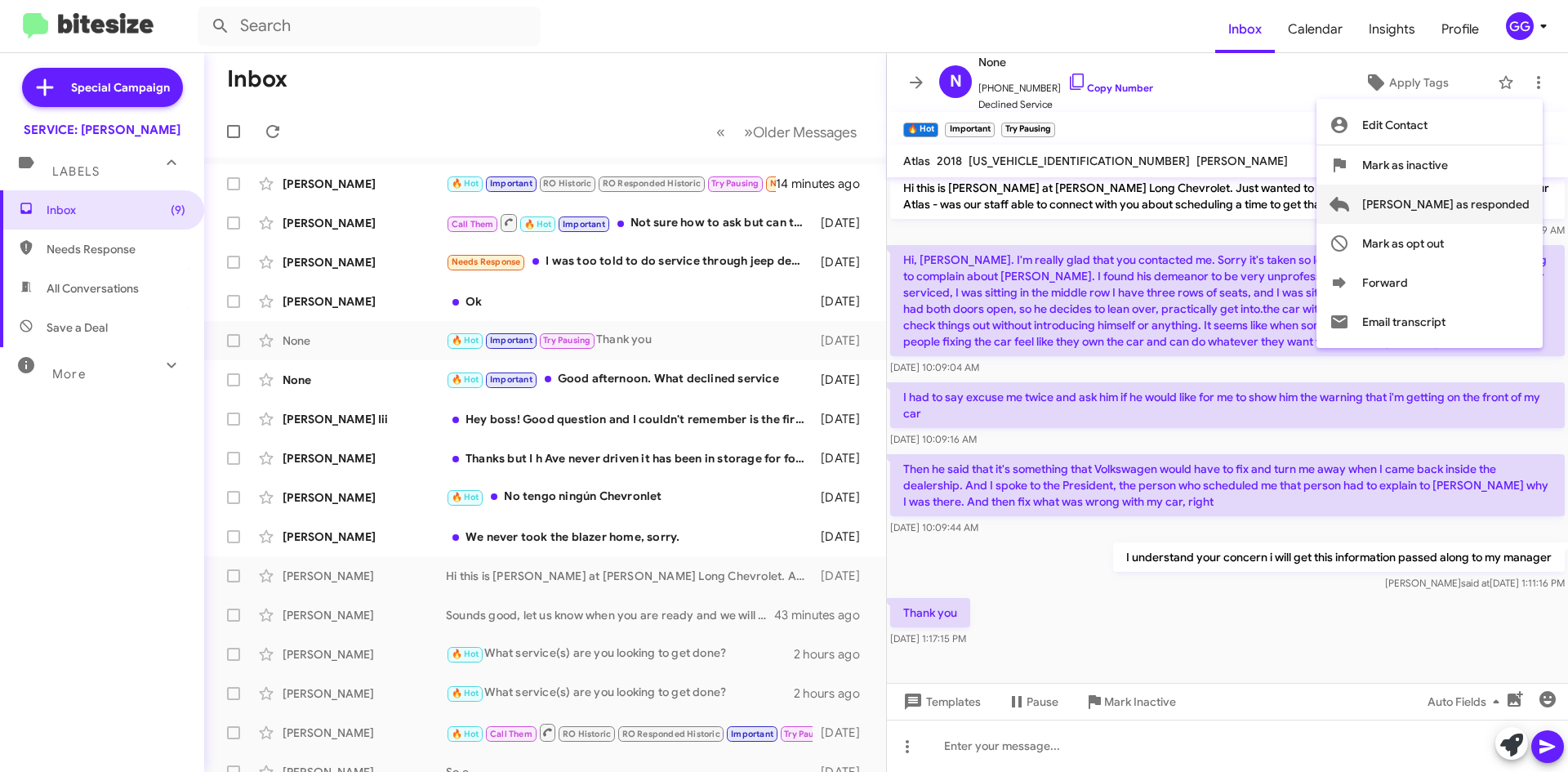
click at [1476, 197] on span "[PERSON_NAME] as responded" at bounding box center [1446, 204] width 168 height 39
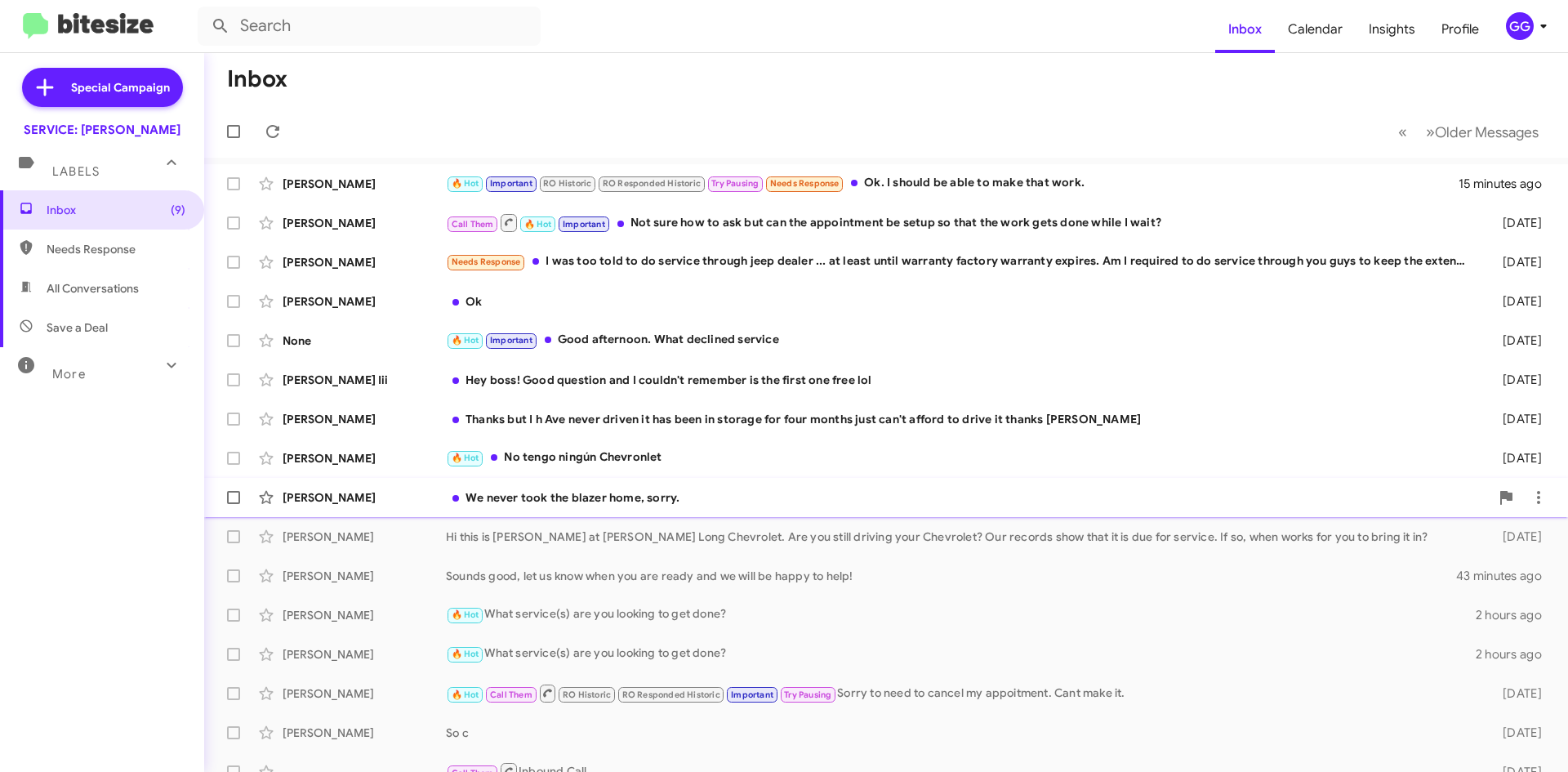
click at [739, 499] on div "We never took the blazer home, sorry." at bounding box center [968, 497] width 1044 height 17
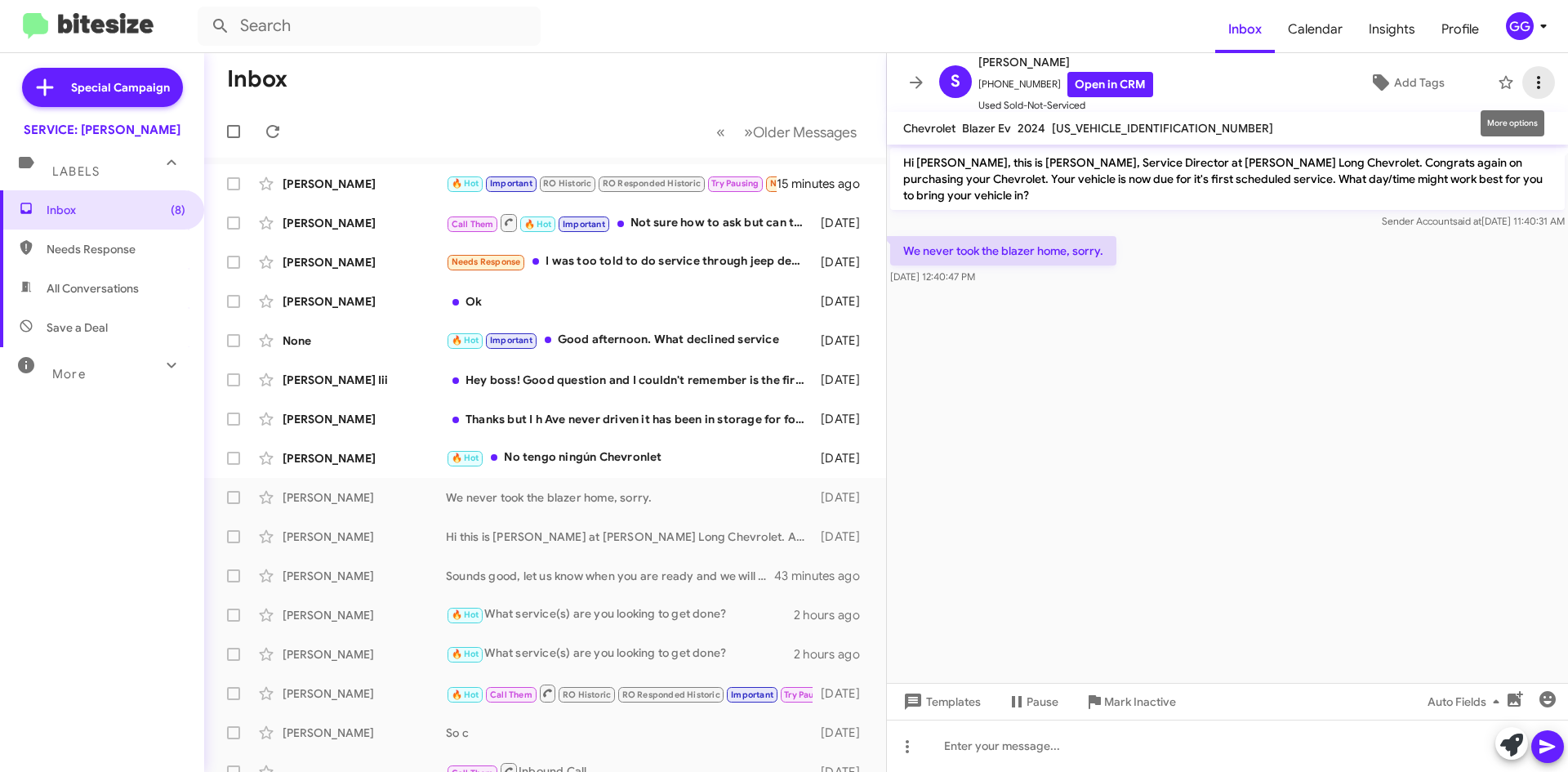
click at [1538, 79] on span at bounding box center [1539, 82] width 32 height 20
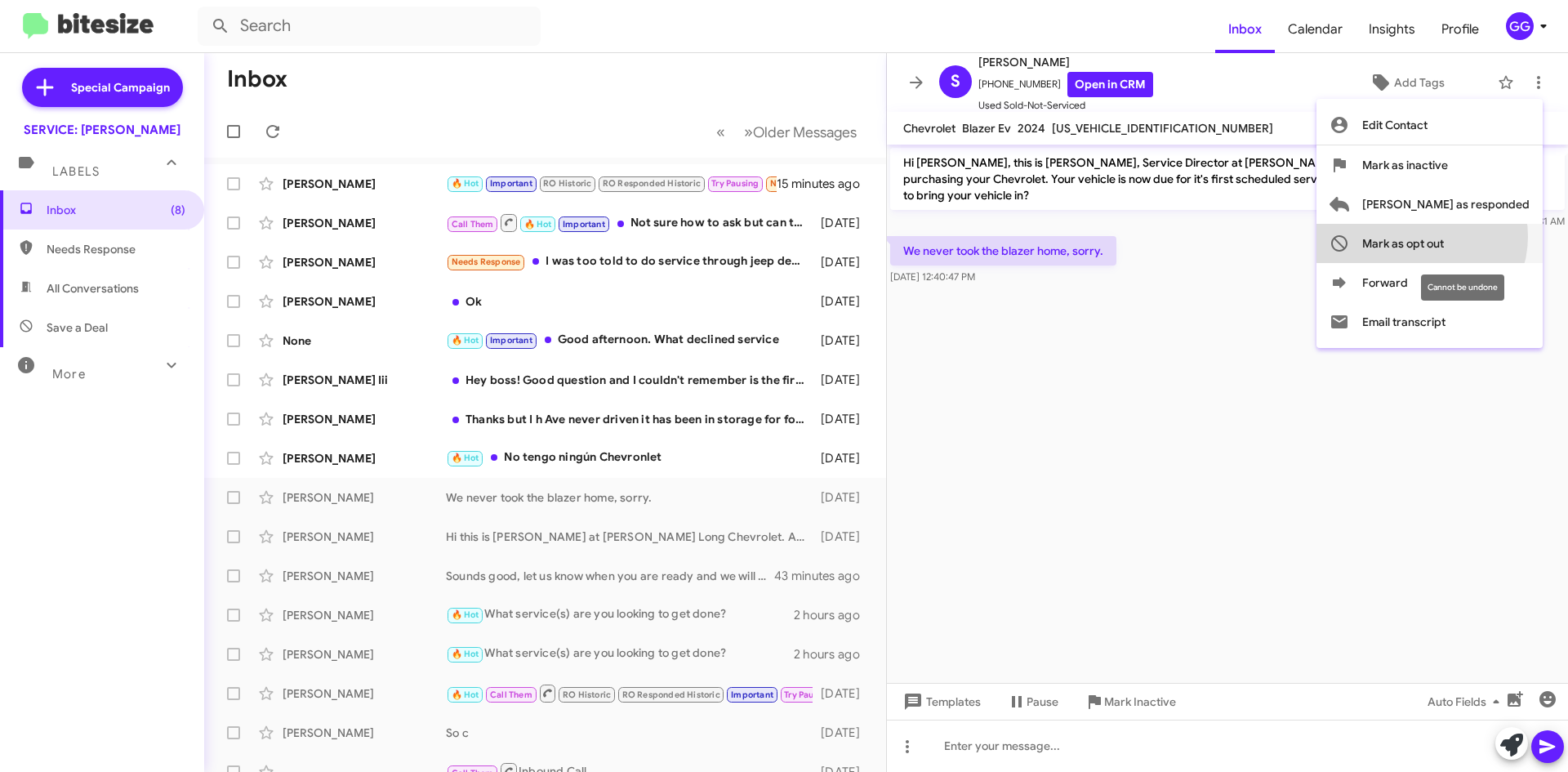
click at [1444, 236] on span "Mark as opt out" at bounding box center [1403, 243] width 81 height 39
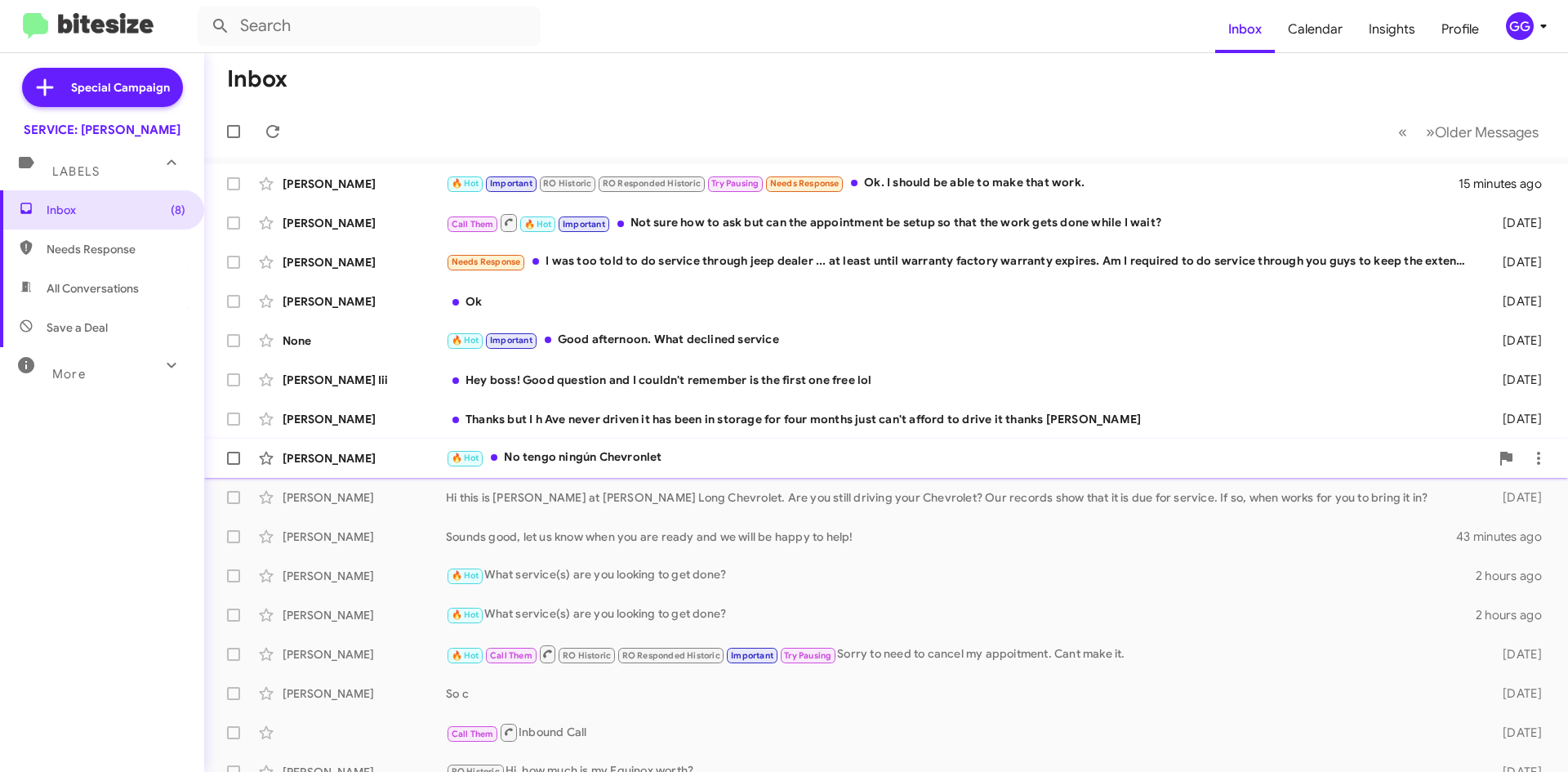
click at [813, 462] on div "🔥 Hot No tengo ningún Chevronlet" at bounding box center [968, 457] width 1044 height 19
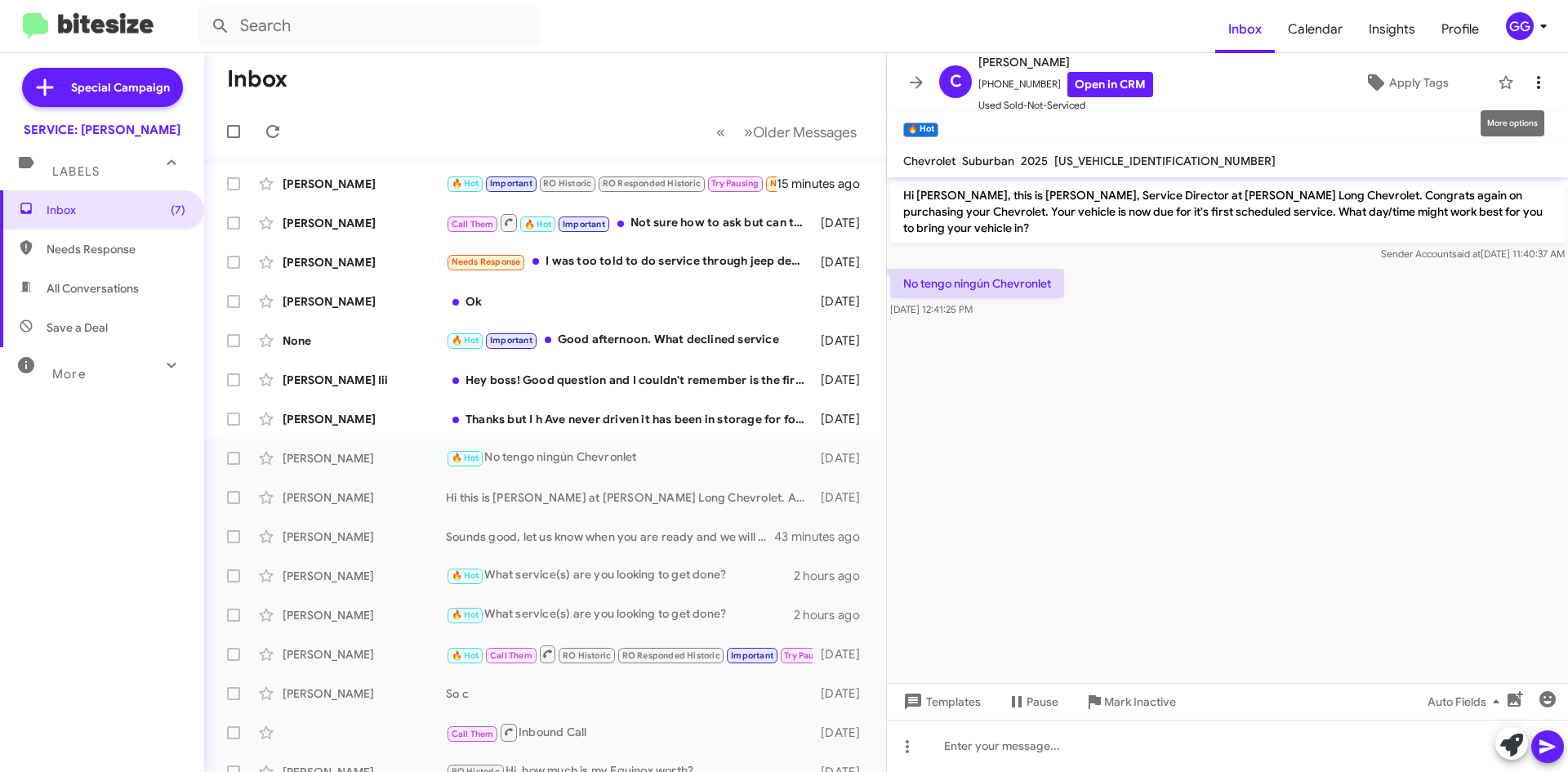
click at [1529, 85] on icon at bounding box center [1539, 82] width 20 height 20
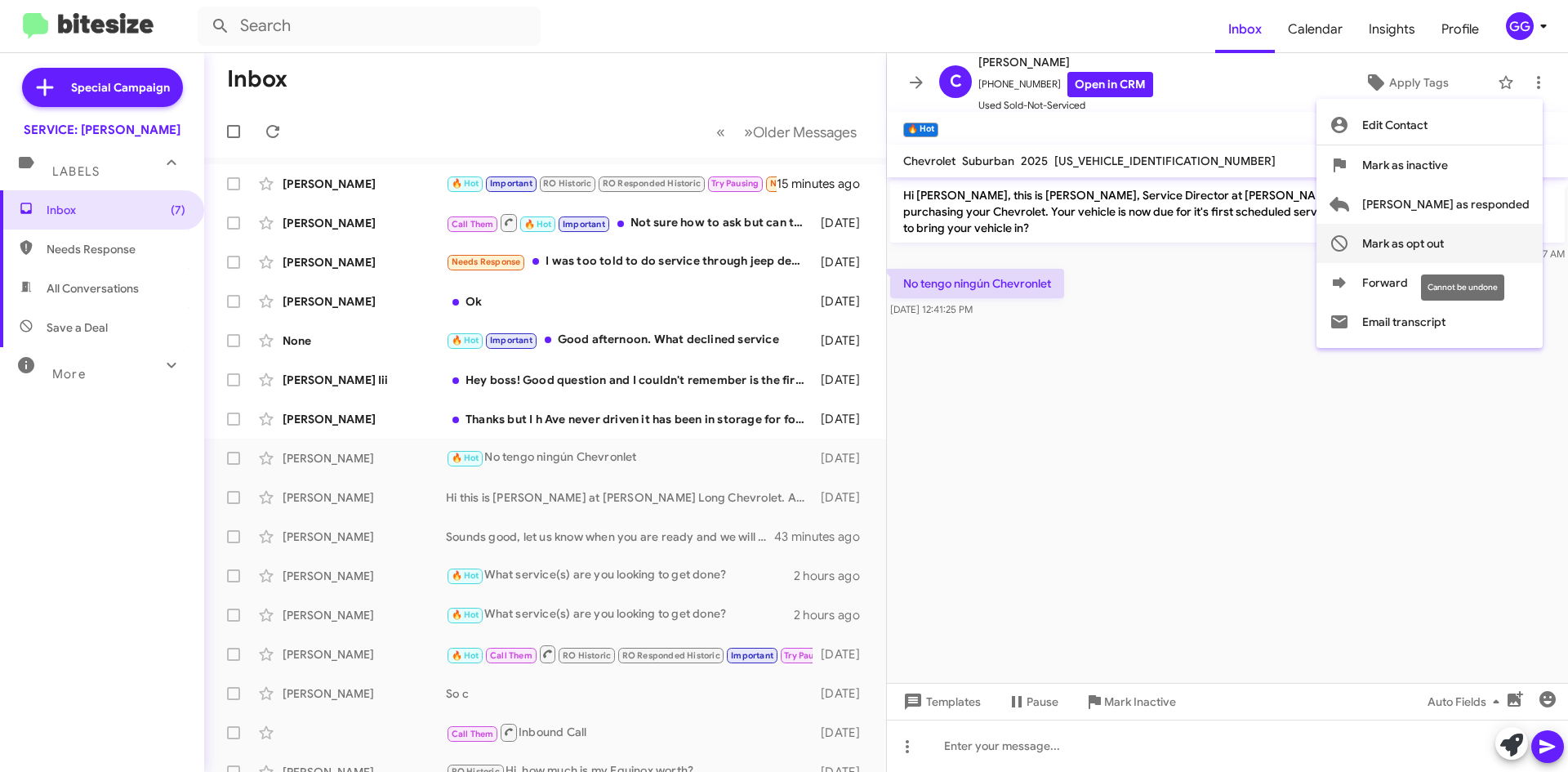
click at [1444, 241] on span "Mark as opt out" at bounding box center [1403, 243] width 81 height 39
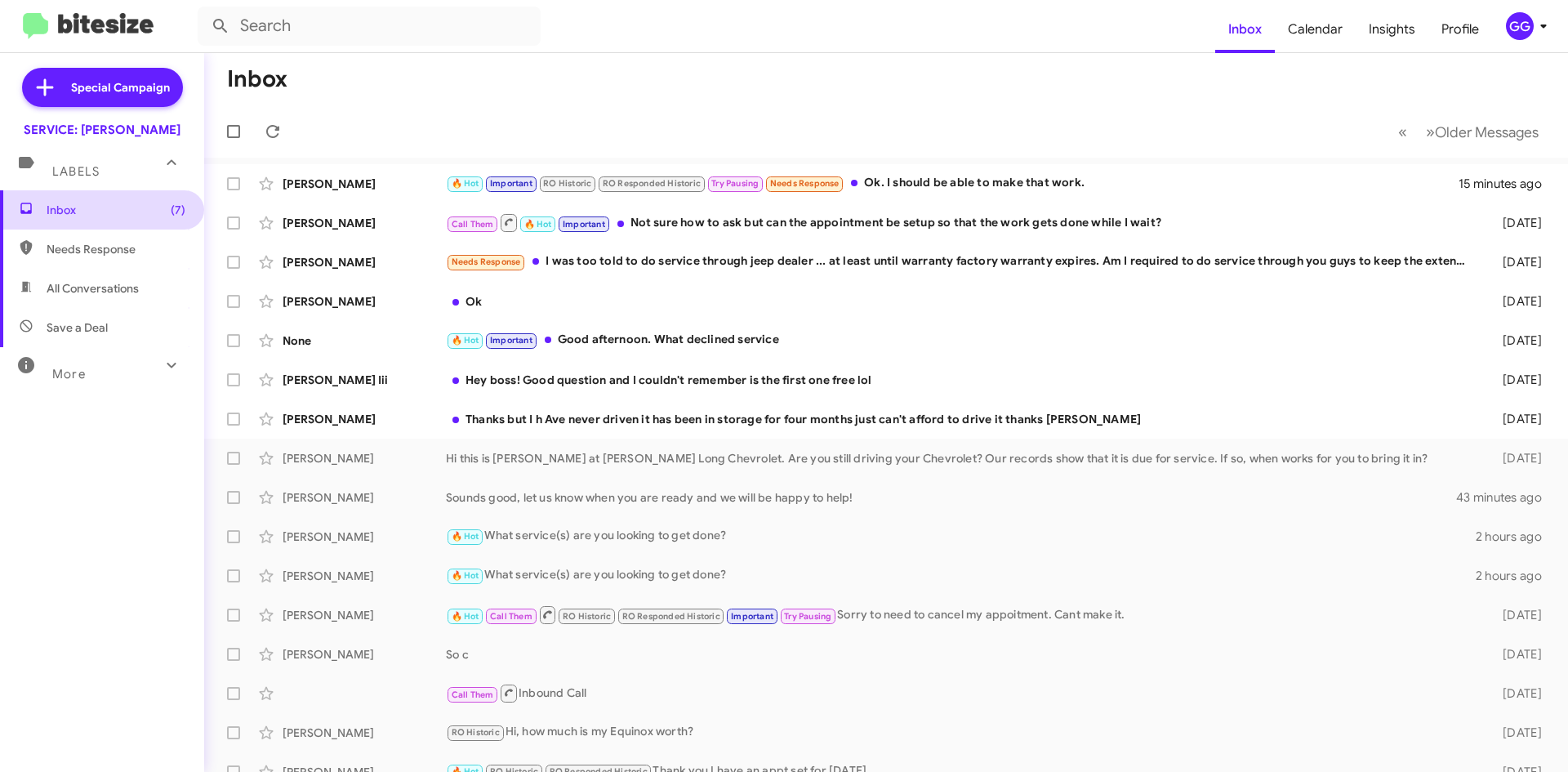
click at [44, 203] on span "Inbox (7)" at bounding box center [102, 210] width 204 height 39
click at [85, 258] on span "Needs Response" at bounding box center [102, 249] width 204 height 39
type input "in:needs-response"
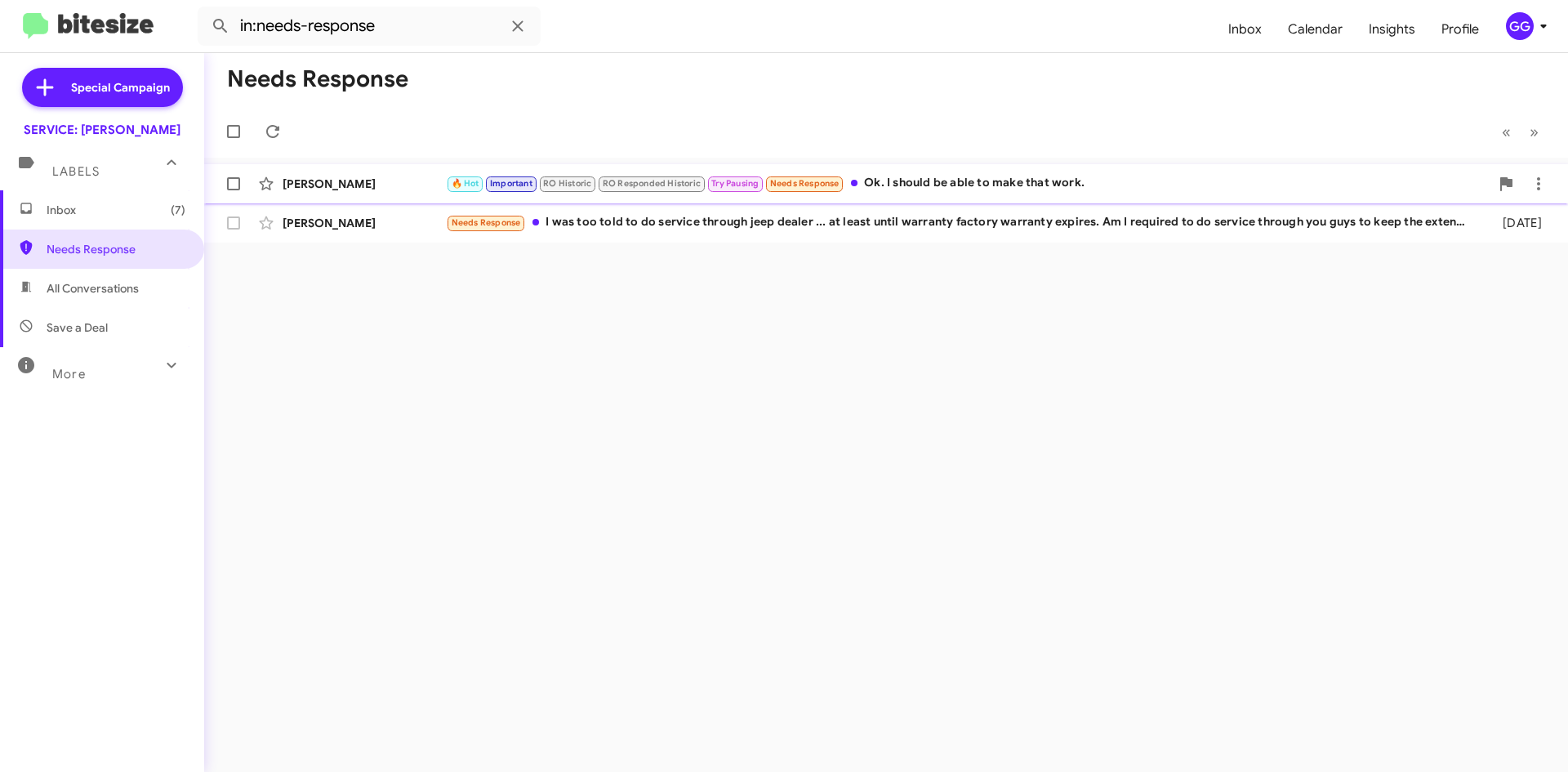
click at [1266, 180] on div "🔥 Hot Important RO Historic RO Responded Historic Try Pausing Needs Response Ok…" at bounding box center [968, 182] width 1044 height 19
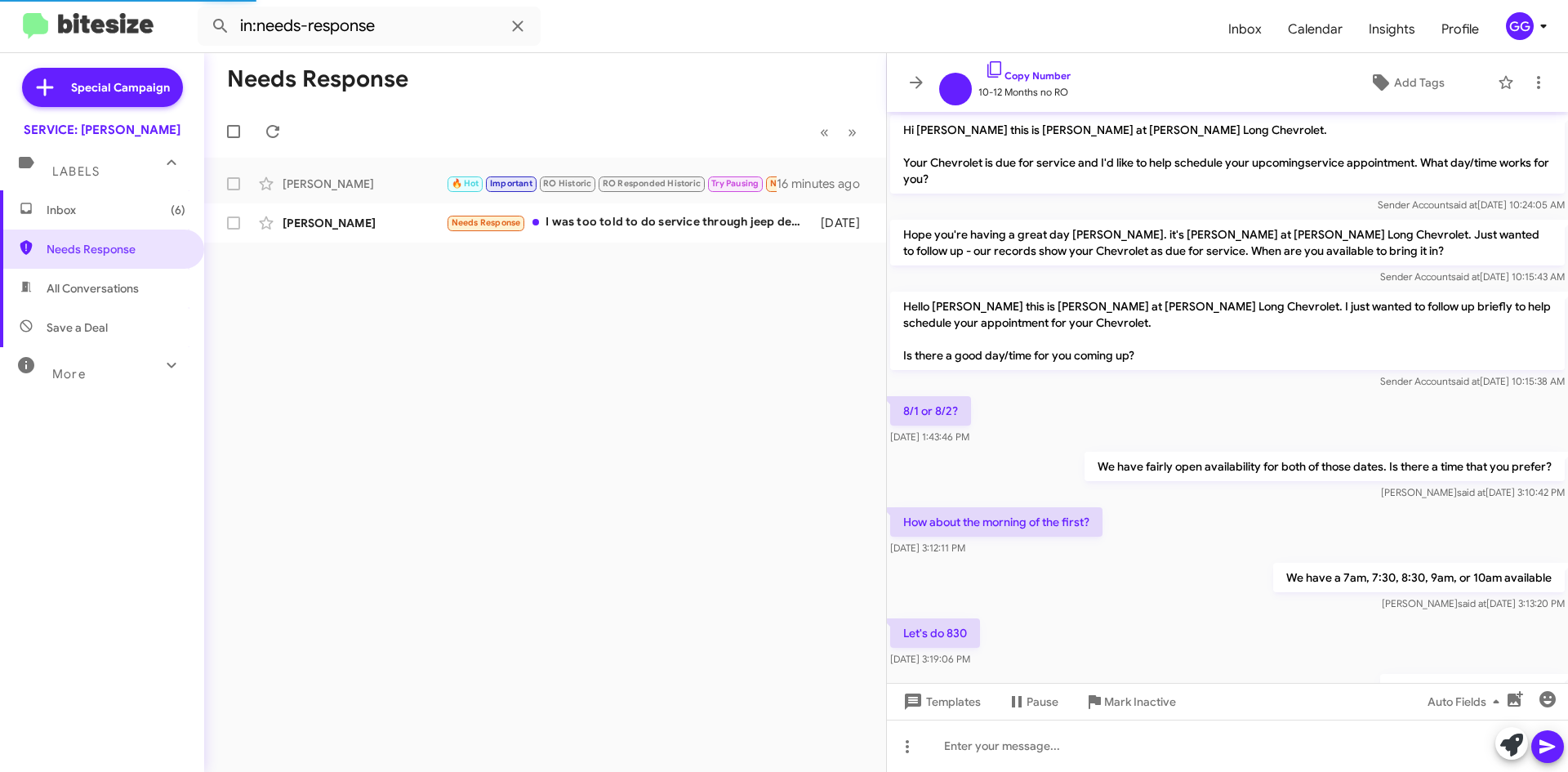
scroll to position [734, 0]
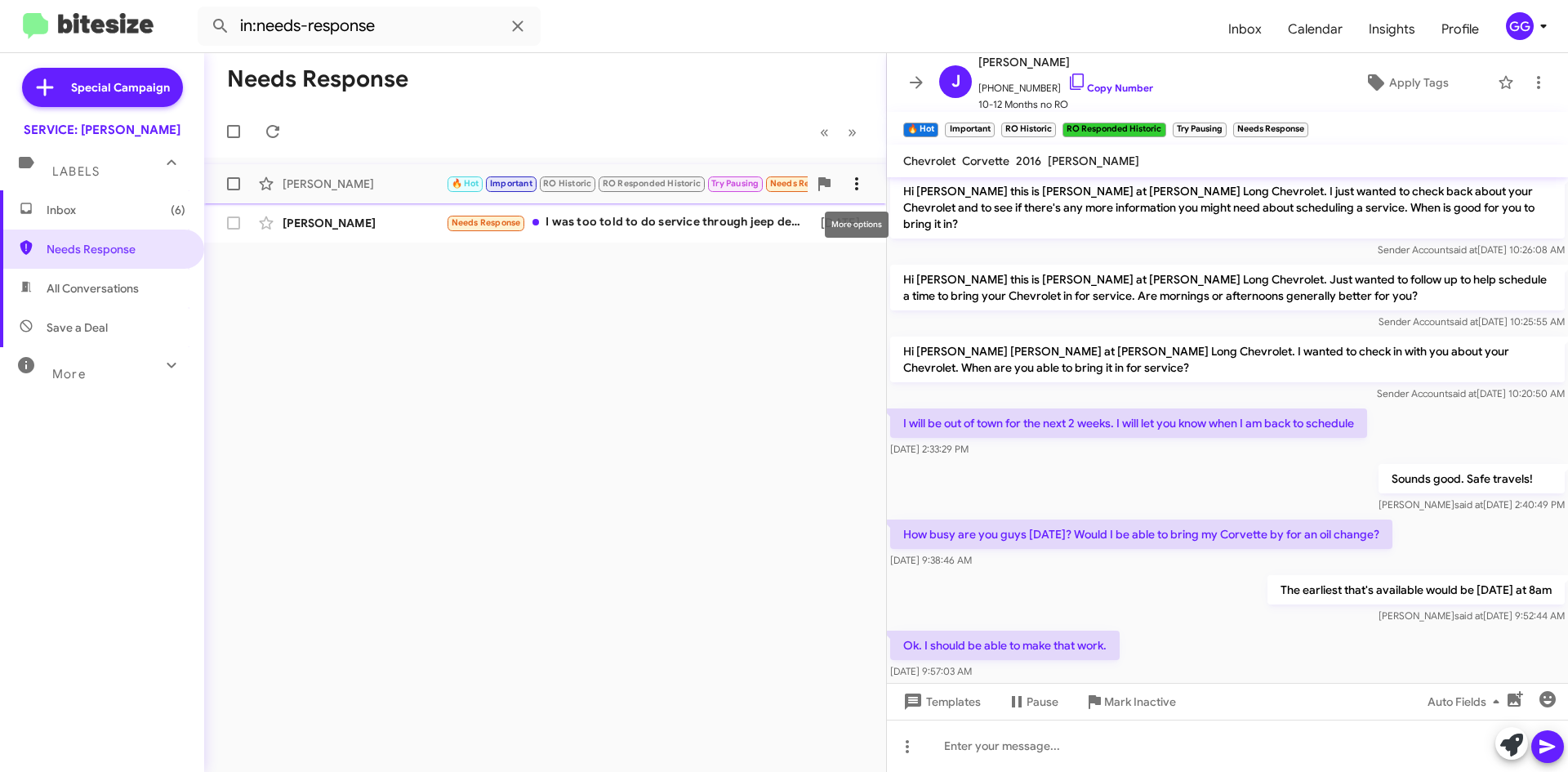
click at [865, 185] on icon at bounding box center [857, 183] width 20 height 20
click at [834, 263] on span "[PERSON_NAME] as responded" at bounding box center [776, 266] width 168 height 39
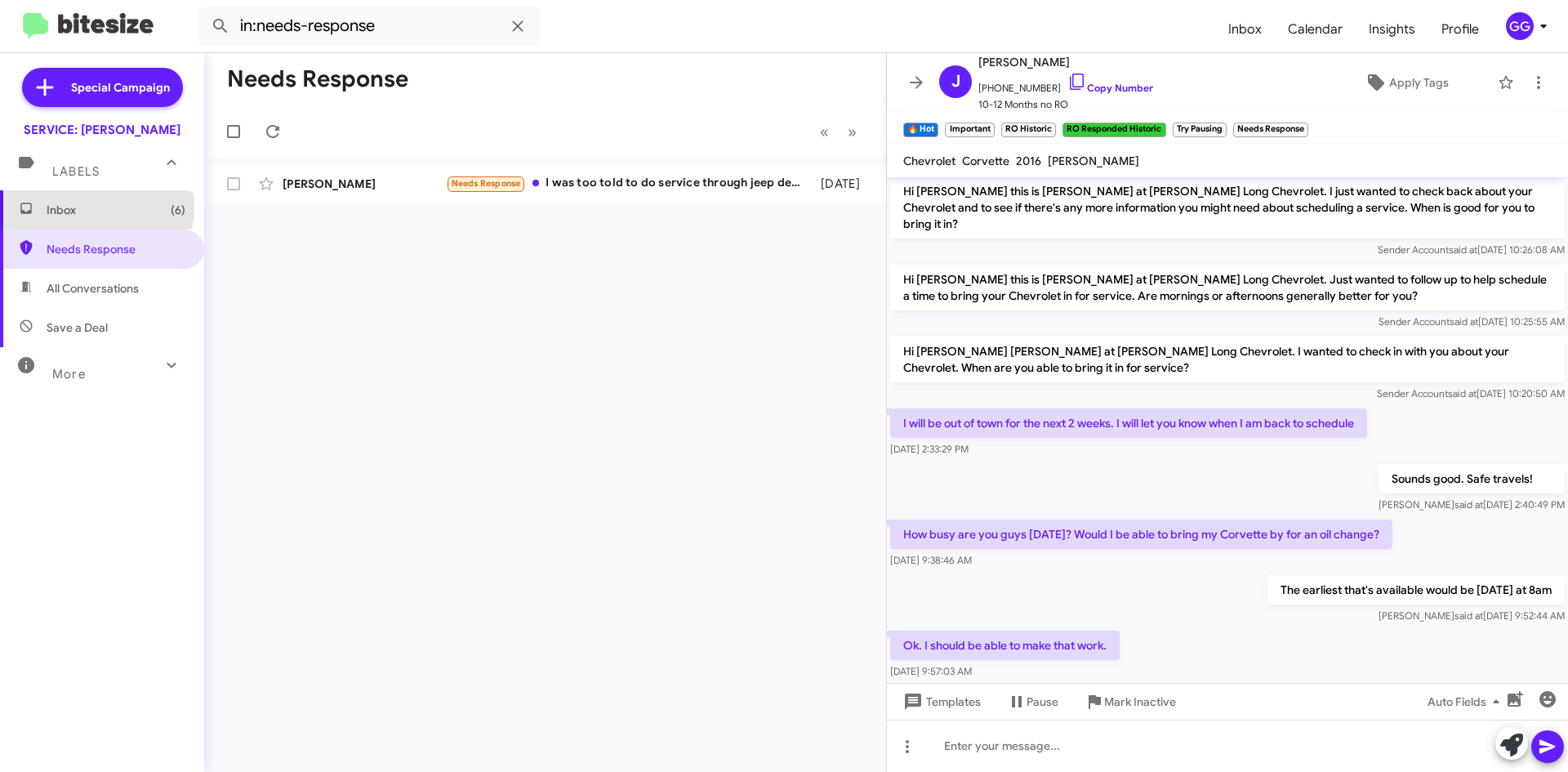
click at [95, 207] on span "Inbox (6)" at bounding box center [116, 210] width 139 height 17
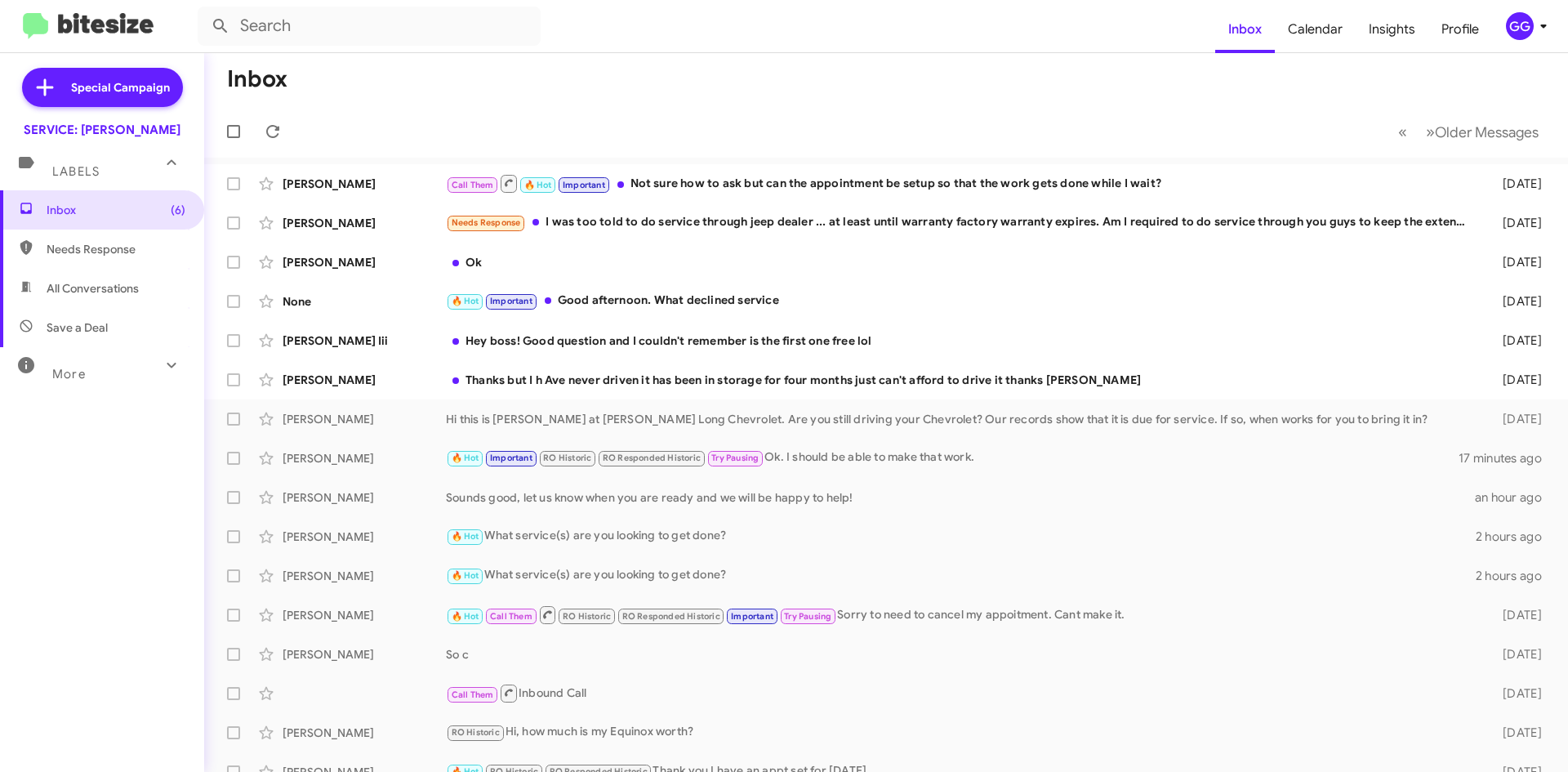
click at [86, 283] on span "All Conversations" at bounding box center [92, 288] width 92 height 17
type input "in:all-conversations"
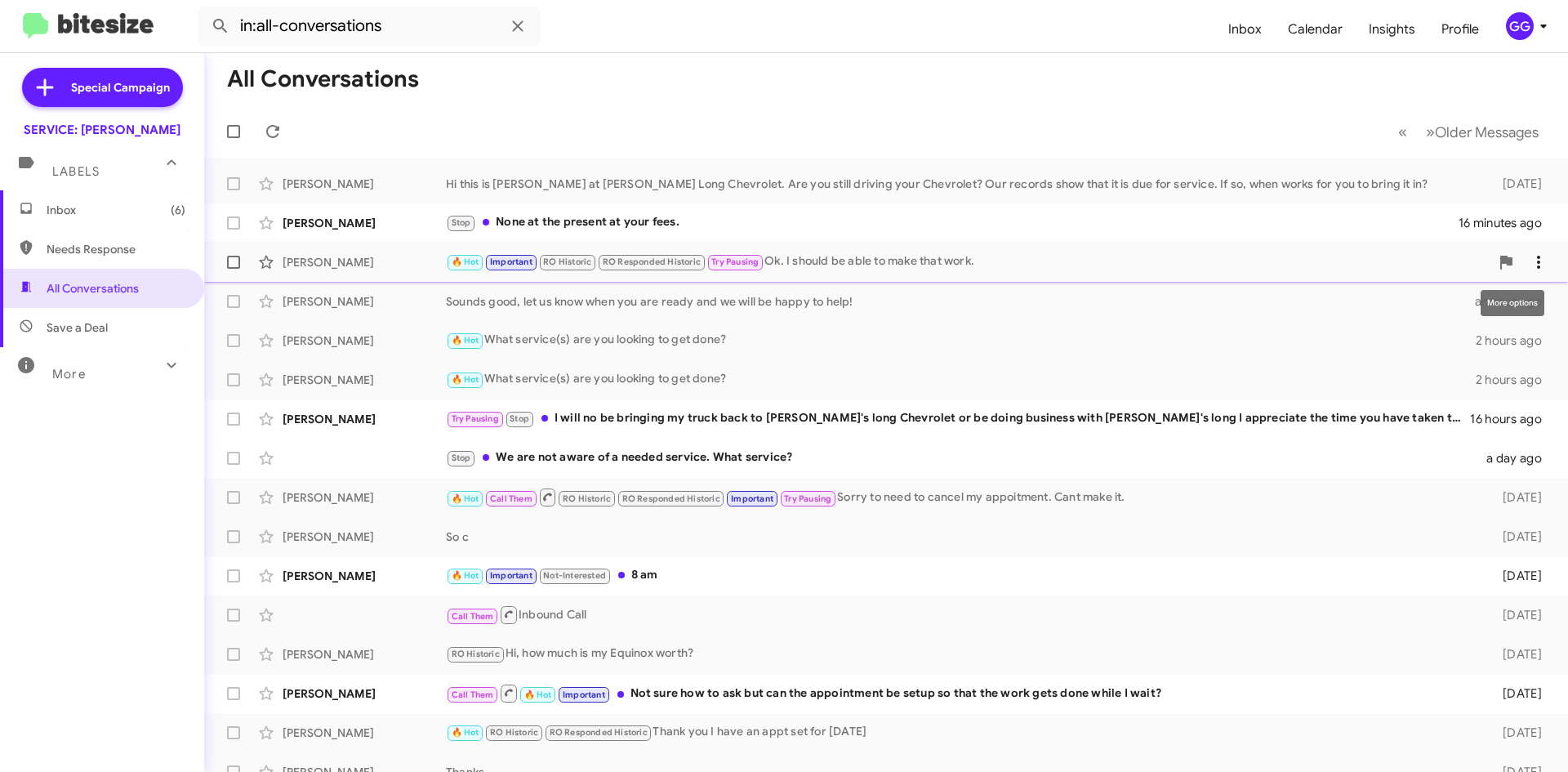
click at [1538, 262] on icon at bounding box center [1539, 262] width 3 height 13
click at [1445, 305] on span "Mark as unread" at bounding box center [1404, 305] width 82 height 39
click at [101, 219] on span "Inbox (7)" at bounding box center [102, 210] width 204 height 39
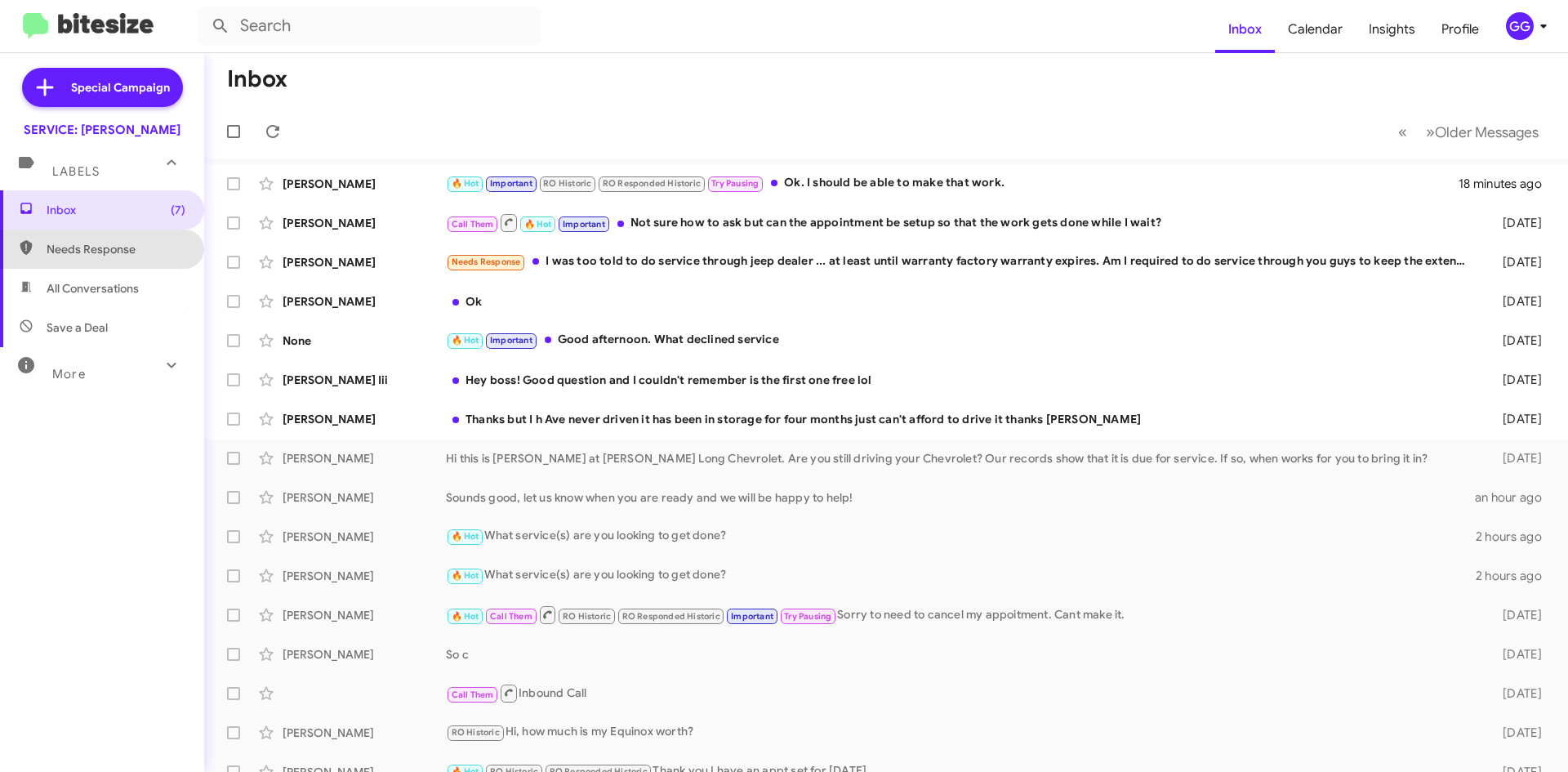
click at [104, 246] on span "Needs Response" at bounding box center [116, 249] width 139 height 17
type input "in:needs-response"
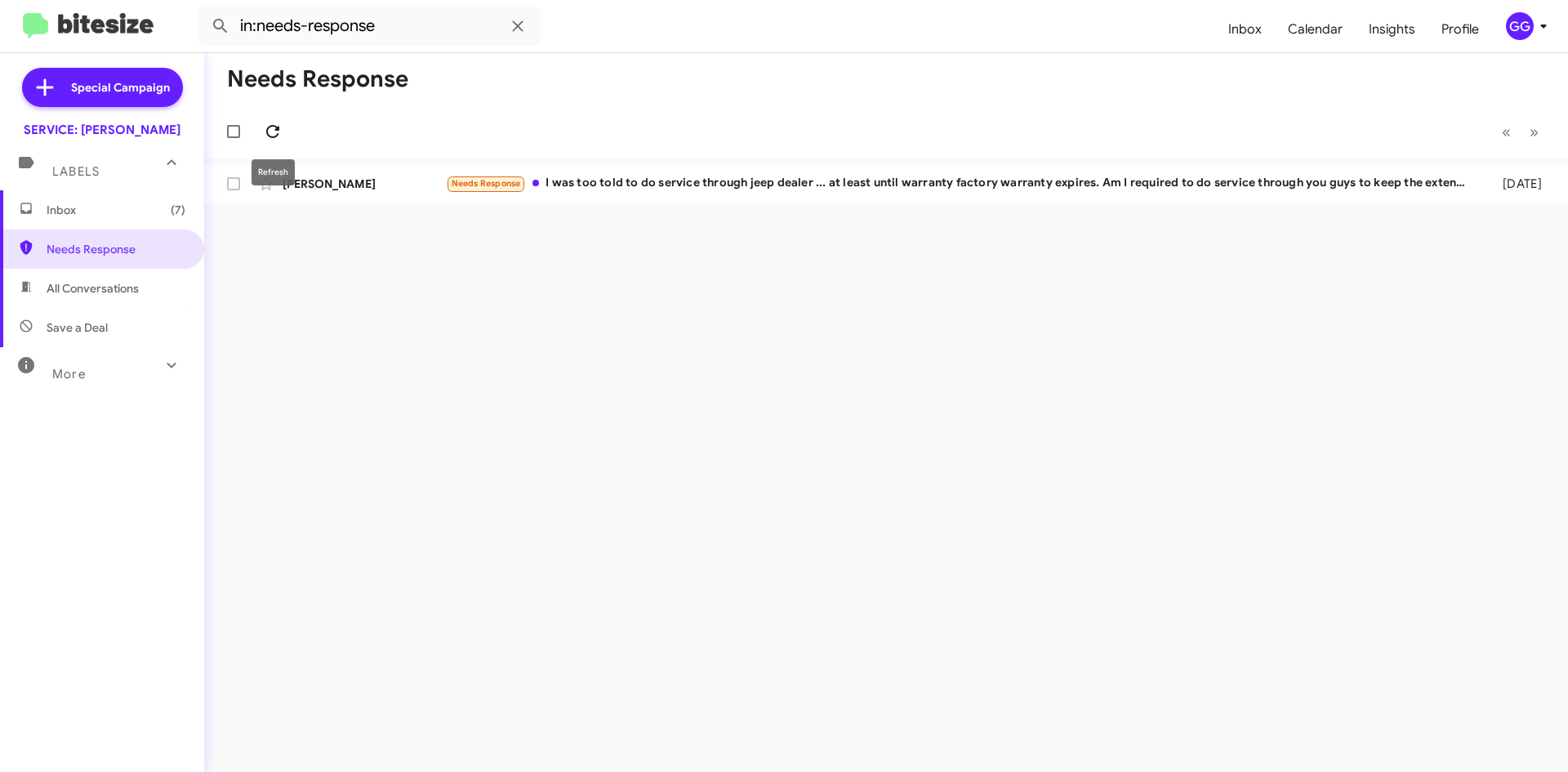
click at [271, 128] on icon at bounding box center [273, 131] width 20 height 20
click at [278, 130] on icon at bounding box center [272, 130] width 13 height 13
click at [267, 126] on icon at bounding box center [273, 131] width 20 height 20
click at [285, 131] on span at bounding box center [272, 131] width 32 height 20
click at [282, 135] on icon at bounding box center [273, 131] width 20 height 20
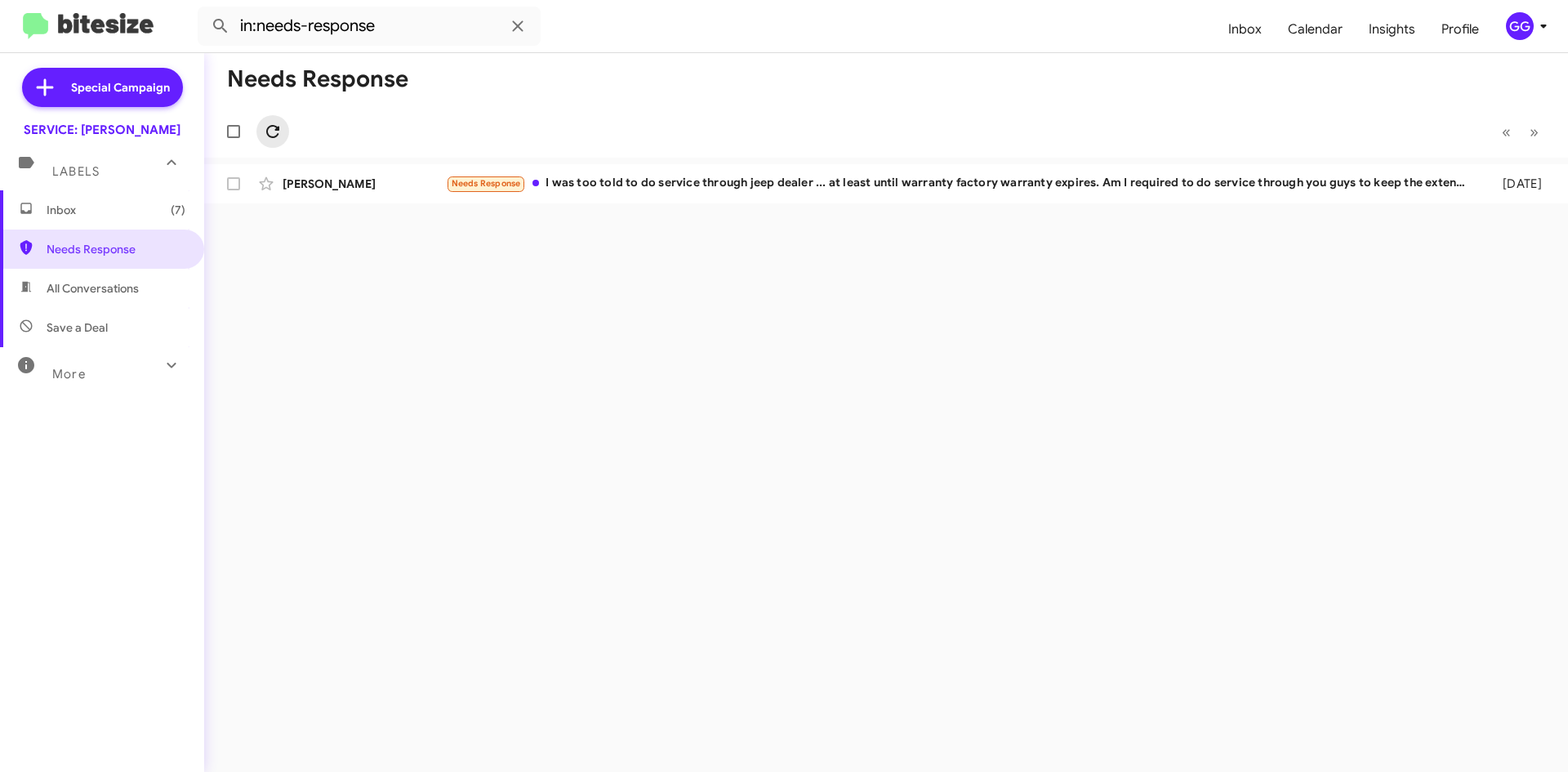
click at [281, 132] on icon at bounding box center [273, 131] width 20 height 20
click at [74, 247] on span "Needs Response" at bounding box center [116, 249] width 139 height 17
click at [79, 249] on span "Needs Response" at bounding box center [116, 249] width 139 height 17
click at [271, 132] on icon at bounding box center [273, 131] width 20 height 20
click at [269, 130] on icon at bounding box center [273, 131] width 20 height 20
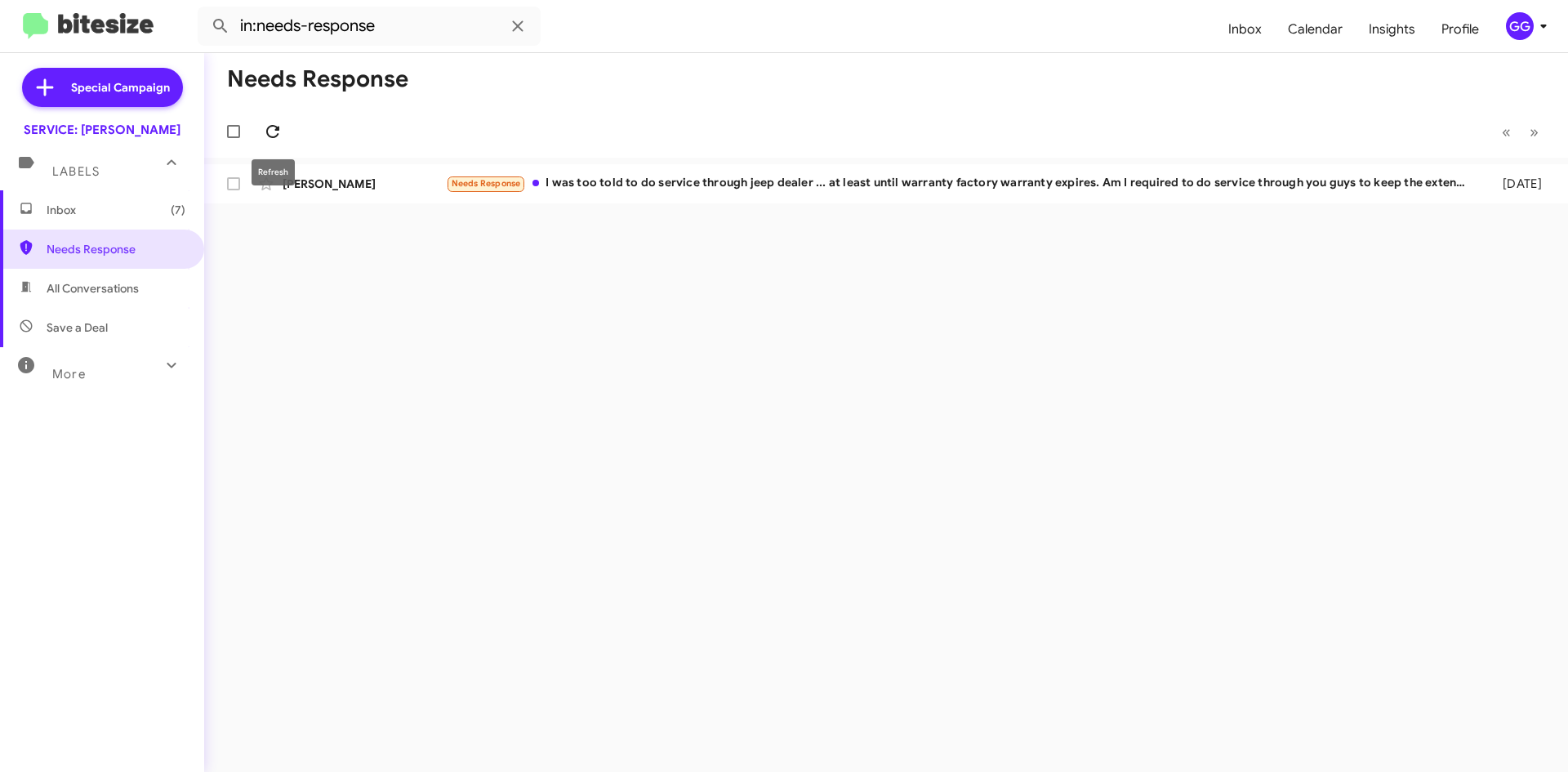
click at [269, 130] on icon at bounding box center [273, 131] width 20 height 20
